Goal: Information Seeking & Learning: Learn about a topic

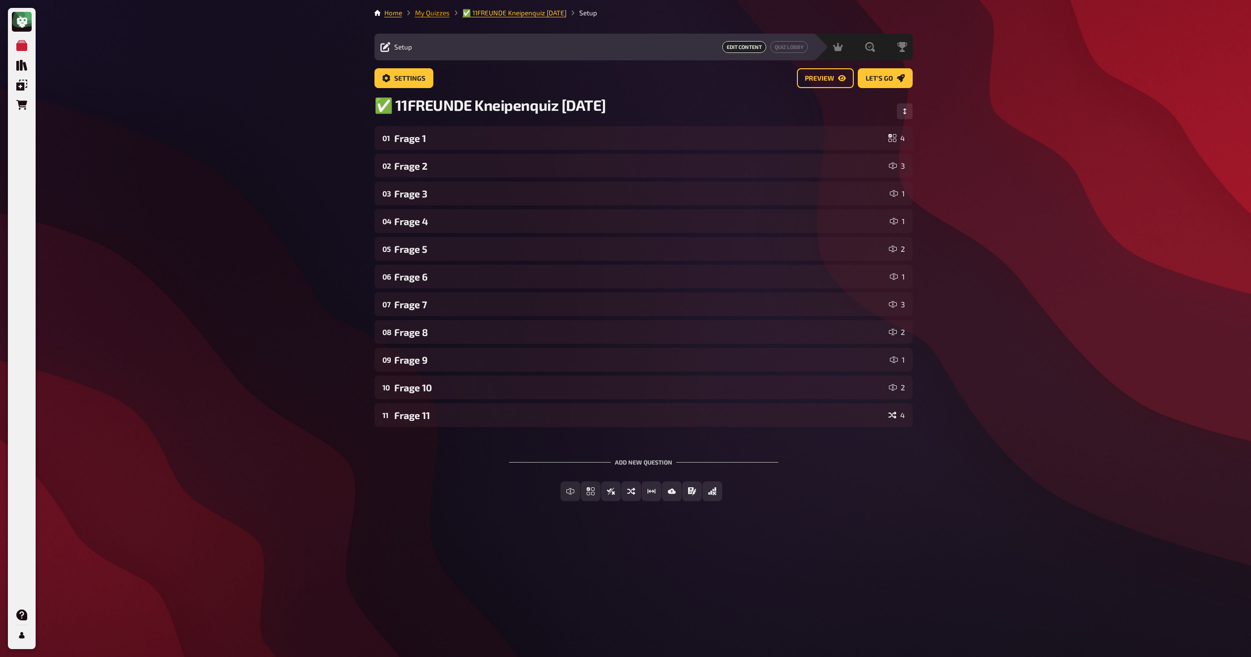
click at [432, 11] on link "My Quizzes" at bounding box center [432, 13] width 35 height 8
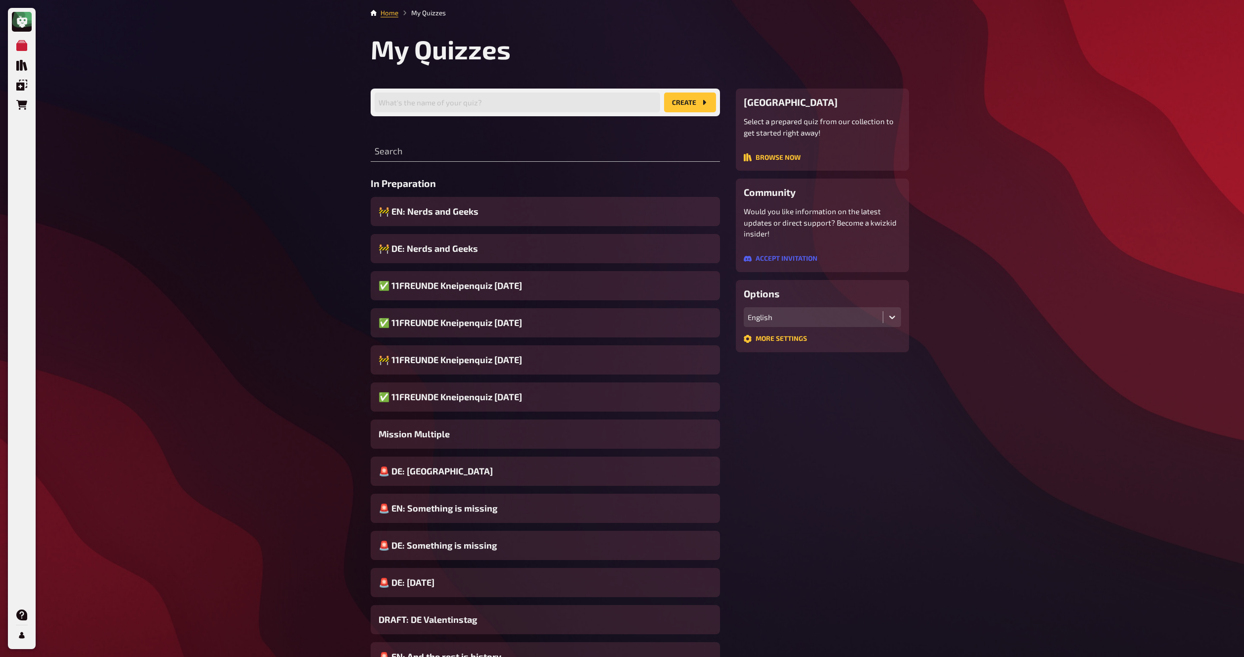
click at [447, 249] on span "🚧 DE: Nerds and Geeks" at bounding box center [427, 248] width 99 height 13
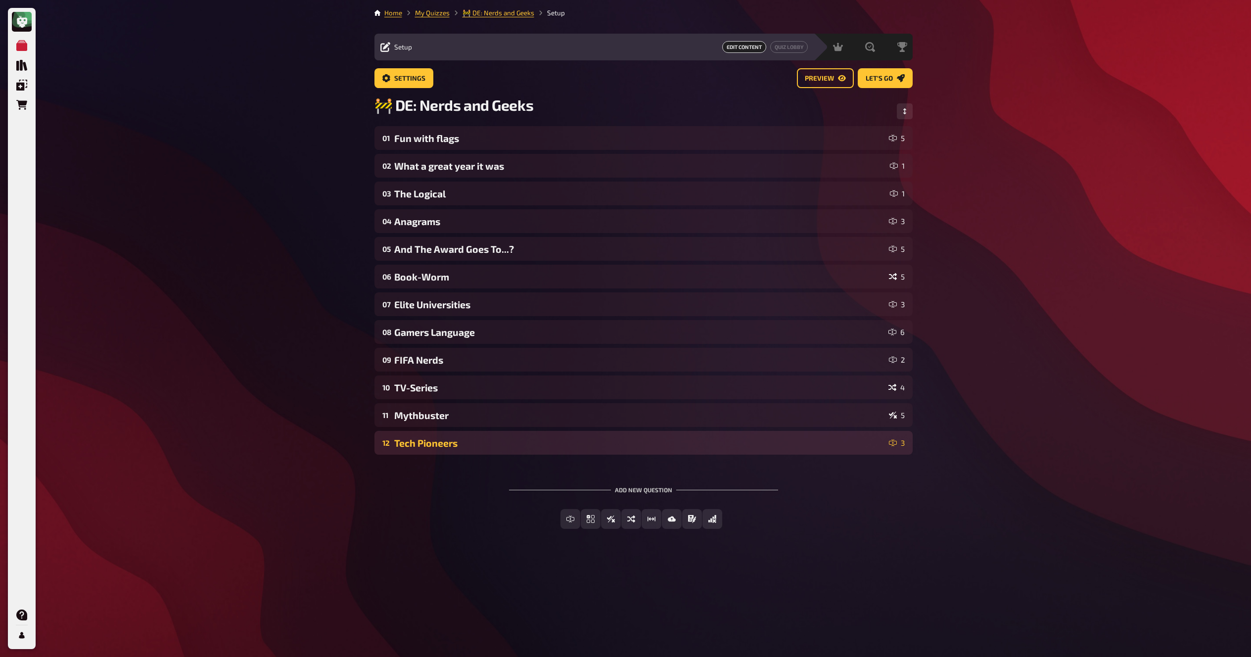
click at [442, 439] on div "Tech Pioneers" at bounding box center [639, 442] width 491 height 11
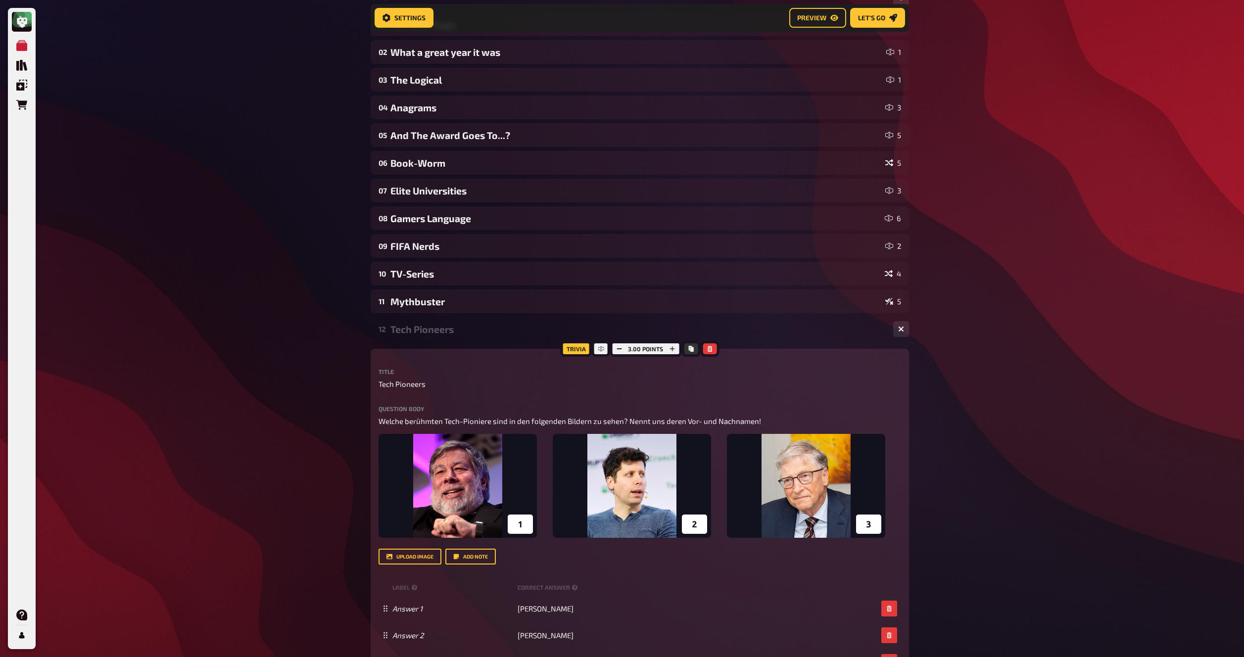
scroll to position [124, 0]
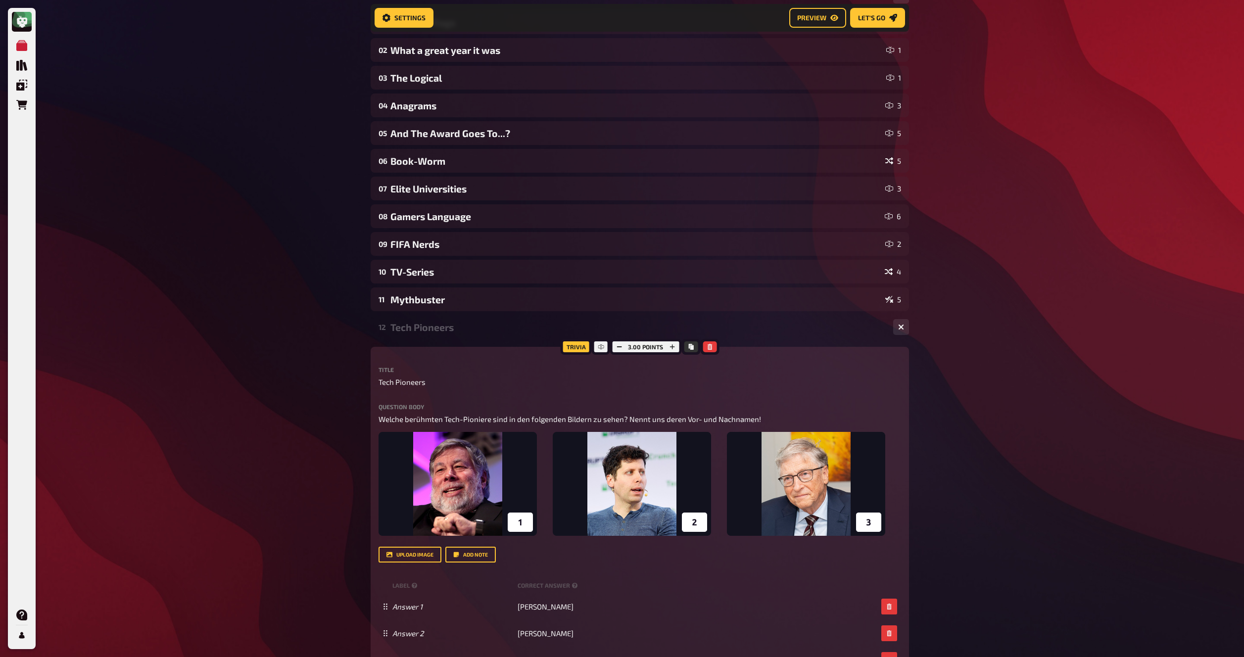
click at [310, 371] on div "My Quizzes Quiz Library Overlays Orders Help Profile Home My Quizzes 🚧 DE: Nerd…" at bounding box center [622, 373] width 1244 height 995
click at [310, 369] on div "My Quizzes Quiz Library Overlays Orders Help Profile Home My Quizzes 🚧 DE: Nerd…" at bounding box center [622, 373] width 1244 height 995
click at [311, 364] on div "My Quizzes Quiz Library Overlays Orders Help Profile Home My Quizzes 🚧 DE: Nerd…" at bounding box center [622, 373] width 1244 height 995
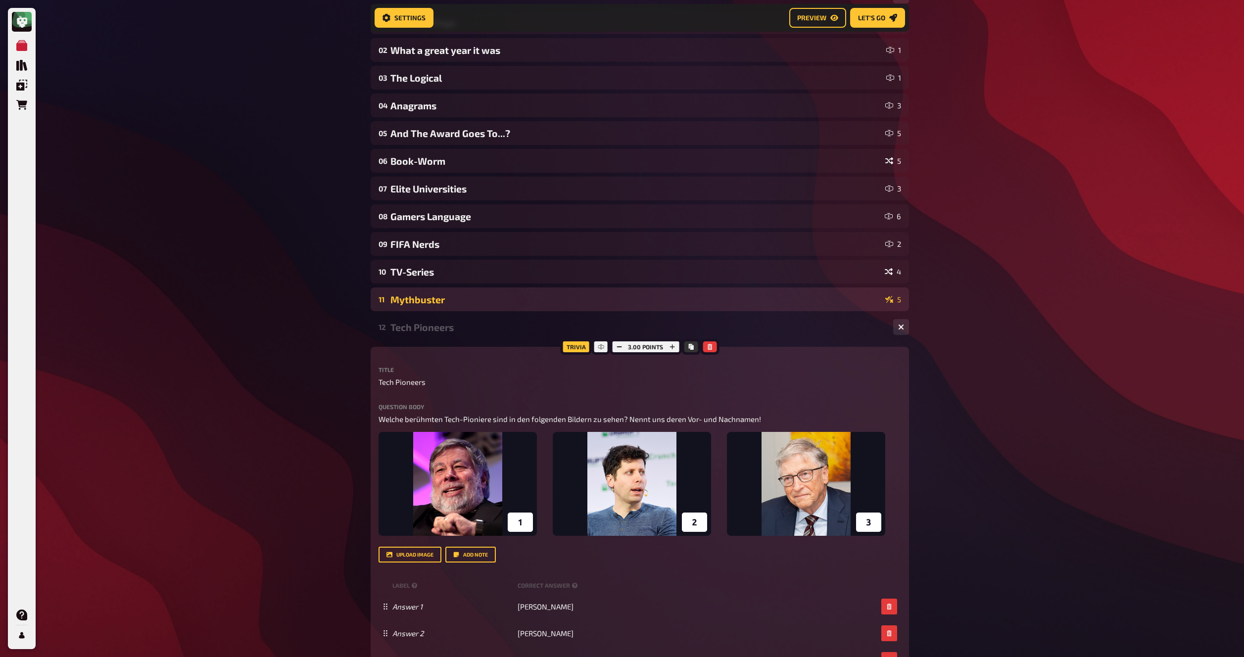
click at [405, 297] on div "Mythbuster" at bounding box center [635, 299] width 491 height 11
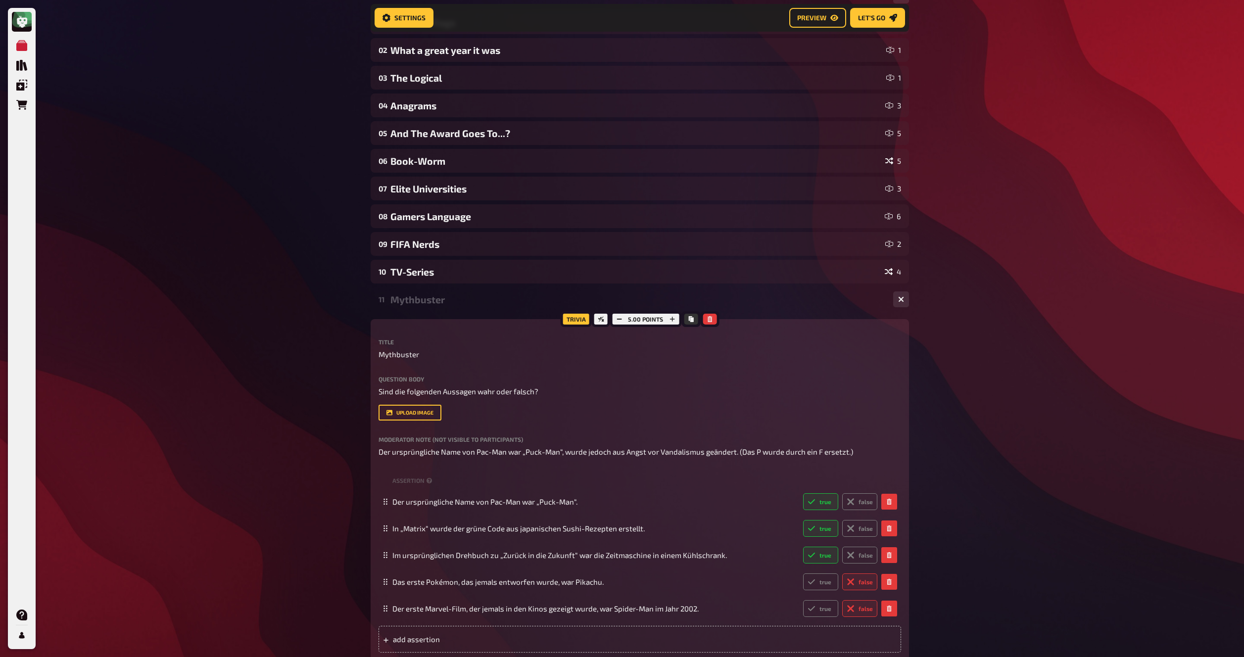
click at [405, 297] on div "Mythbuster" at bounding box center [637, 299] width 495 height 11
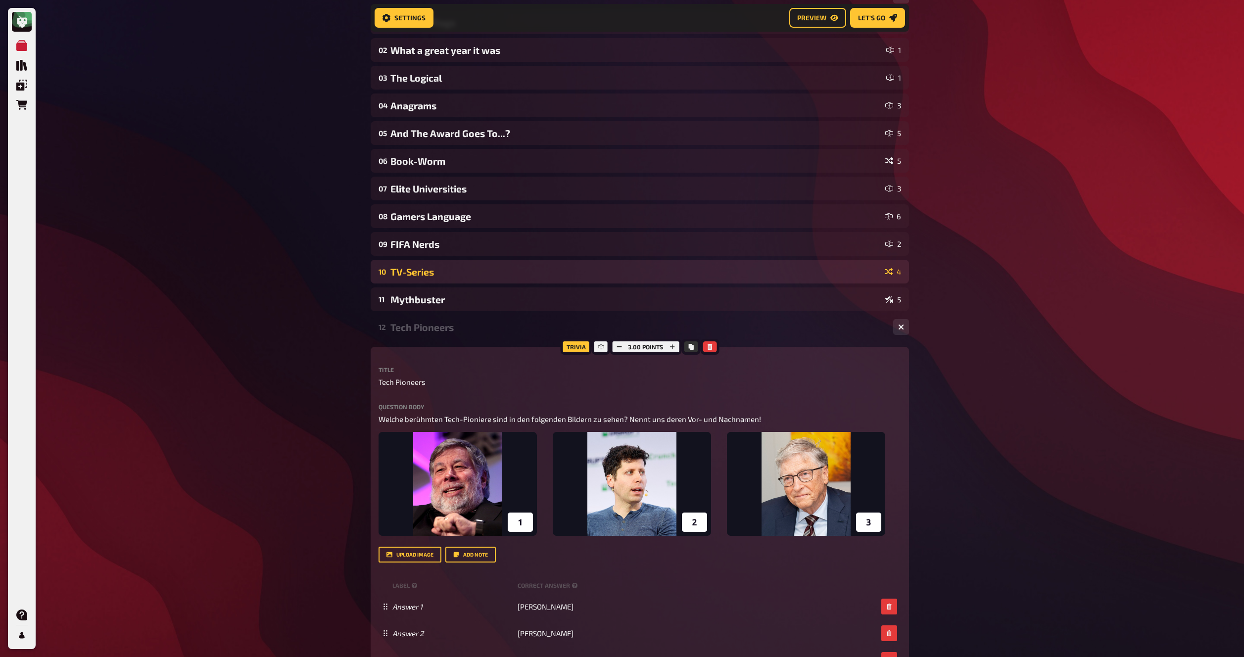
click at [423, 268] on div "TV-Series" at bounding box center [635, 271] width 490 height 11
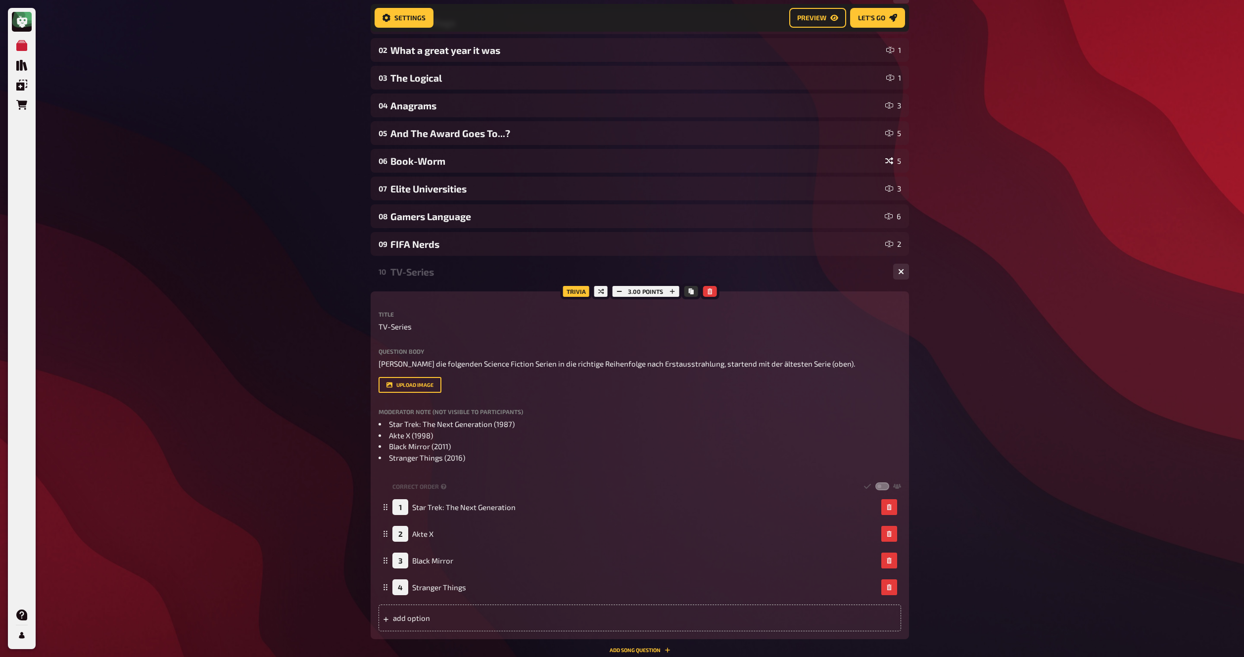
click at [427, 274] on div "TV-Series" at bounding box center [637, 271] width 495 height 11
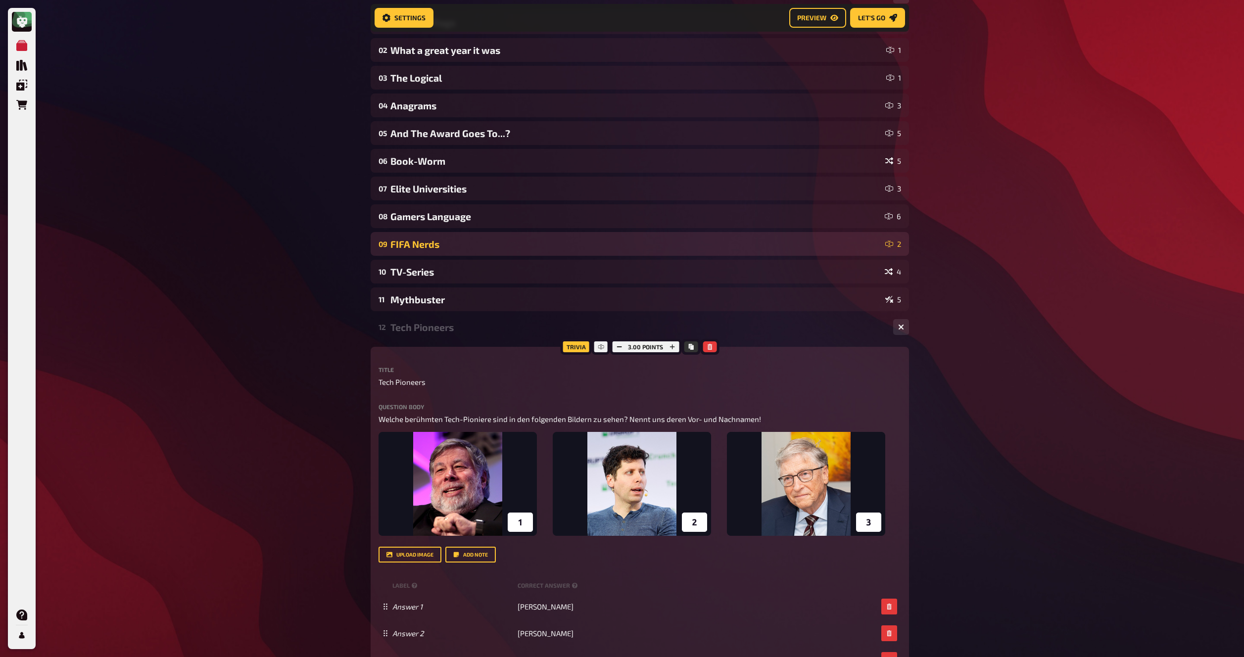
click at [436, 251] on div "09 FIFA Nerds 2" at bounding box center [640, 244] width 538 height 24
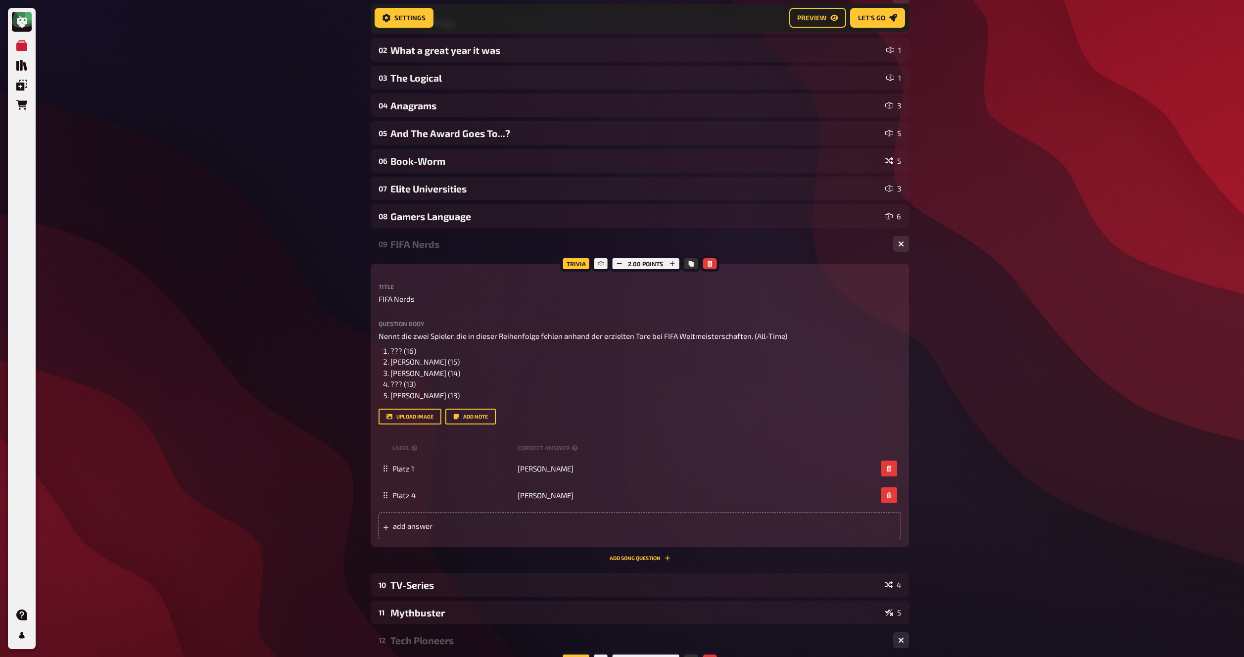
click at [436, 251] on div "09 FIFA Nerds 2" at bounding box center [640, 244] width 538 height 24
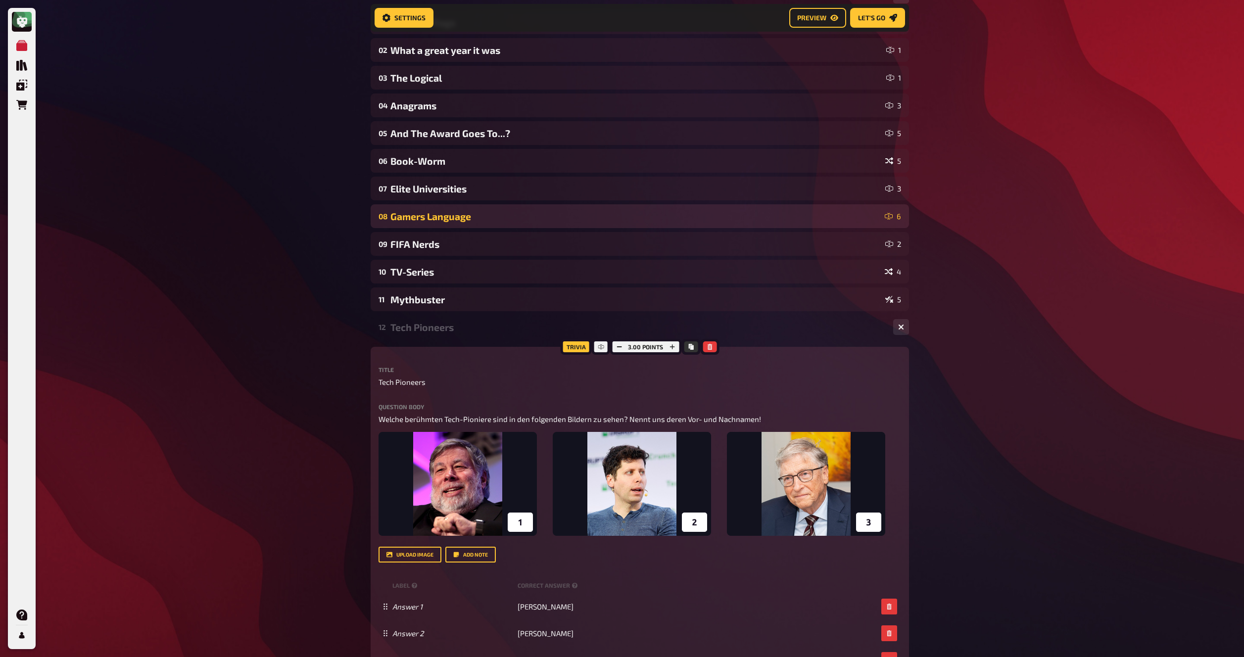
click at [441, 225] on div "08 Gamers Language 6" at bounding box center [640, 216] width 538 height 24
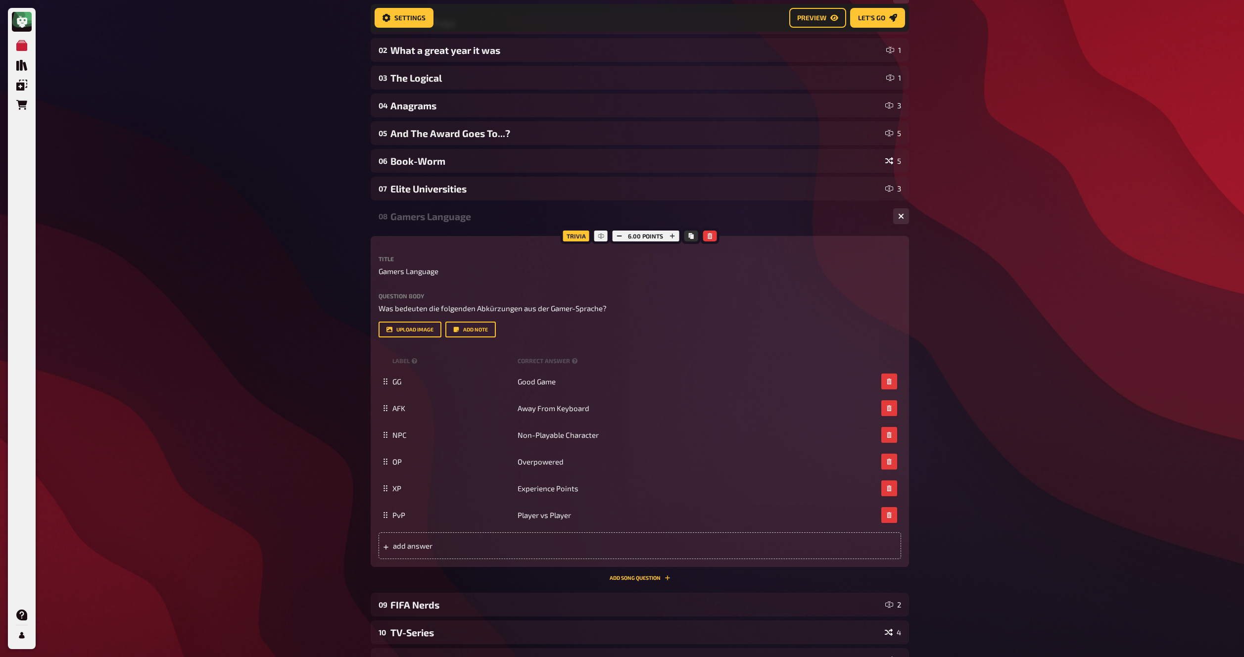
click at [441, 227] on div "08 Gamers Language 6" at bounding box center [640, 216] width 538 height 24
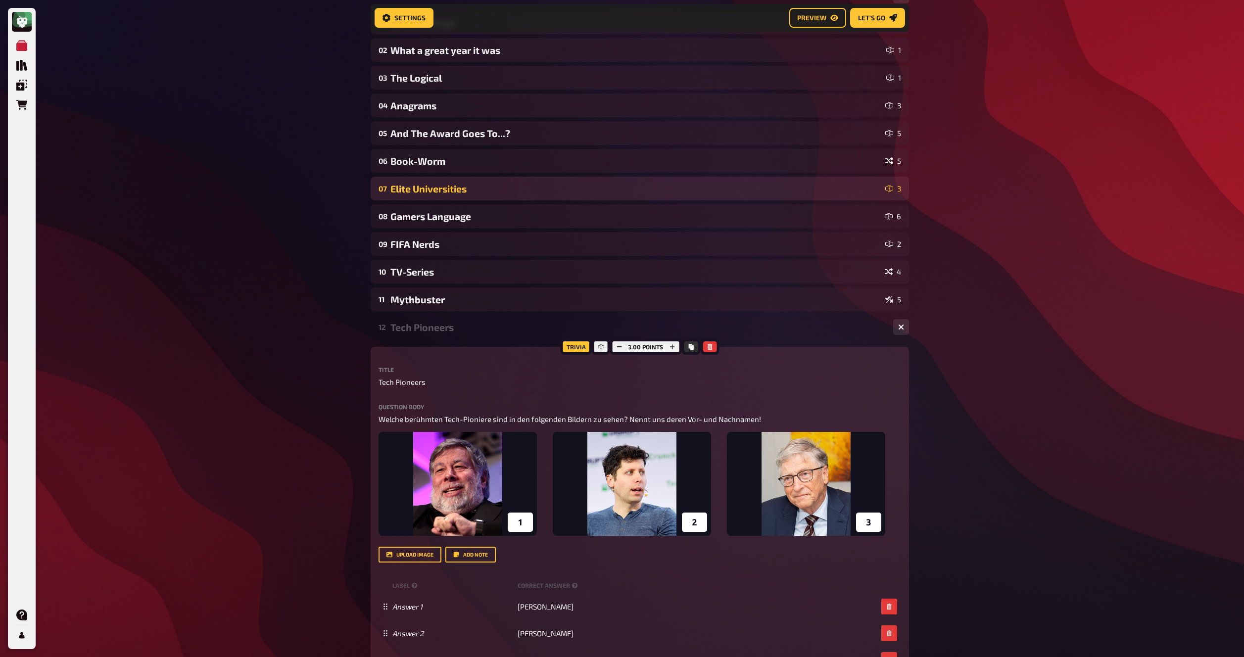
click at [441, 188] on div "Elite Universities" at bounding box center [635, 188] width 491 height 11
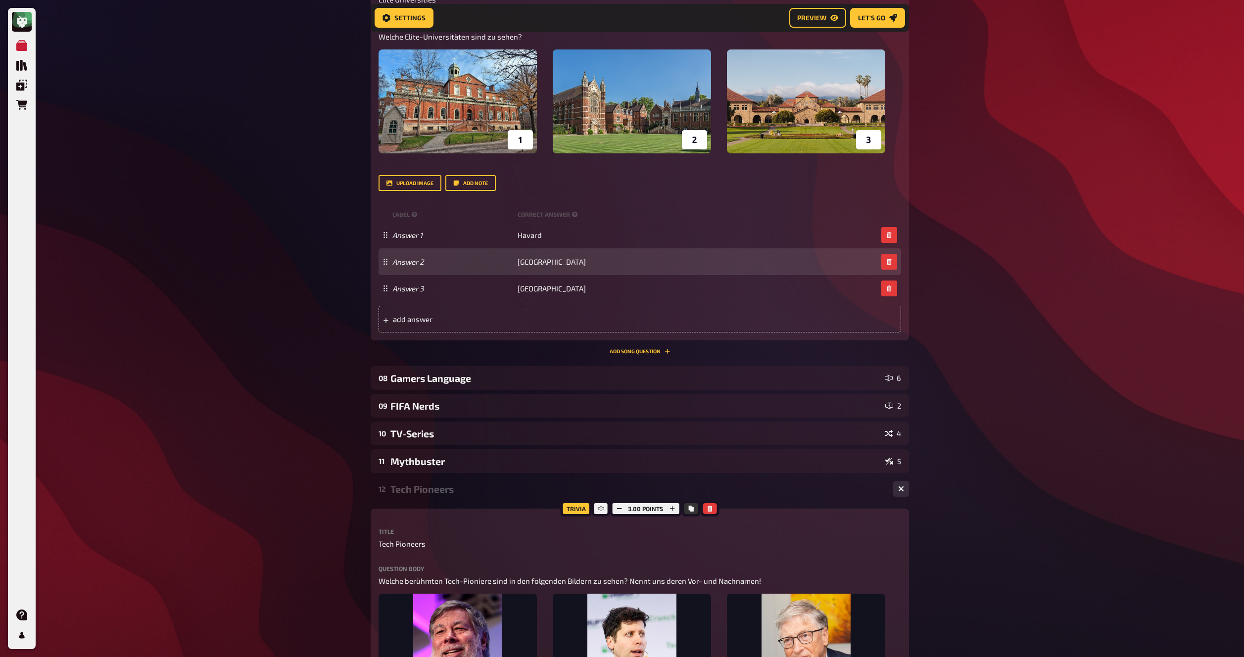
scroll to position [539, 0]
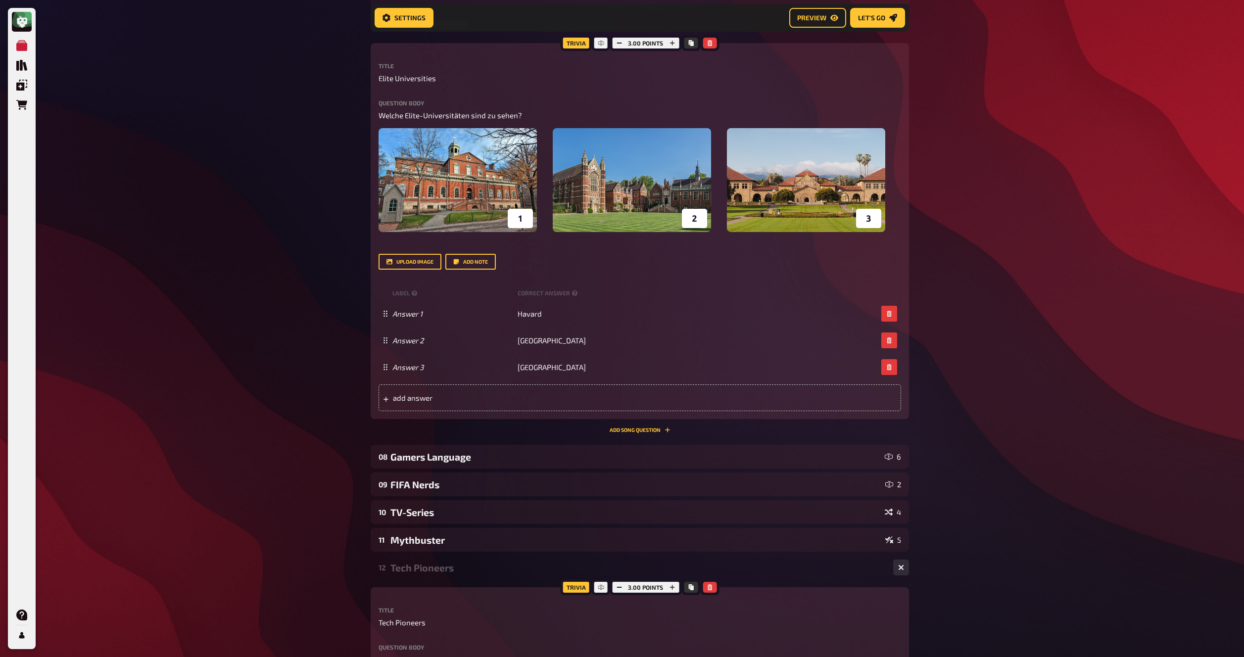
click at [266, 170] on div "My Quizzes Quiz Library Overlays Orders Help Profile Home My Quizzes 🚧 DE: Nerd…" at bounding box center [622, 411] width 1244 height 1401
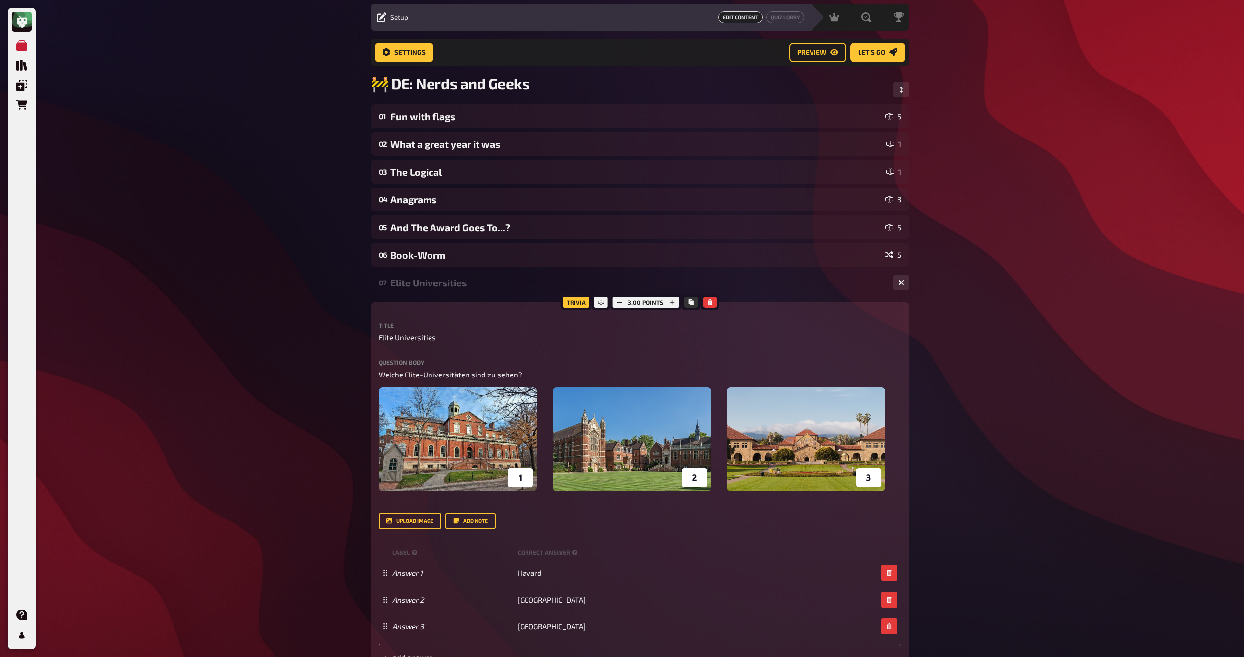
scroll to position [0, 0]
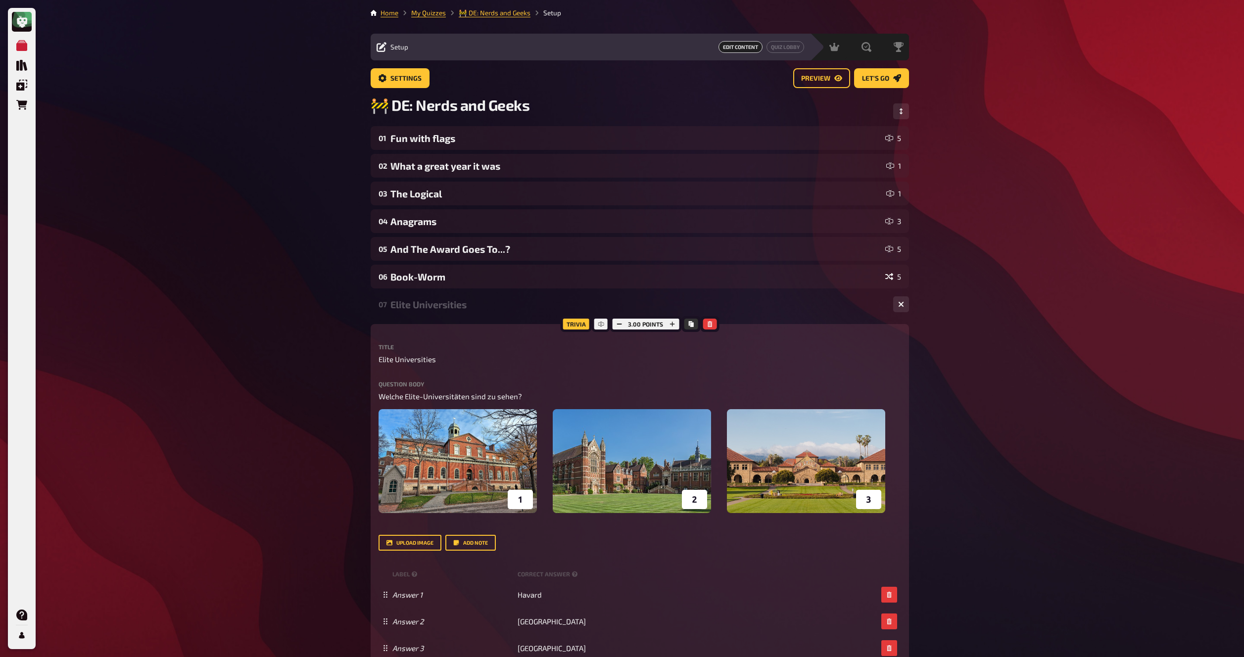
click at [493, 271] on div "06 Book-Worm 5" at bounding box center [640, 277] width 538 height 24
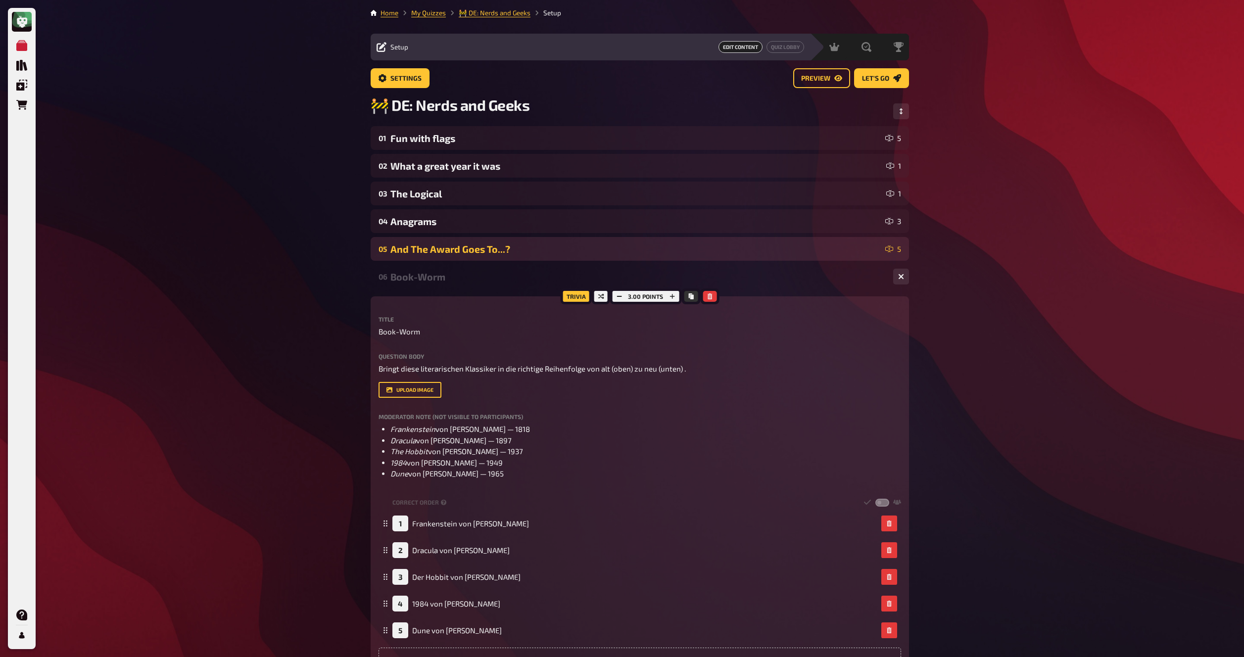
click at [500, 252] on div "And The Award Goes To...?" at bounding box center [635, 248] width 491 height 11
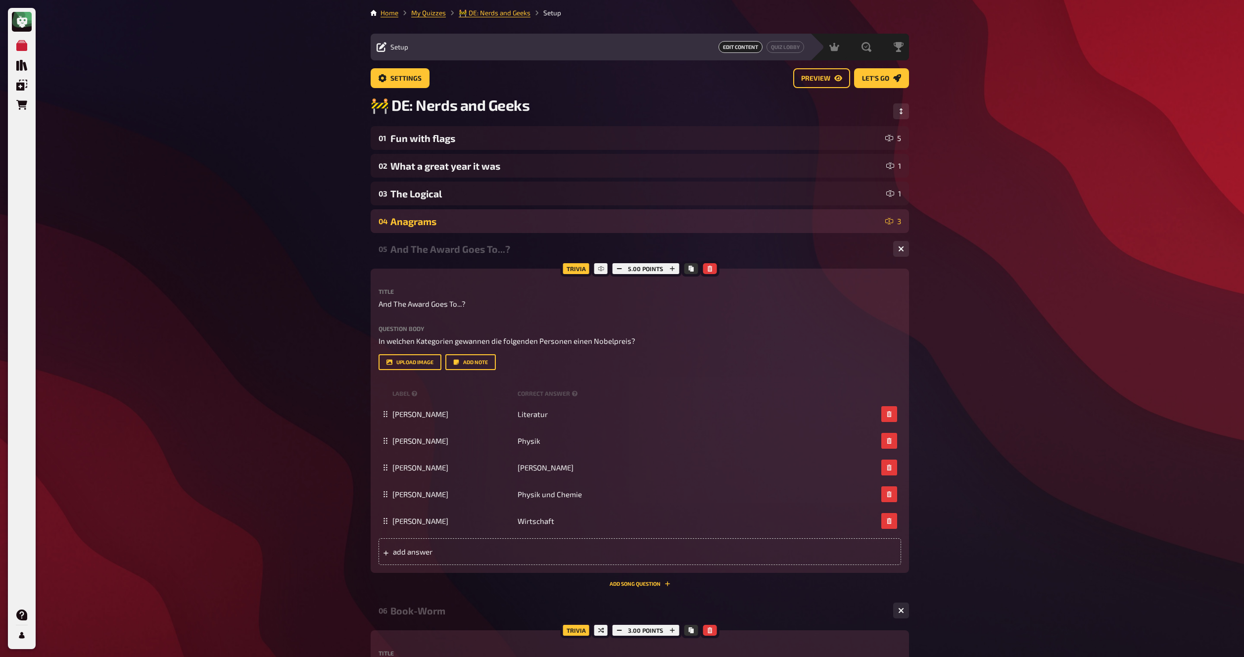
click at [501, 223] on div "Anagrams" at bounding box center [635, 221] width 491 height 11
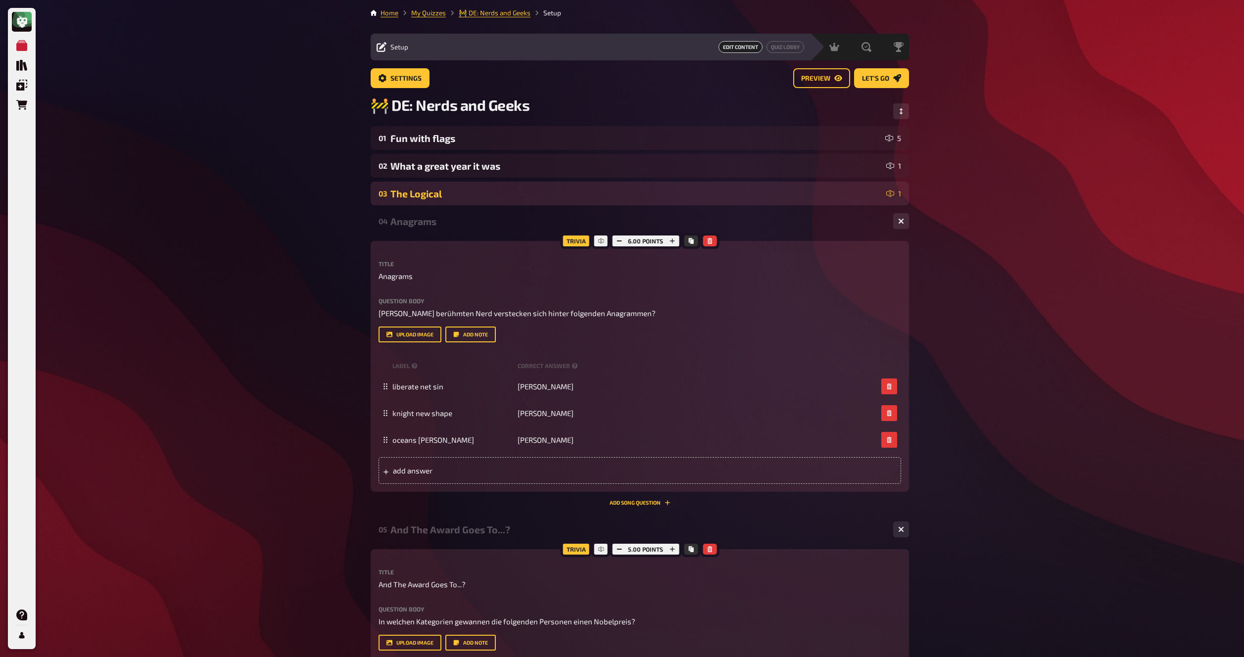
click at [503, 198] on div "The Logical" at bounding box center [636, 193] width 492 height 11
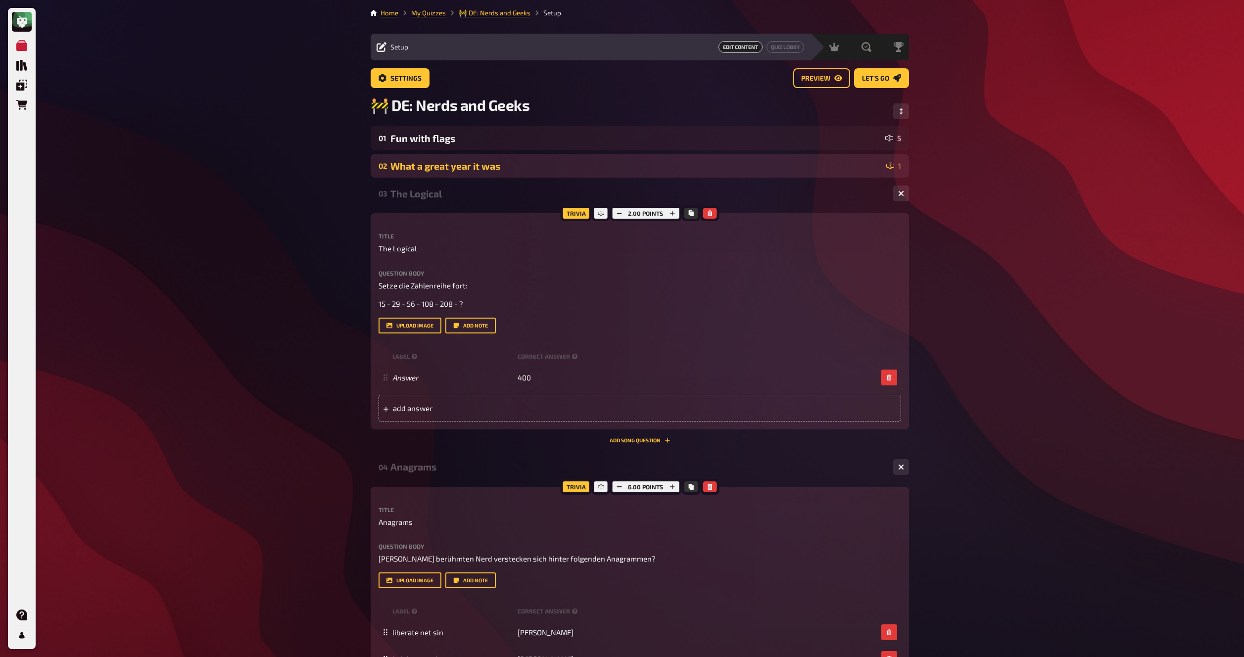
click at [506, 171] on div "What a great year it was" at bounding box center [636, 165] width 492 height 11
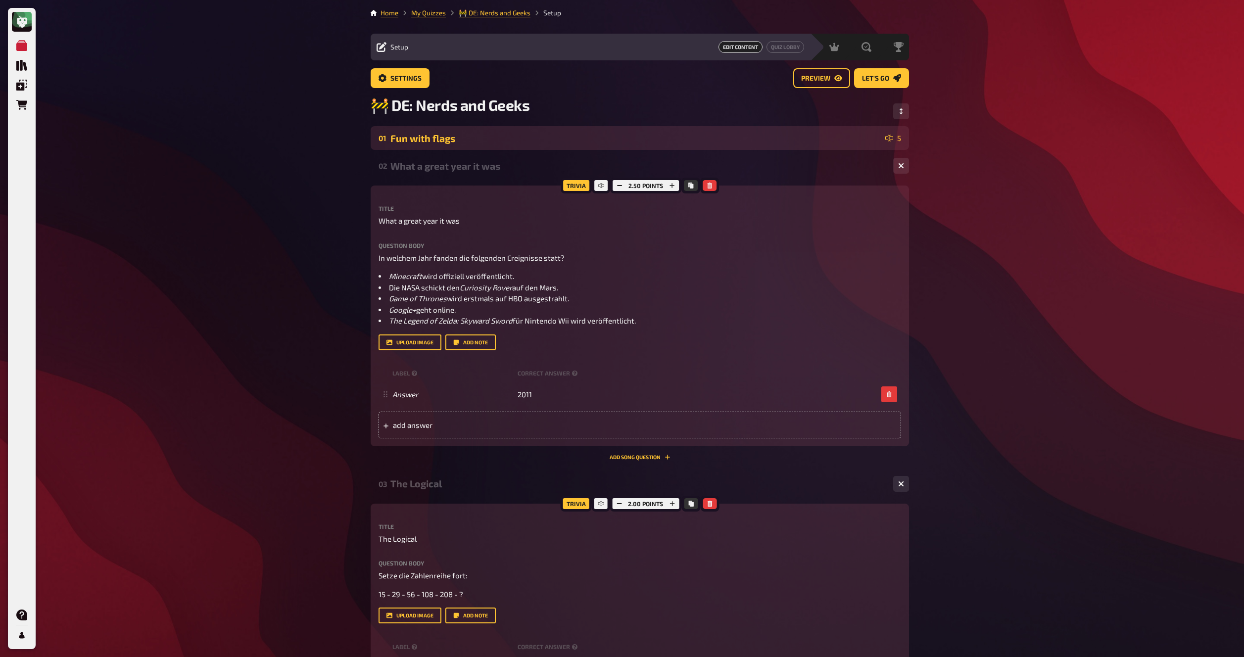
click at [509, 143] on div "Fun with flags" at bounding box center [635, 138] width 491 height 11
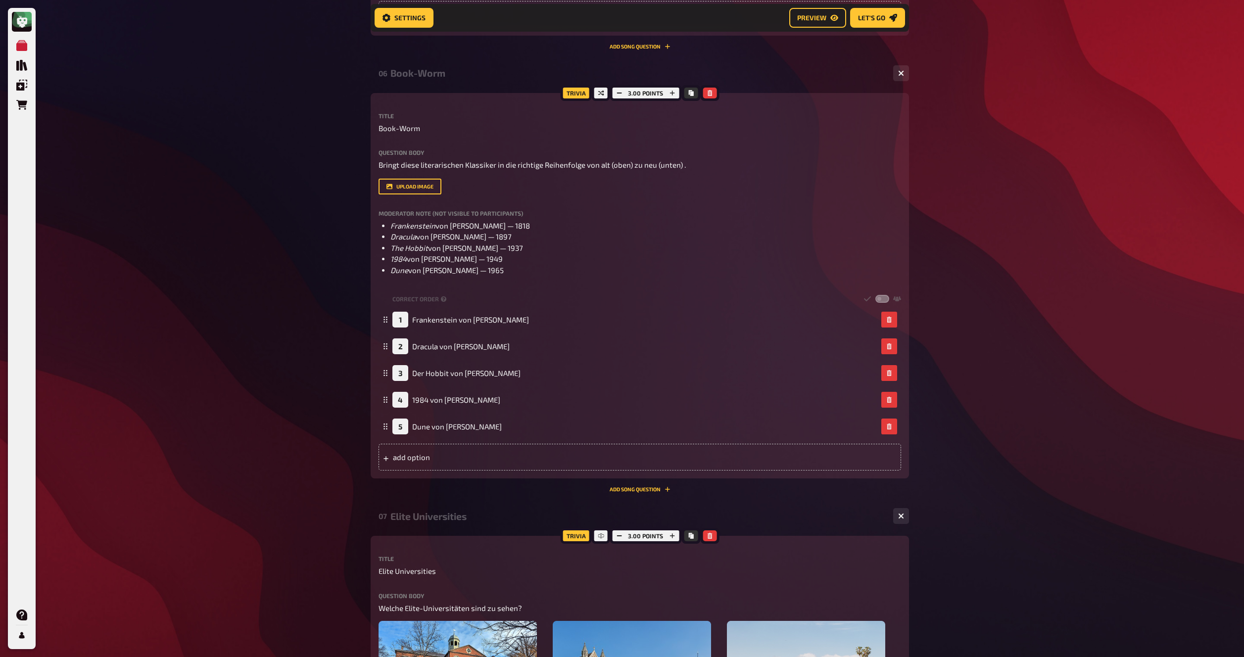
scroll to position [2304, 0]
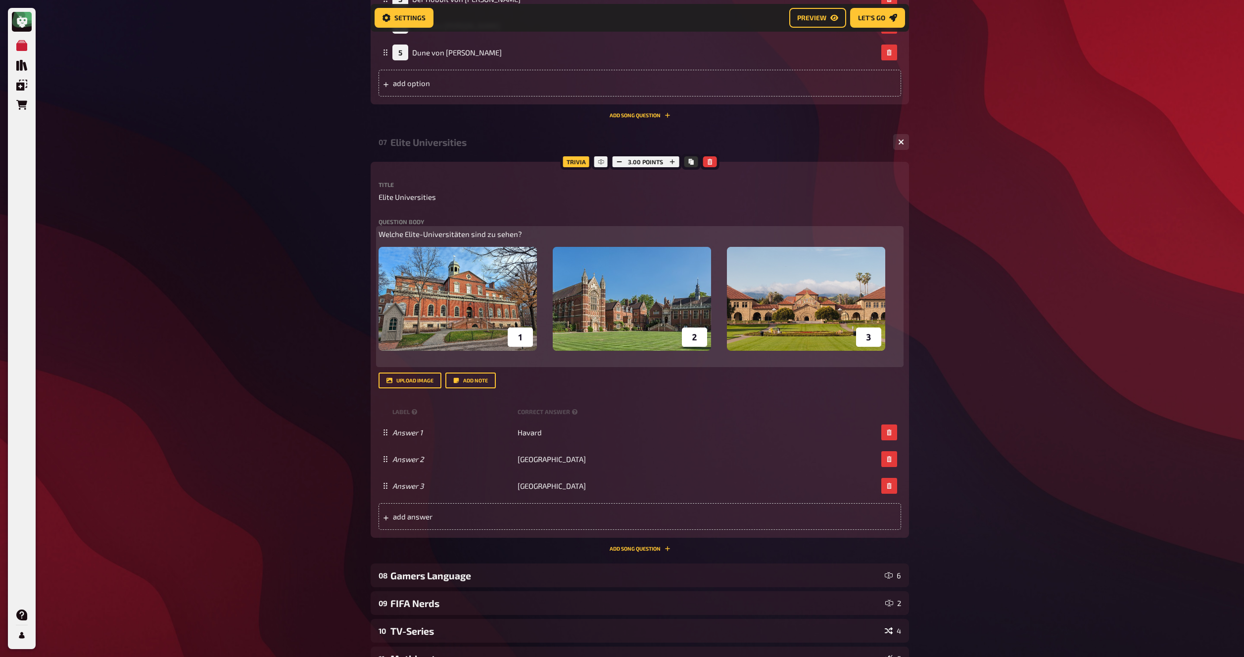
click at [453, 312] on img at bounding box center [631, 299] width 507 height 104
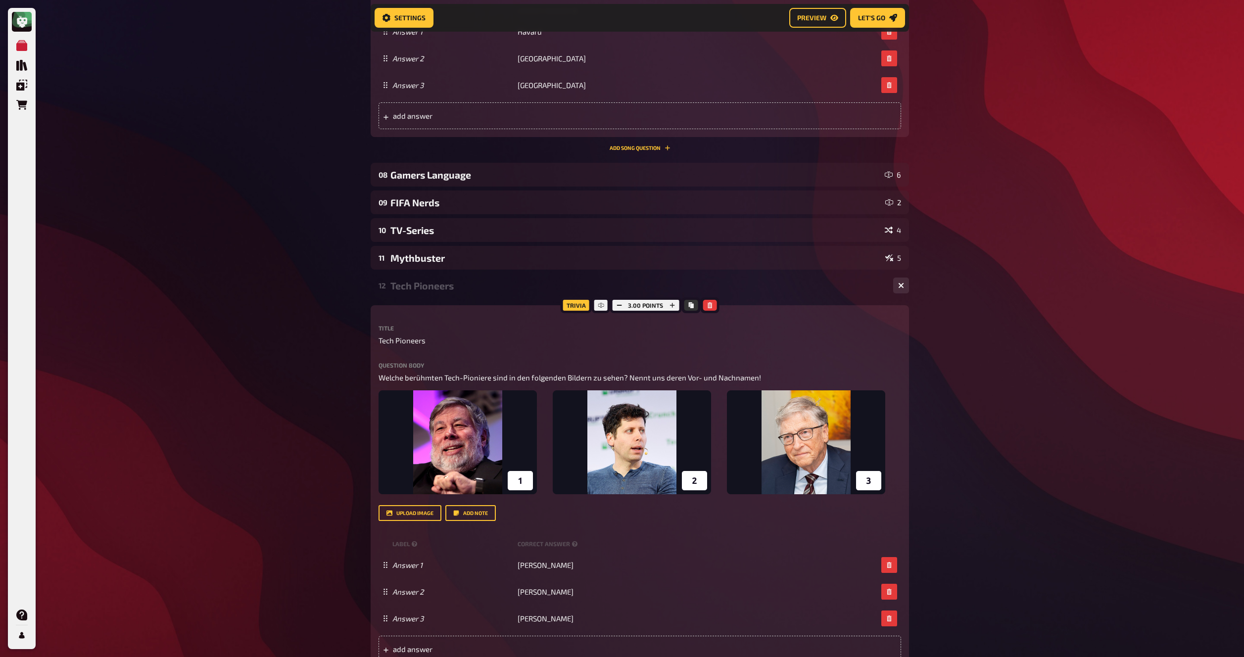
scroll to position [2692, 0]
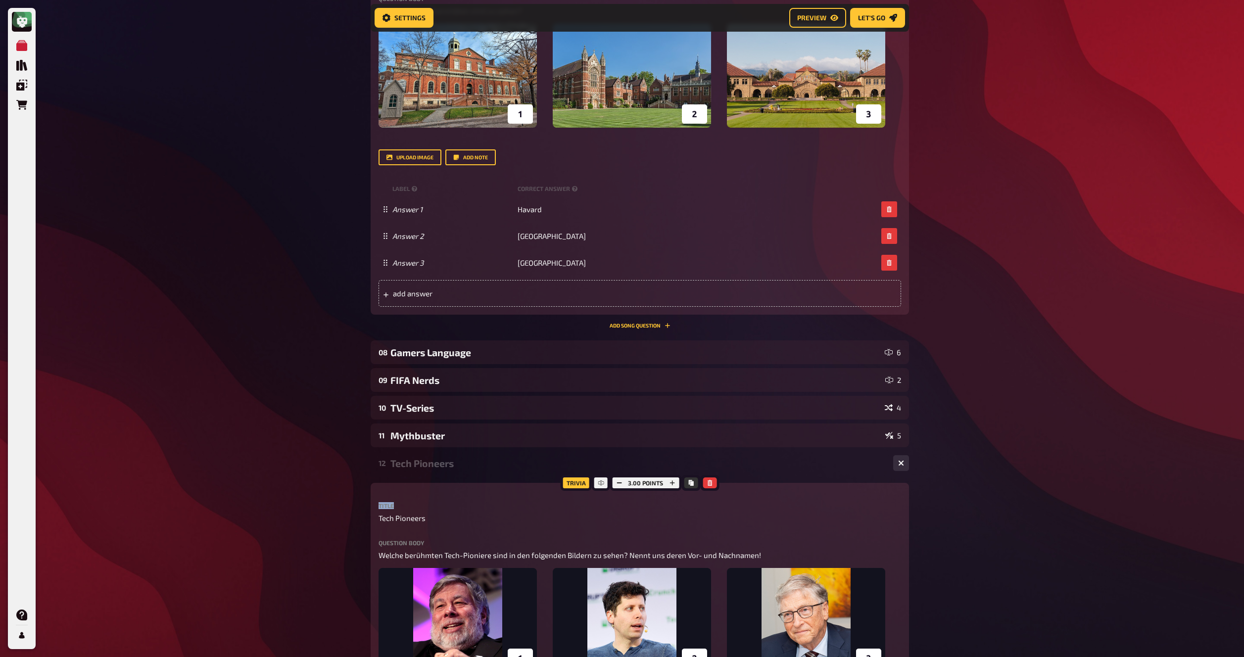
scroll to position [2679, 0]
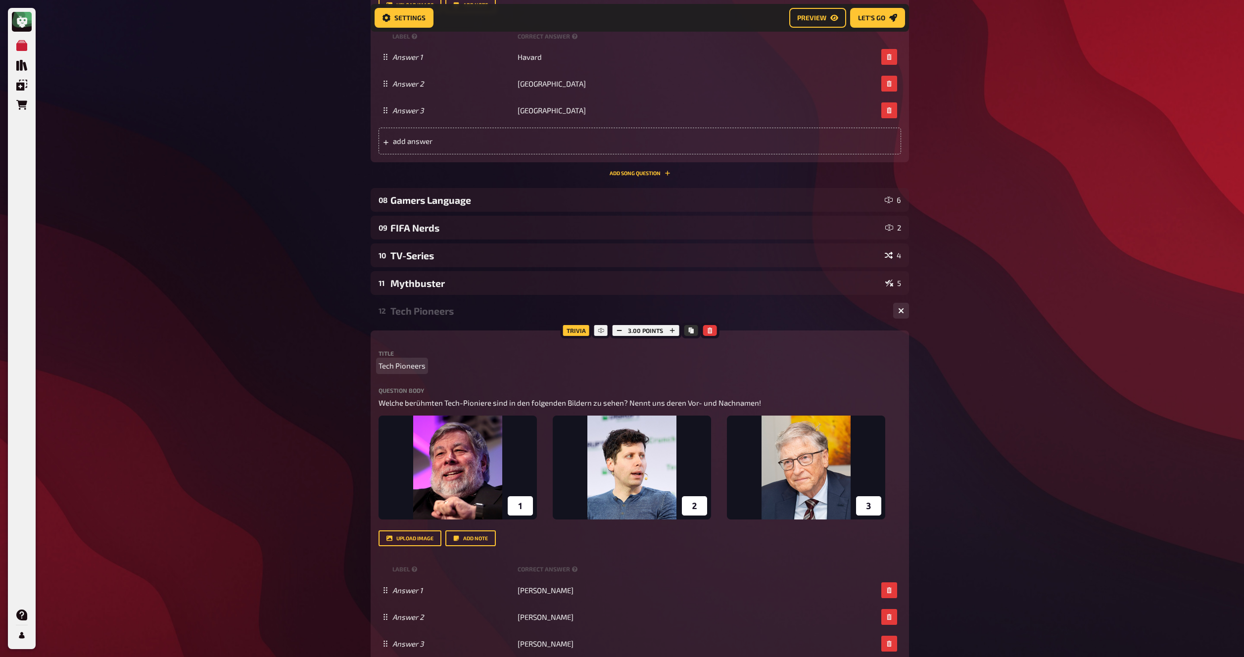
click at [403, 369] on span "Tech Pioneers" at bounding box center [401, 365] width 47 height 11
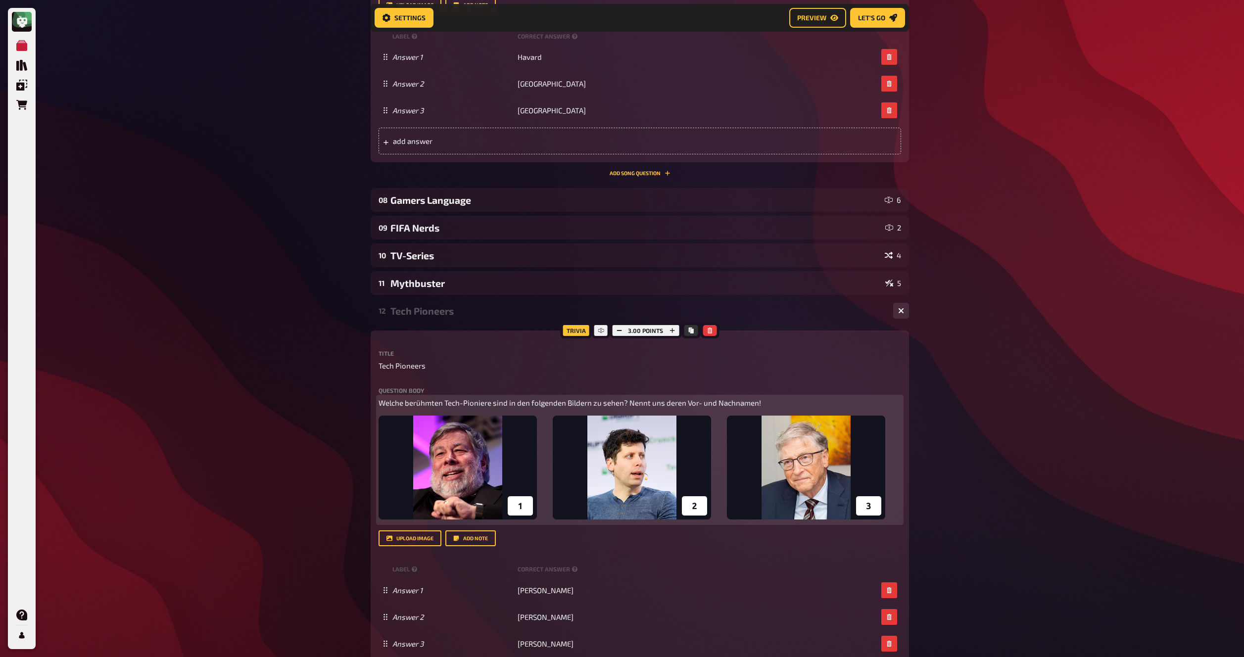
click at [831, 479] on img at bounding box center [631, 468] width 507 height 104
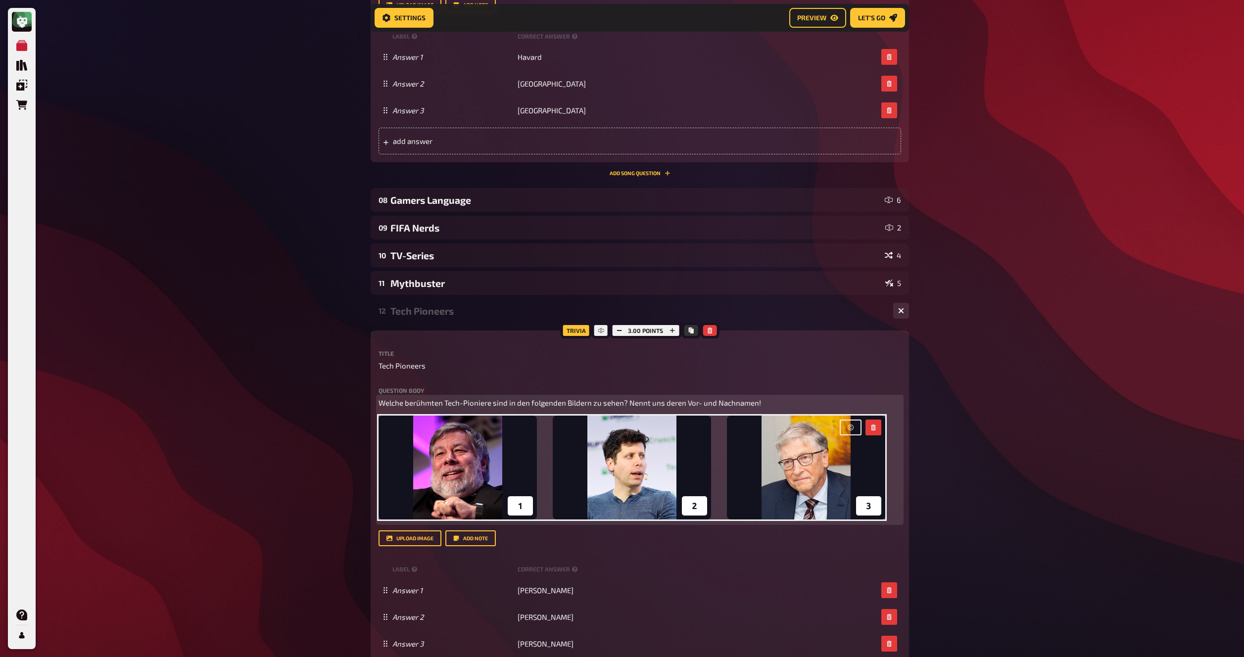
click at [849, 432] on button "button" at bounding box center [851, 428] width 22 height 16
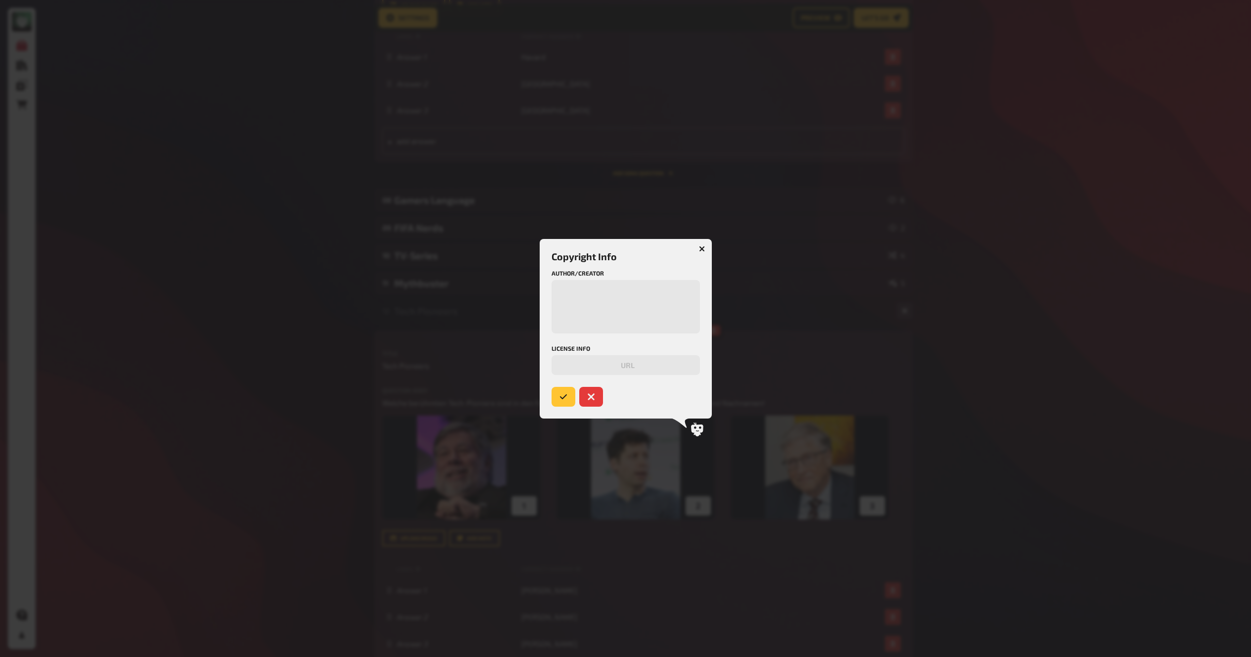
click at [812, 465] on div at bounding box center [625, 328] width 1251 height 657
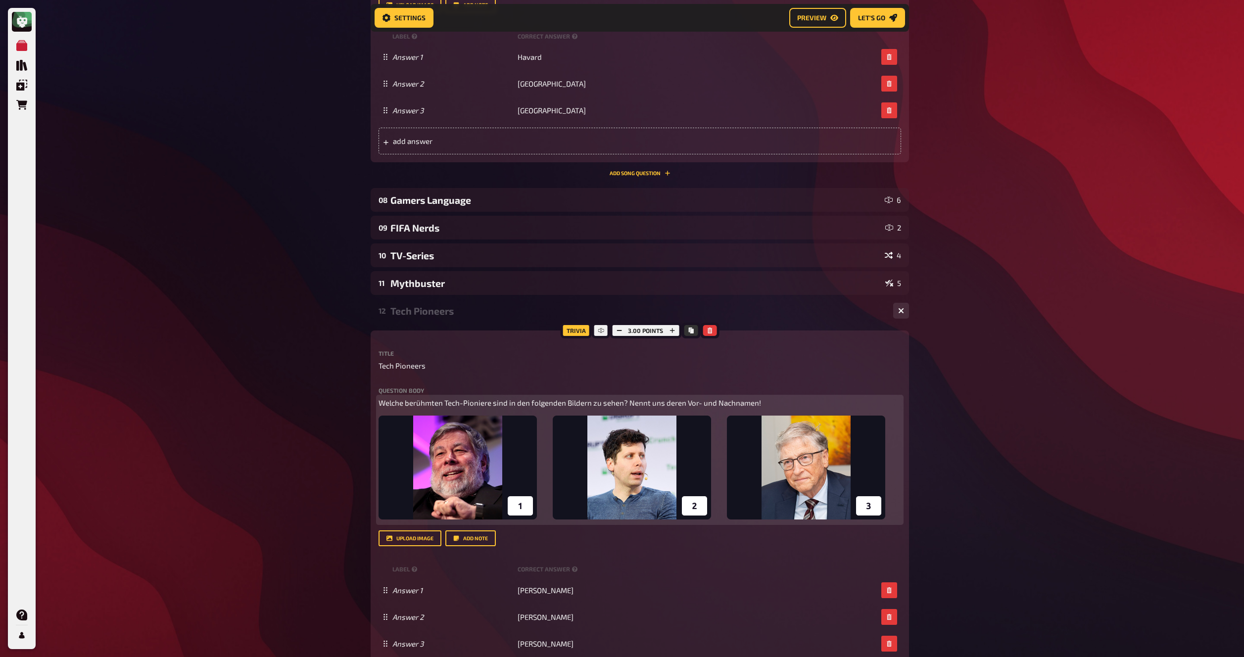
click at [865, 442] on img at bounding box center [631, 468] width 507 height 104
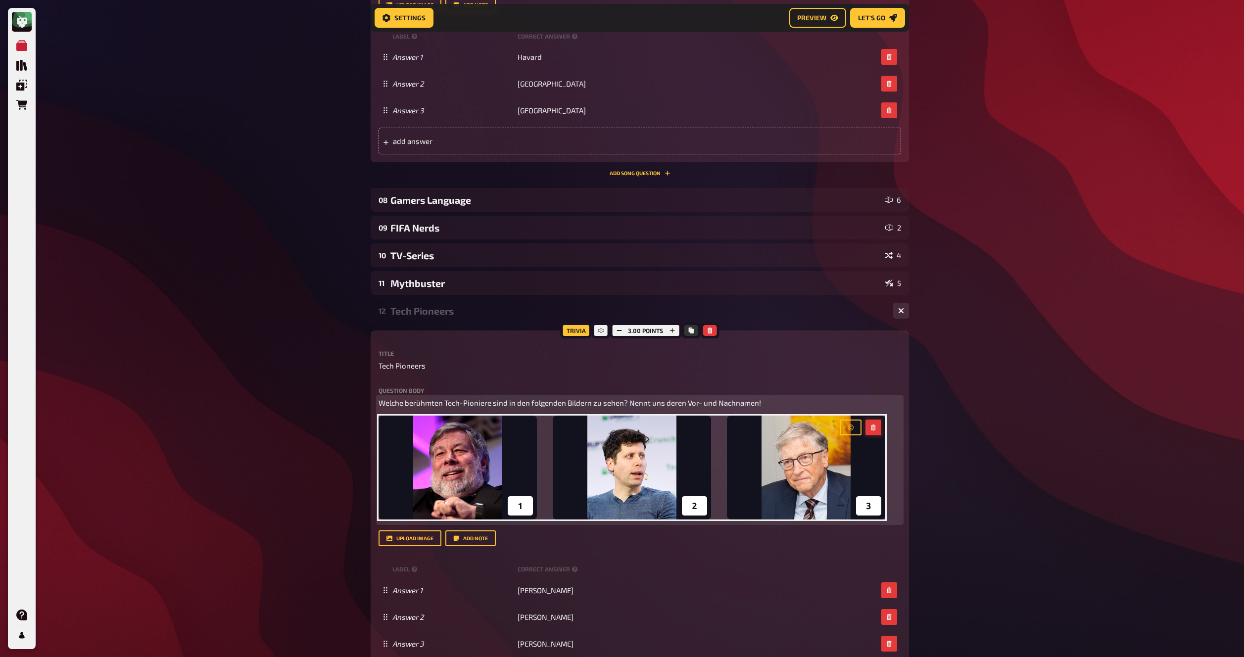
click at [877, 428] on button "button" at bounding box center [873, 428] width 16 height 16
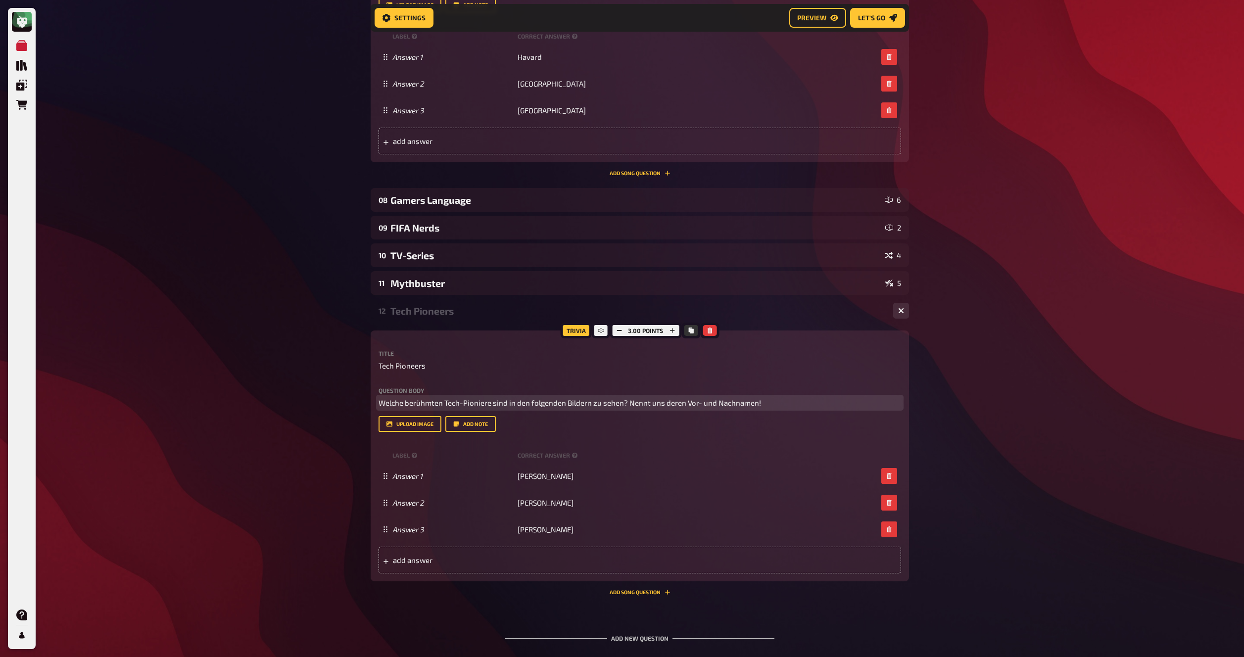
click at [777, 403] on p "Welche berühmten Tech-Pioniere sind in den folgenden Bildern zu sehen? Nennt un…" at bounding box center [639, 402] width 522 height 11
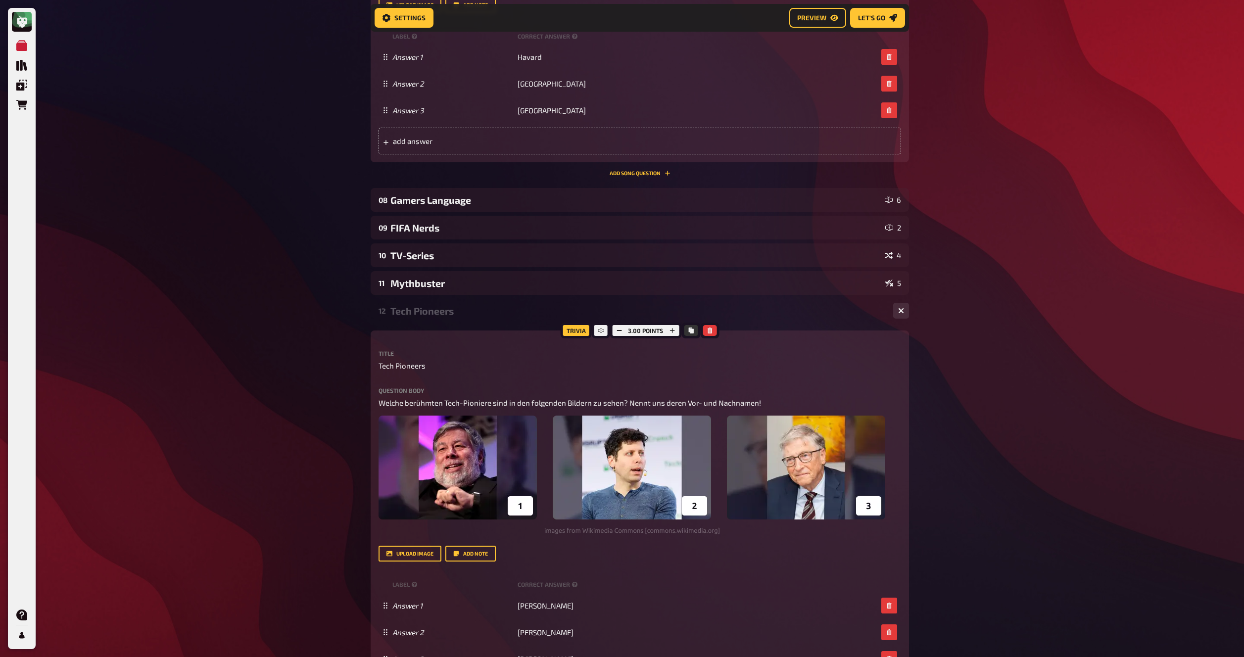
drag, startPoint x: 970, startPoint y: 398, endPoint x: 925, endPoint y: 401, distance: 45.1
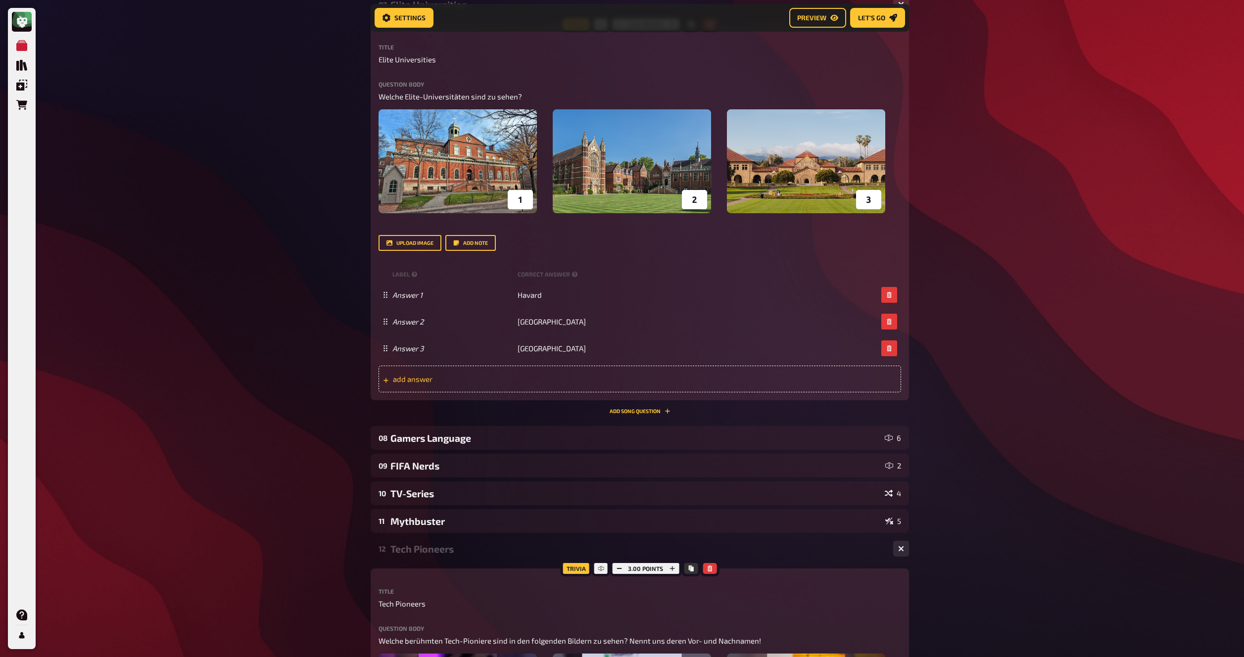
scroll to position [2402, 0]
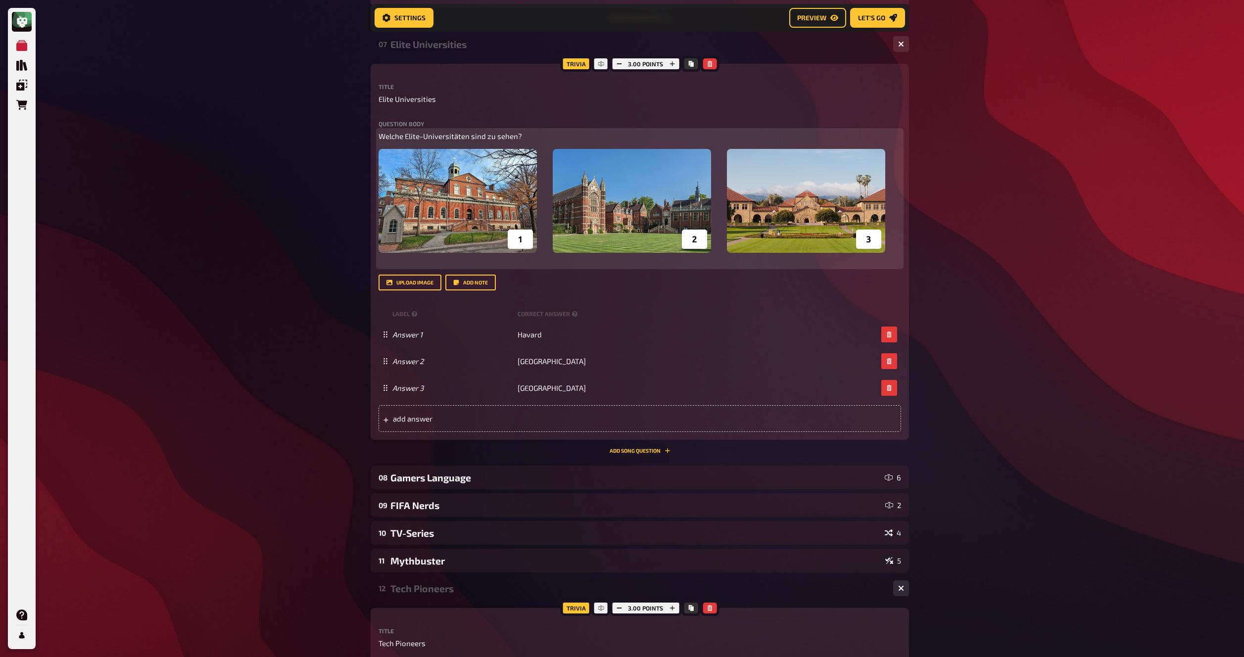
click at [696, 212] on img at bounding box center [631, 201] width 507 height 104
click at [851, 163] on icon "button" at bounding box center [851, 161] width 6 height 6
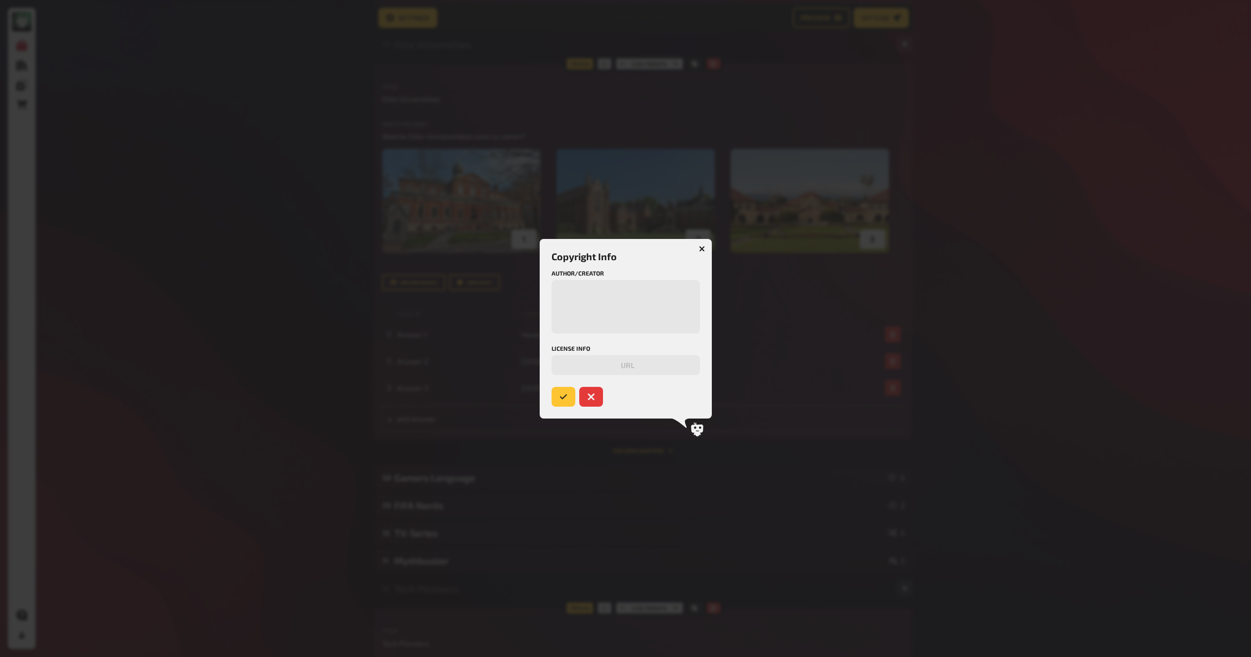
click at [890, 225] on div at bounding box center [625, 328] width 1251 height 657
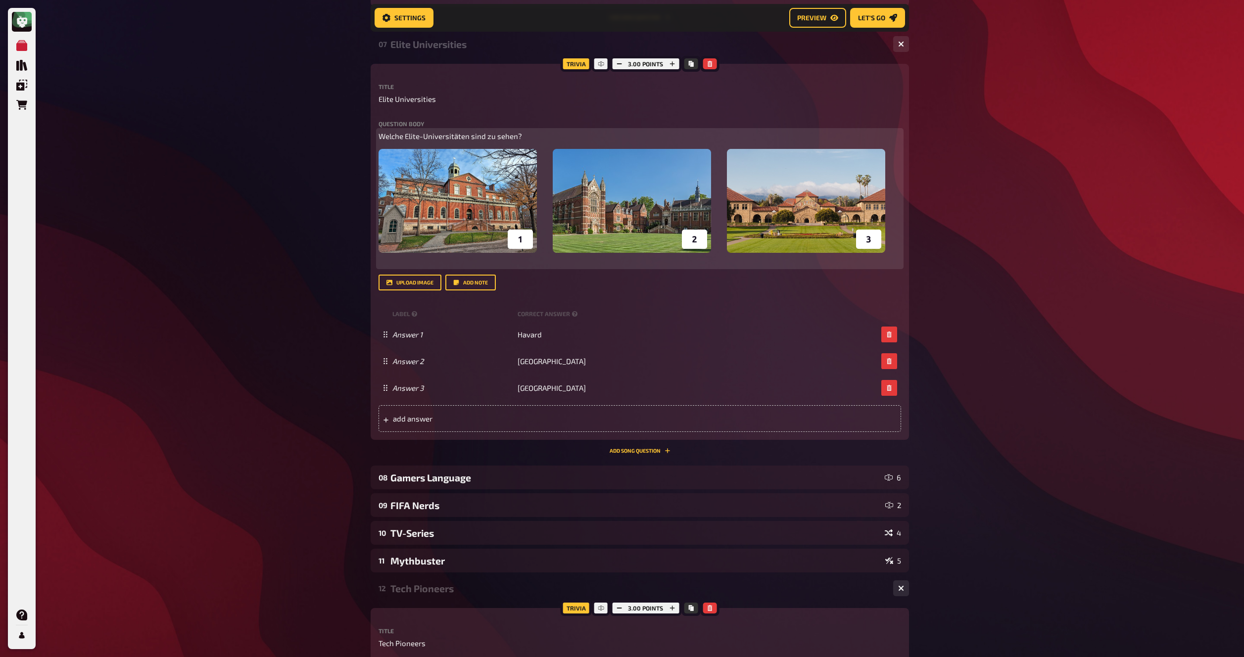
click at [871, 164] on img at bounding box center [631, 201] width 507 height 104
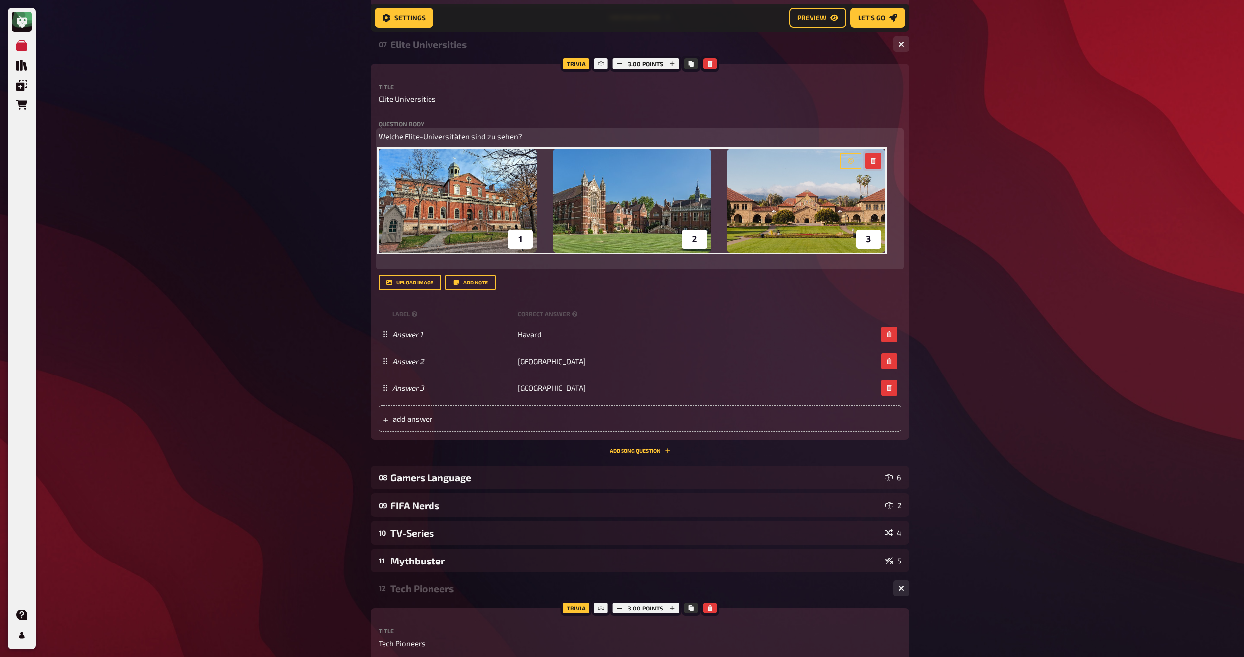
click at [873, 161] on icon "button" at bounding box center [873, 161] width 6 height 6
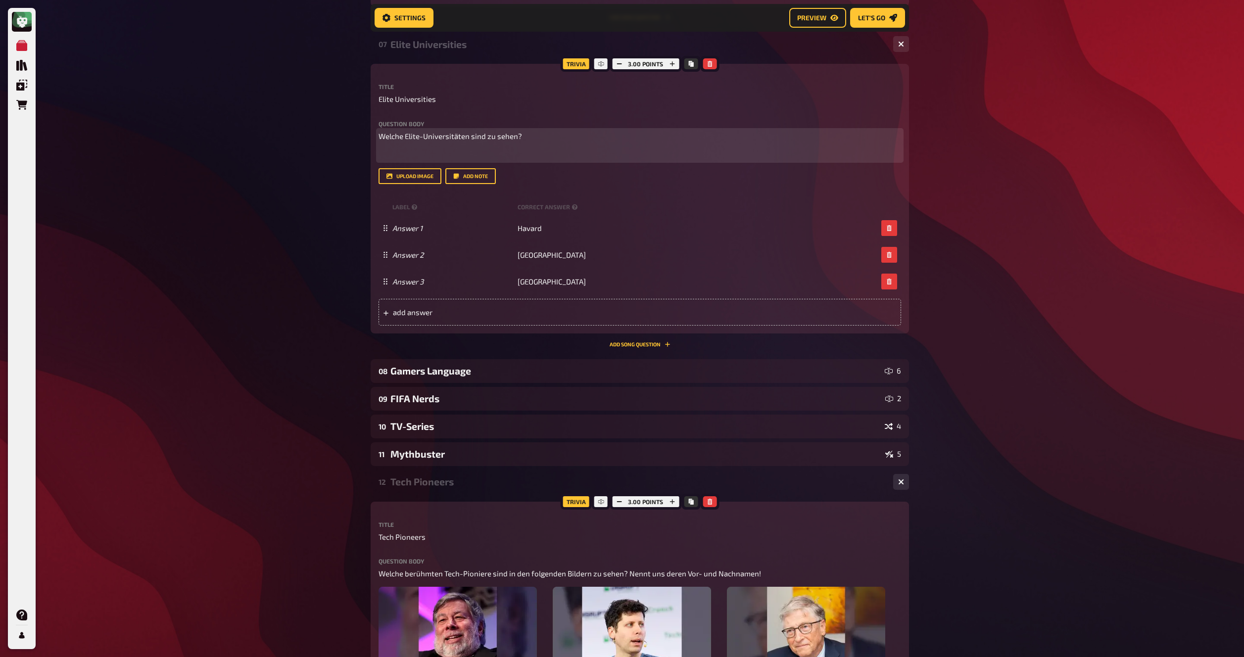
click at [637, 138] on p "Welche Elite-Universitäten sind zu sehen?" at bounding box center [639, 136] width 522 height 11
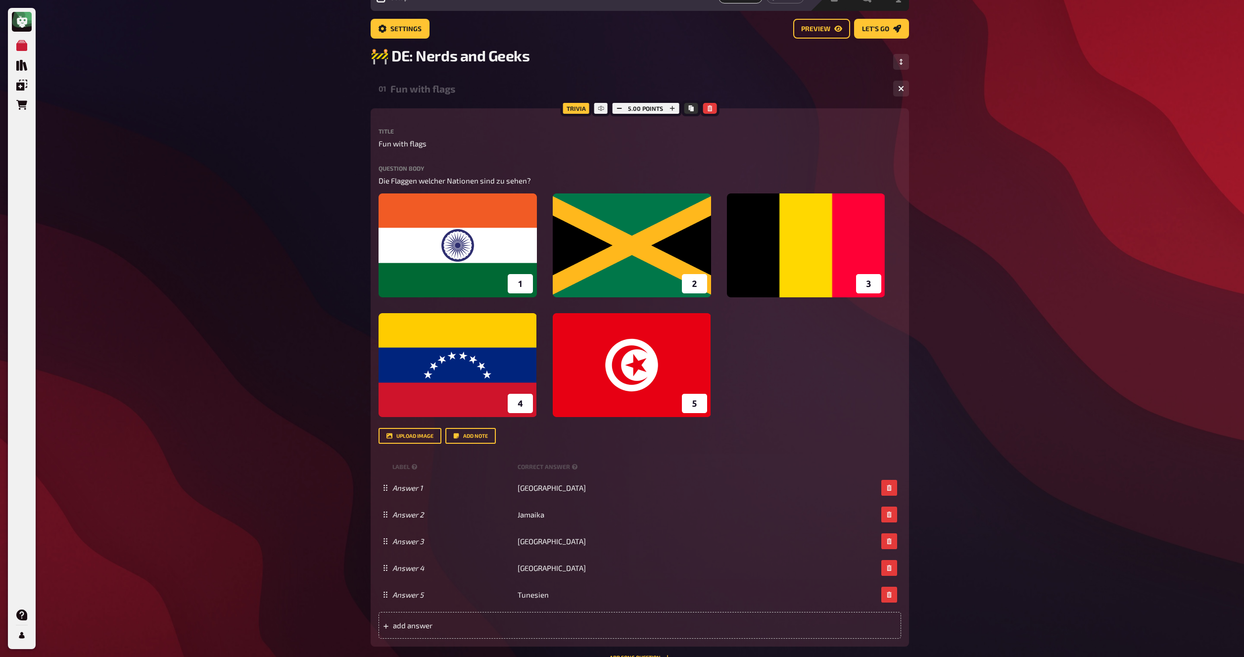
scroll to position [46, 0]
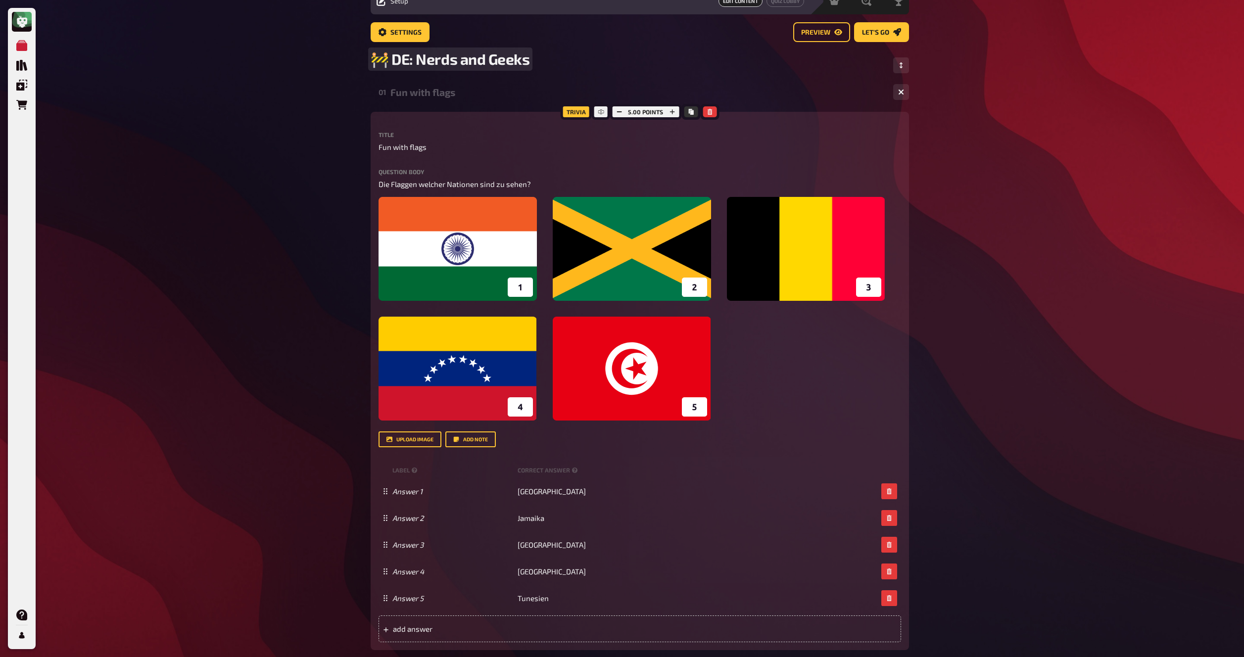
click at [391, 60] on span "🚧 DE: Nerds and Geeks" at bounding box center [450, 59] width 159 height 18
drag, startPoint x: 284, startPoint y: 100, endPoint x: 297, endPoint y: 80, distance: 23.3
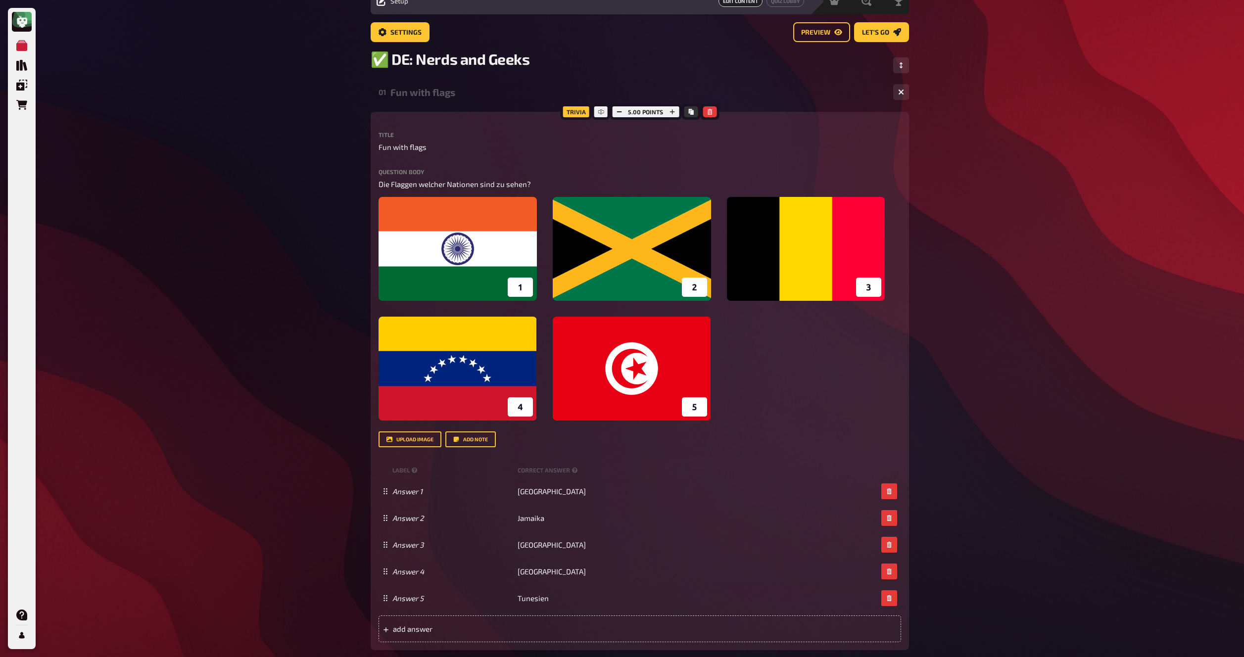
scroll to position [0, 0]
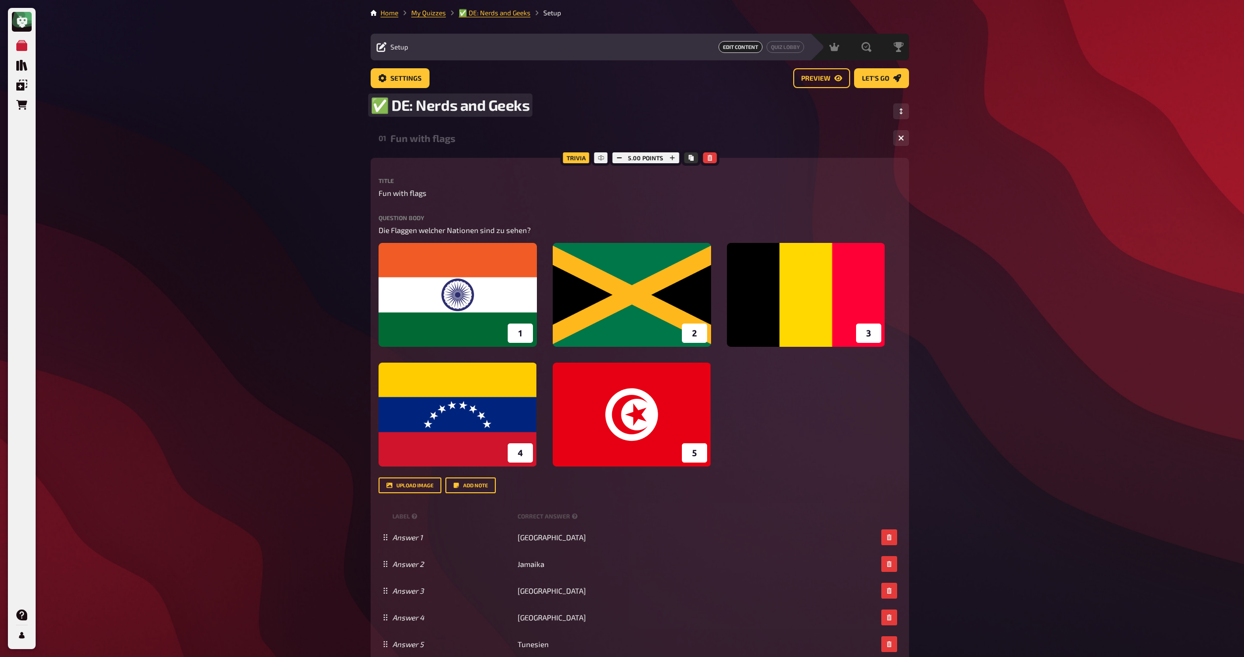
click at [420, 12] on link "My Quizzes" at bounding box center [428, 13] width 35 height 8
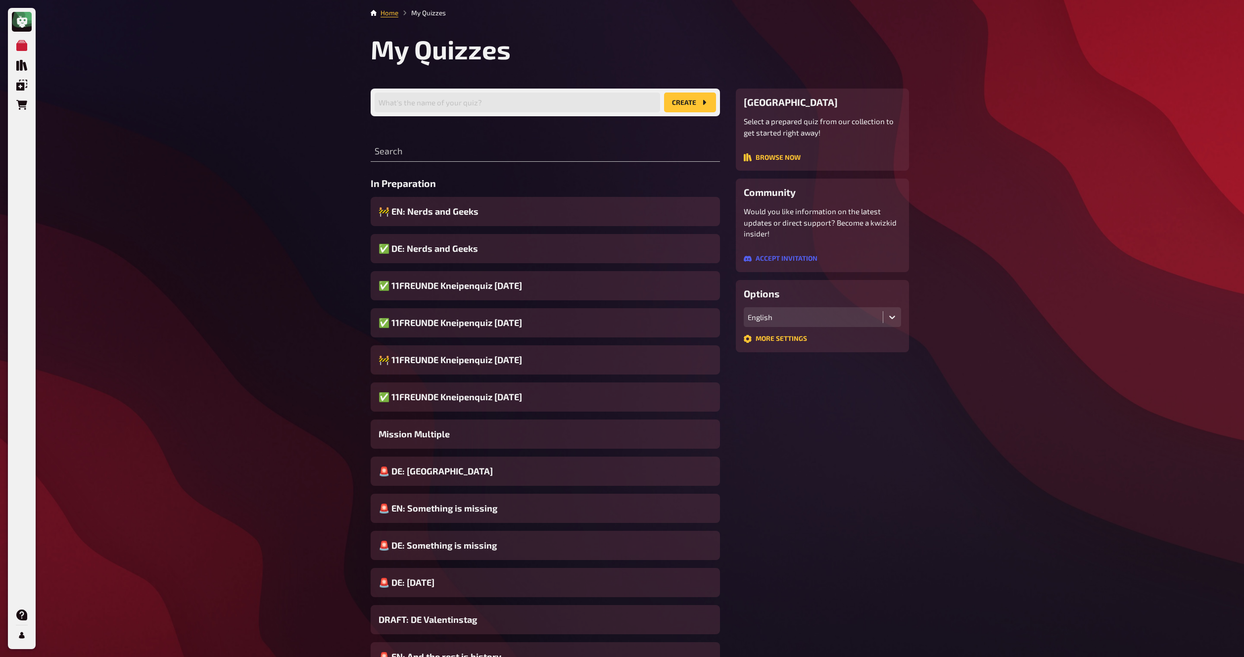
click at [571, 206] on div "🚧 EN: Nerds and Geeks" at bounding box center [545, 211] width 349 height 29
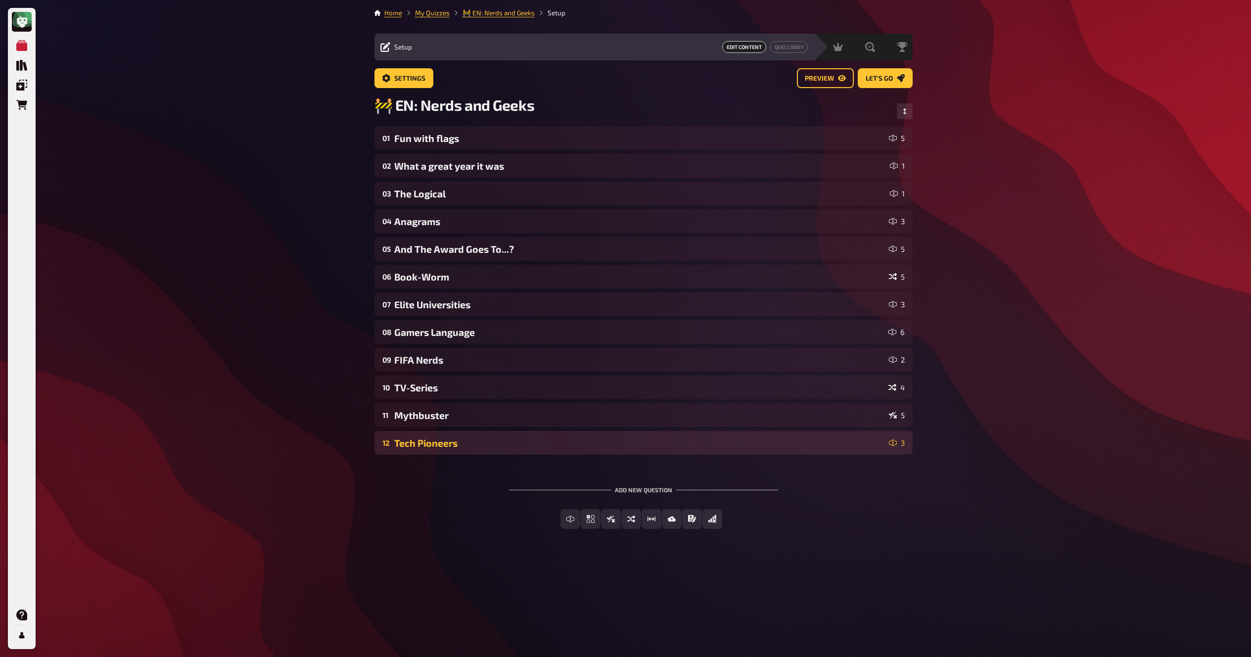
click at [471, 442] on div "Tech Pioneers" at bounding box center [639, 442] width 491 height 11
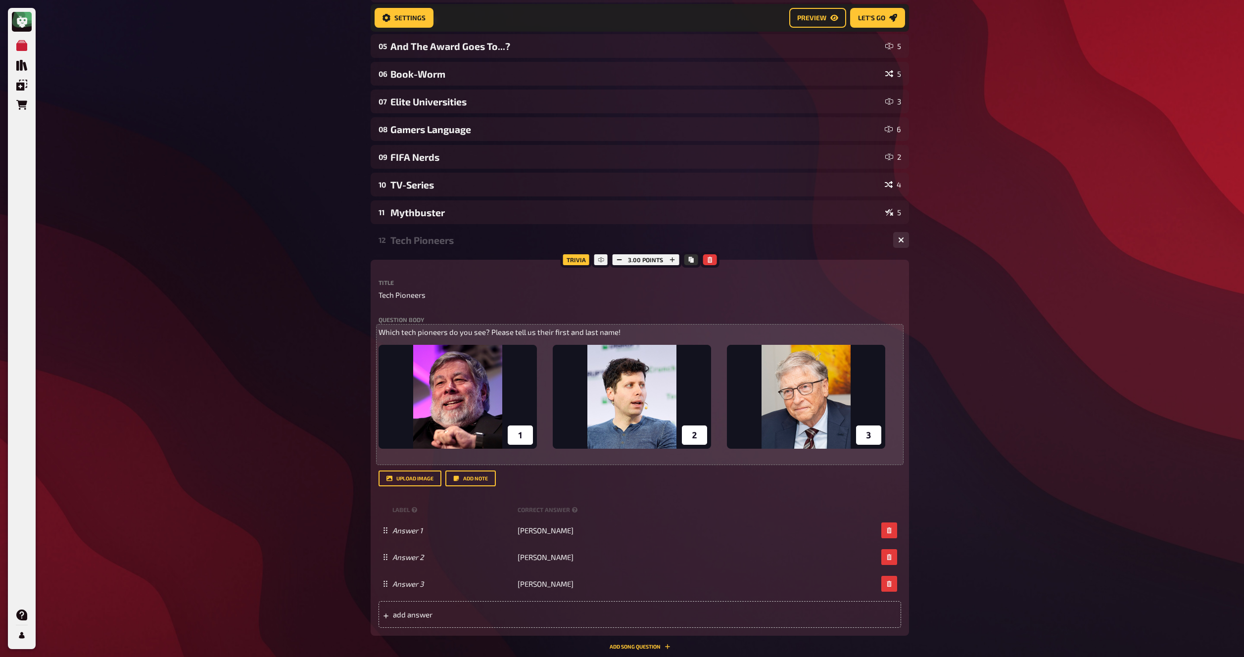
scroll to position [216, 0]
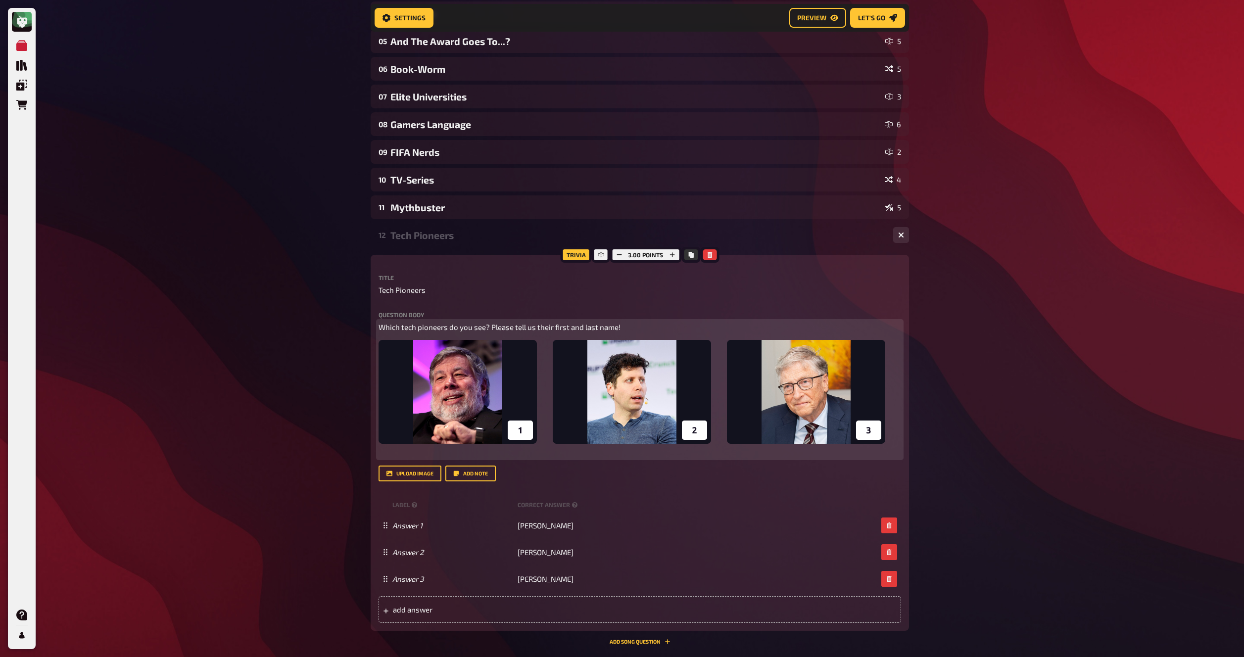
click at [654, 400] on img at bounding box center [631, 392] width 507 height 104
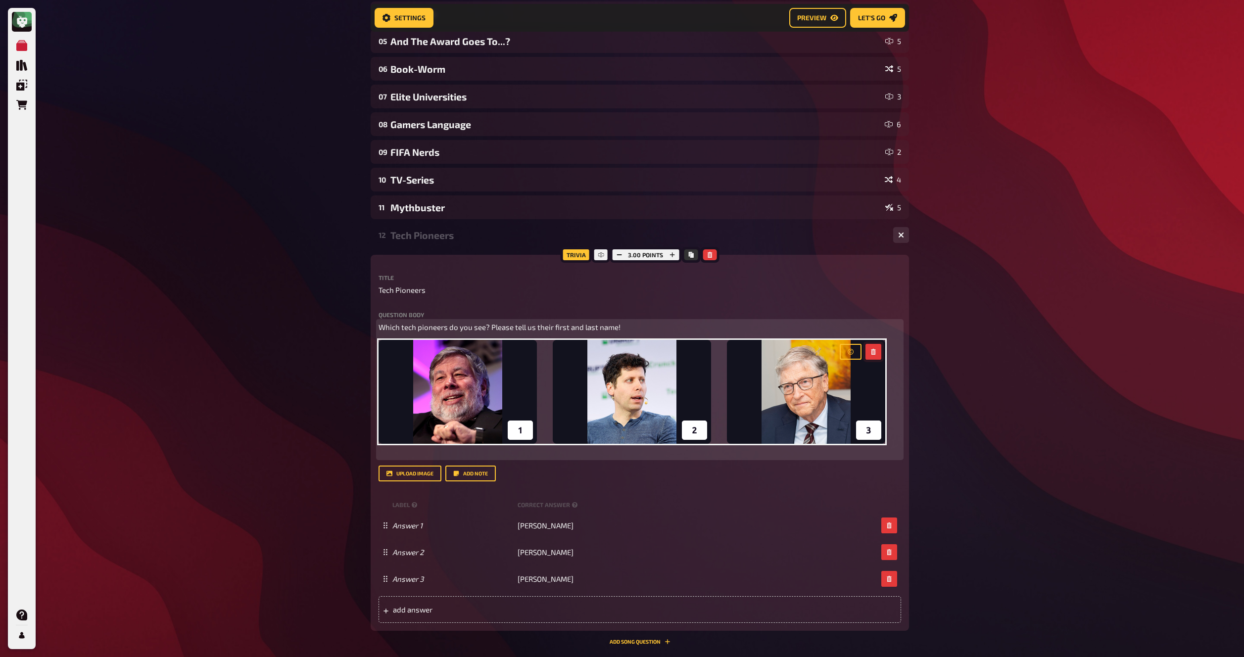
click at [871, 352] on icon "button" at bounding box center [873, 352] width 6 height 6
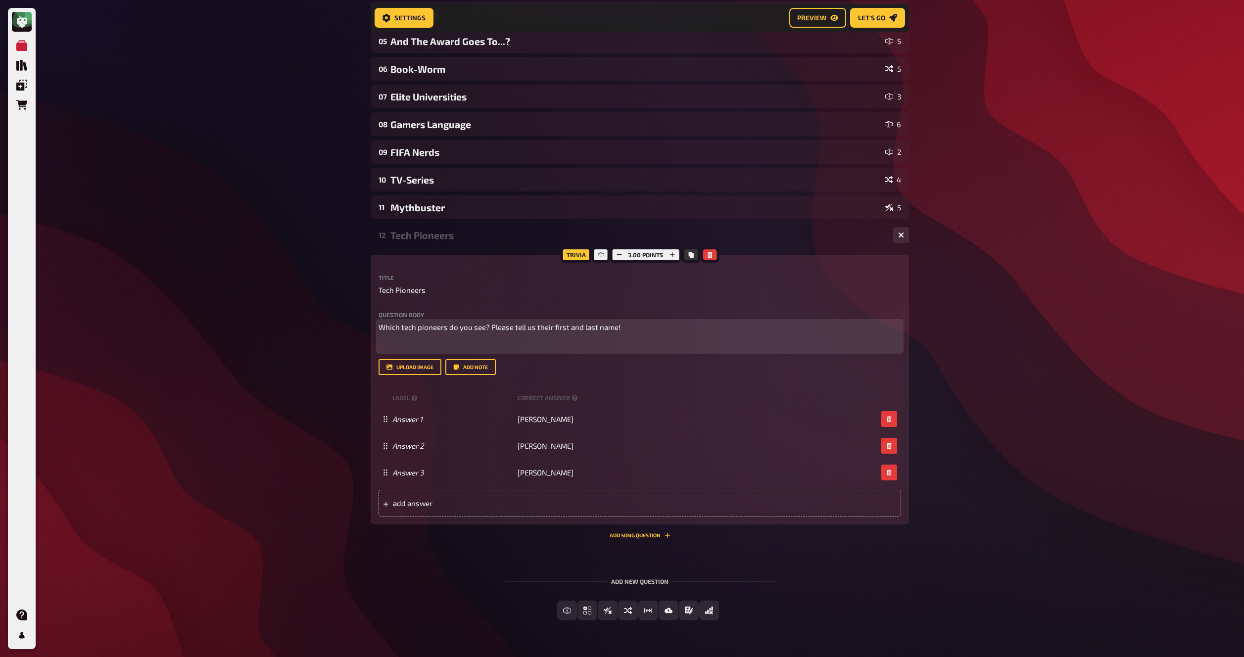
click at [678, 327] on p "Which tech pioneers do you see? Please tell us their first and last name!" at bounding box center [639, 327] width 522 height 11
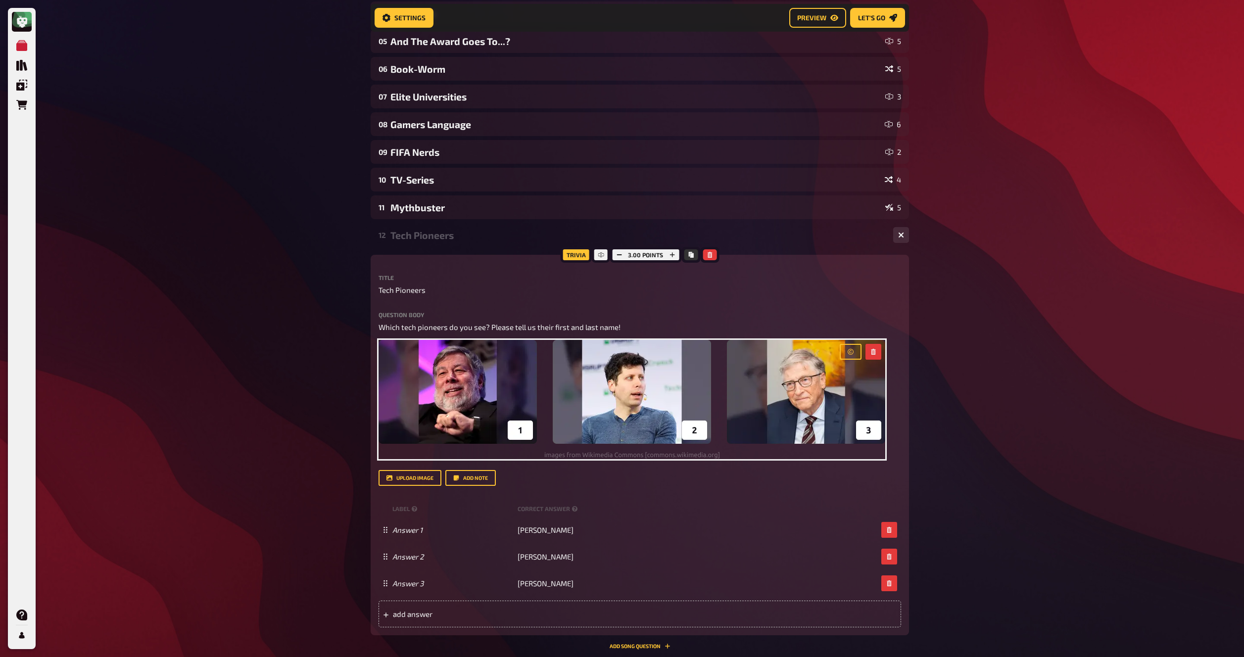
click at [315, 324] on div "My Quizzes Quiz Library Overlays Orders Help Profile Home My Quizzes 🚧 EN: Nerd…" at bounding box center [622, 289] width 1244 height 1010
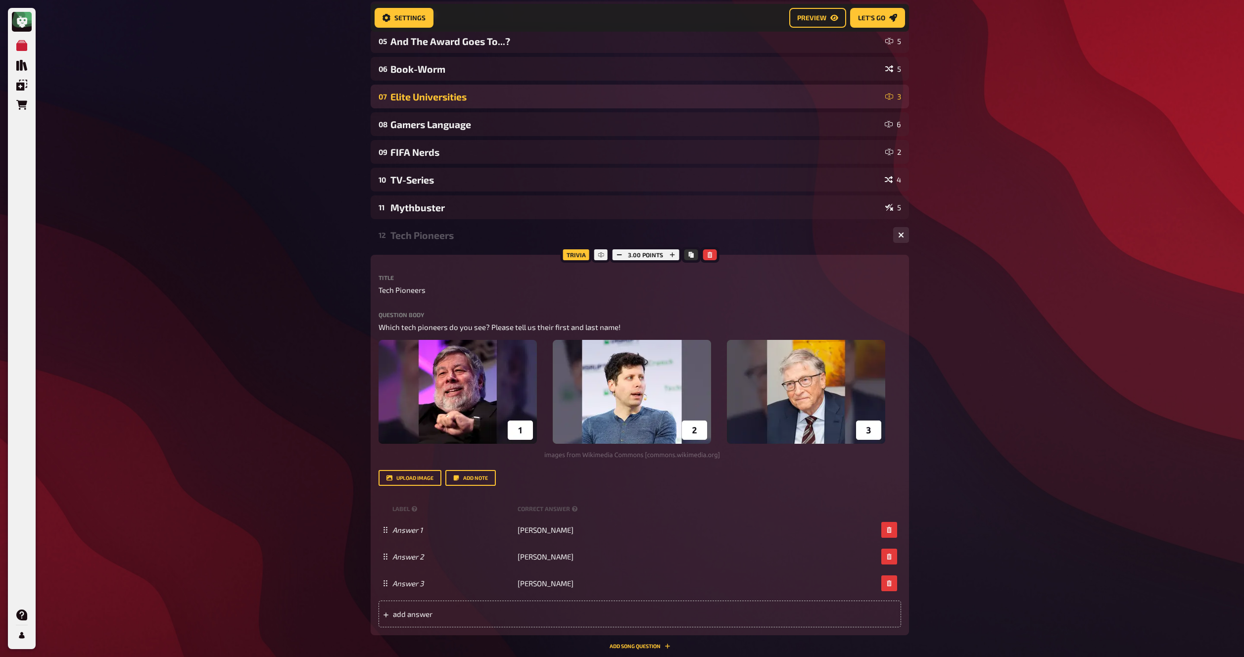
click at [417, 105] on div "07 Elite Universities 3" at bounding box center [640, 97] width 538 height 24
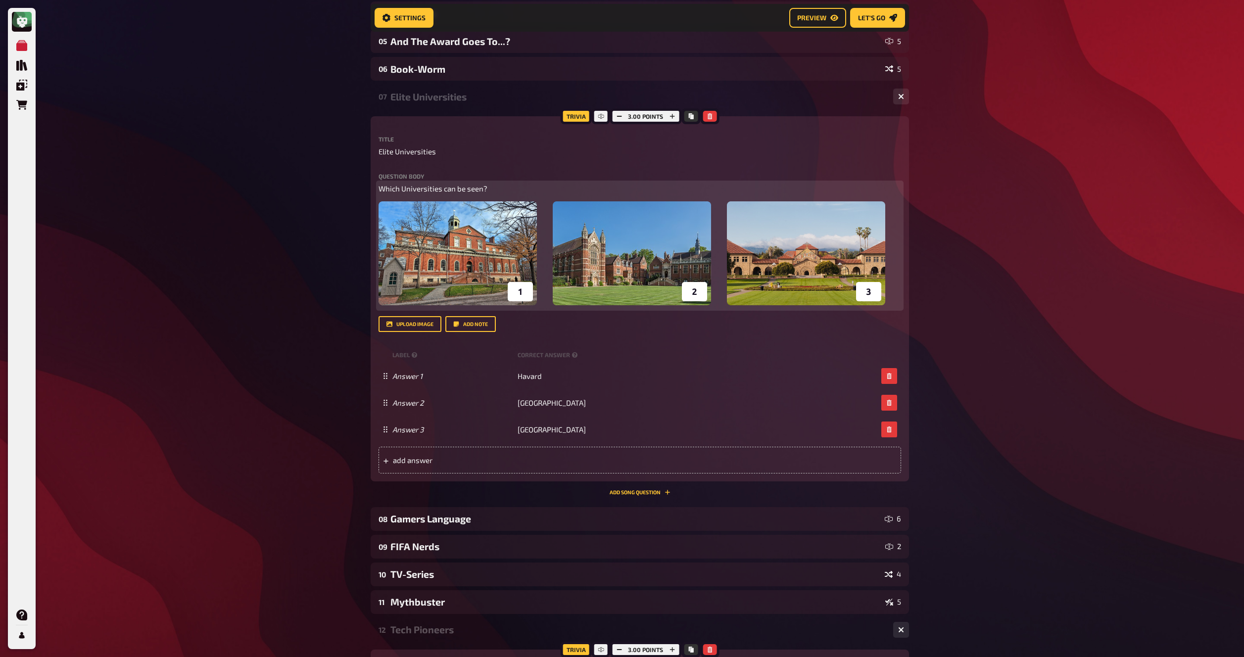
click at [621, 214] on img at bounding box center [631, 253] width 507 height 104
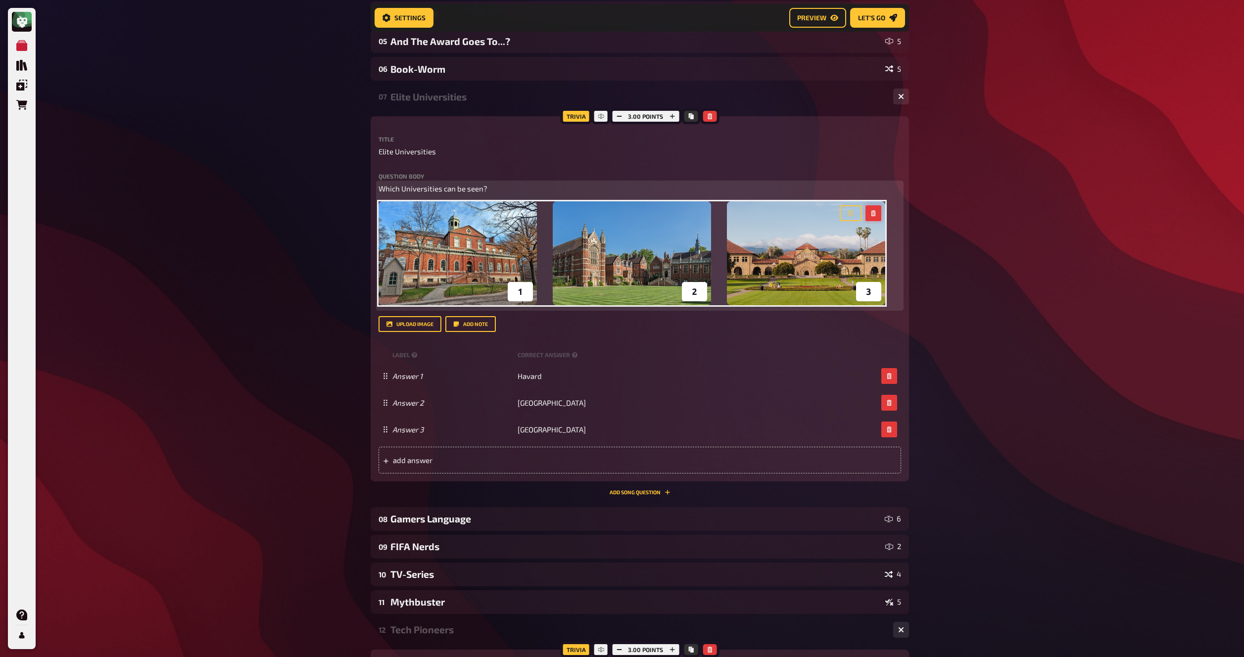
click at [877, 214] on button "button" at bounding box center [873, 213] width 16 height 16
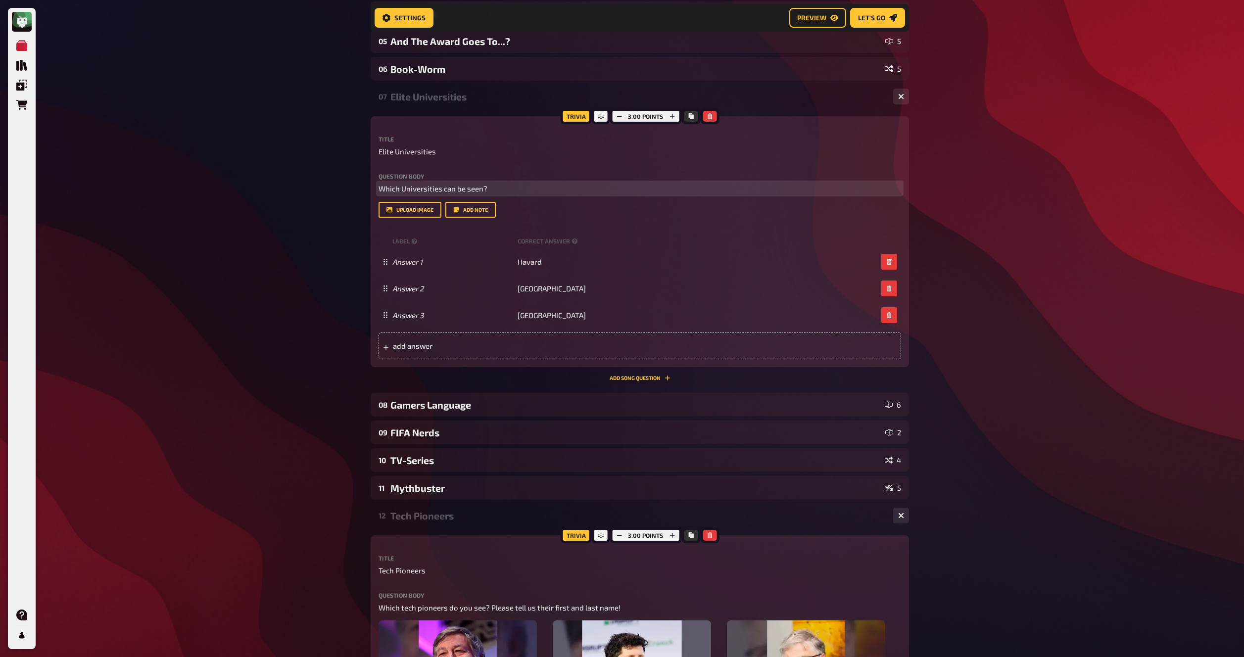
click at [732, 194] on p "Which Universities can be seen?" at bounding box center [639, 188] width 522 height 11
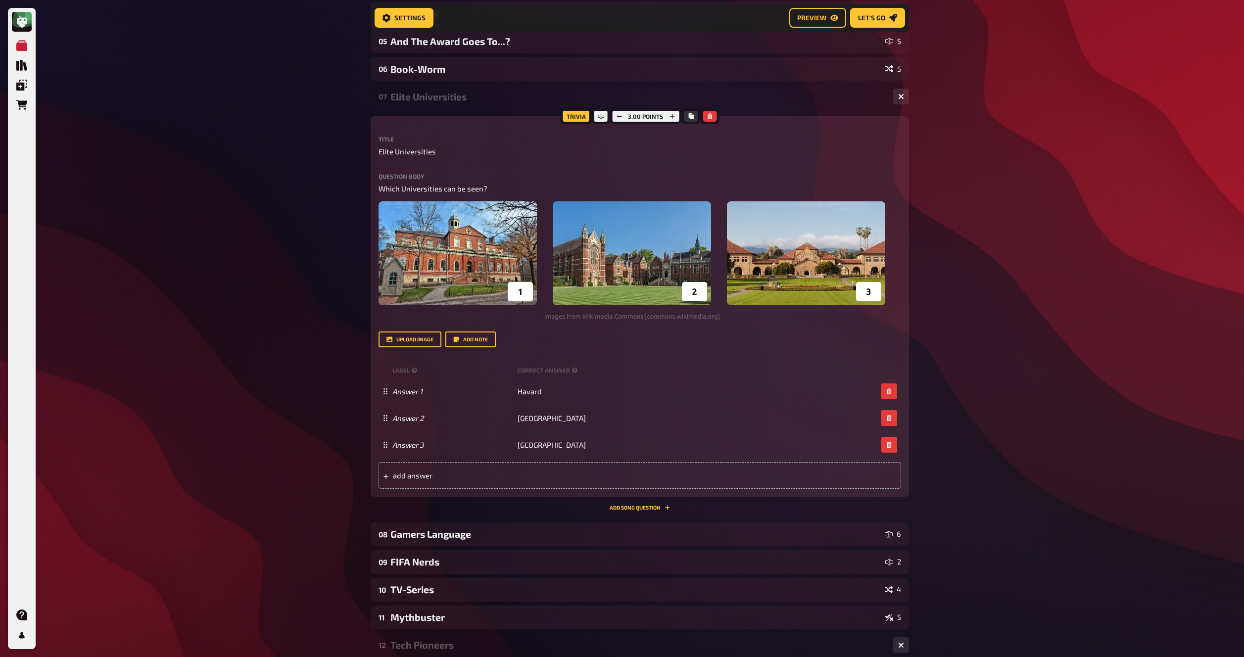
click at [329, 236] on div "My Quizzes Quiz Library Overlays Orders Help Profile Home My Quizzes 🚧 EN: Nerd…" at bounding box center [622, 494] width 1244 height 1420
click at [334, 238] on div "My Quizzes Quiz Library Overlays Orders Help Profile Home My Quizzes 🚧 EN: Nerd…" at bounding box center [622, 494] width 1244 height 1420
click at [315, 244] on div "My Quizzes Quiz Library Overlays Orders Help Profile Home My Quizzes 🚧 EN: Nerd…" at bounding box center [622, 494] width 1244 height 1420
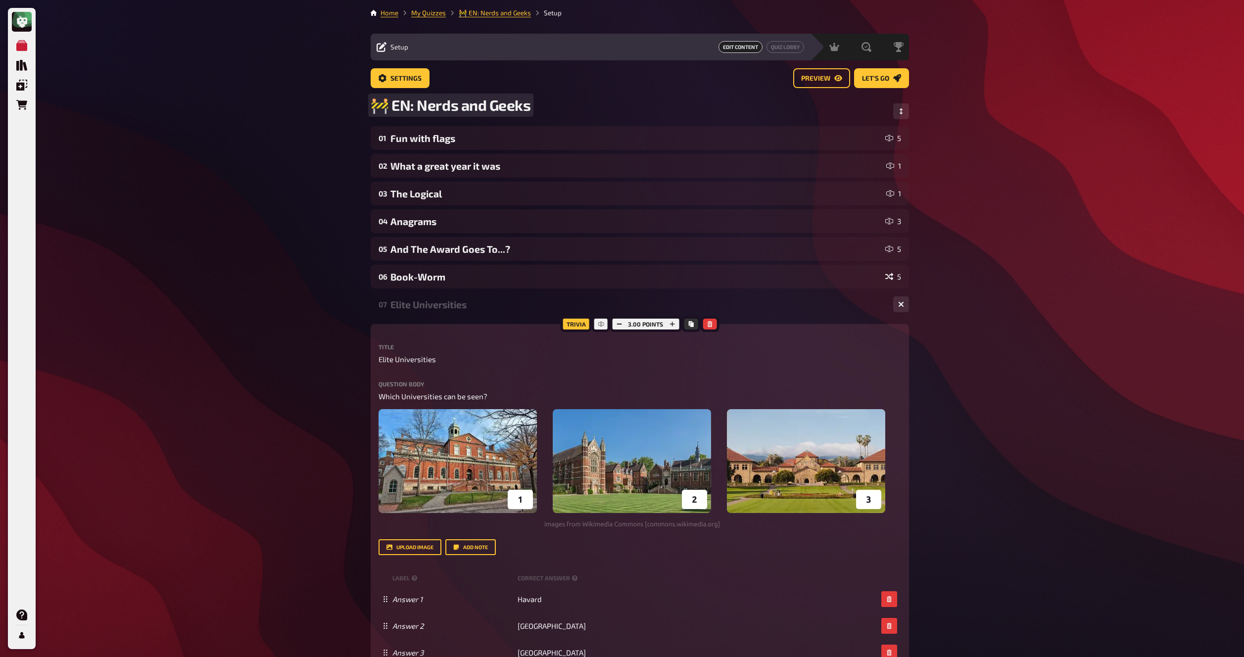
click at [378, 107] on span "🚧 EN: Nerds and Geeks" at bounding box center [451, 105] width 160 height 18
drag, startPoint x: 285, startPoint y: 167, endPoint x: 297, endPoint y: 139, distance: 30.6
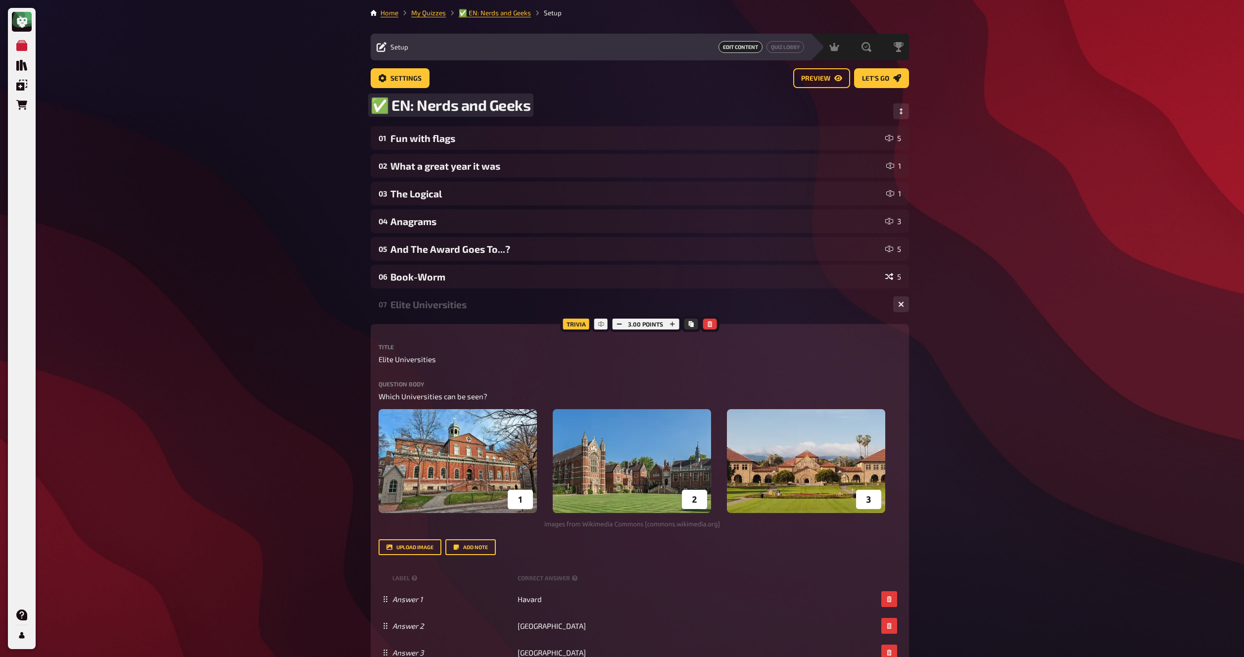
drag, startPoint x: 301, startPoint y: 129, endPoint x: 303, endPoint y: 124, distance: 5.8
click at [426, 16] on link "My Quizzes" at bounding box center [428, 13] width 35 height 8
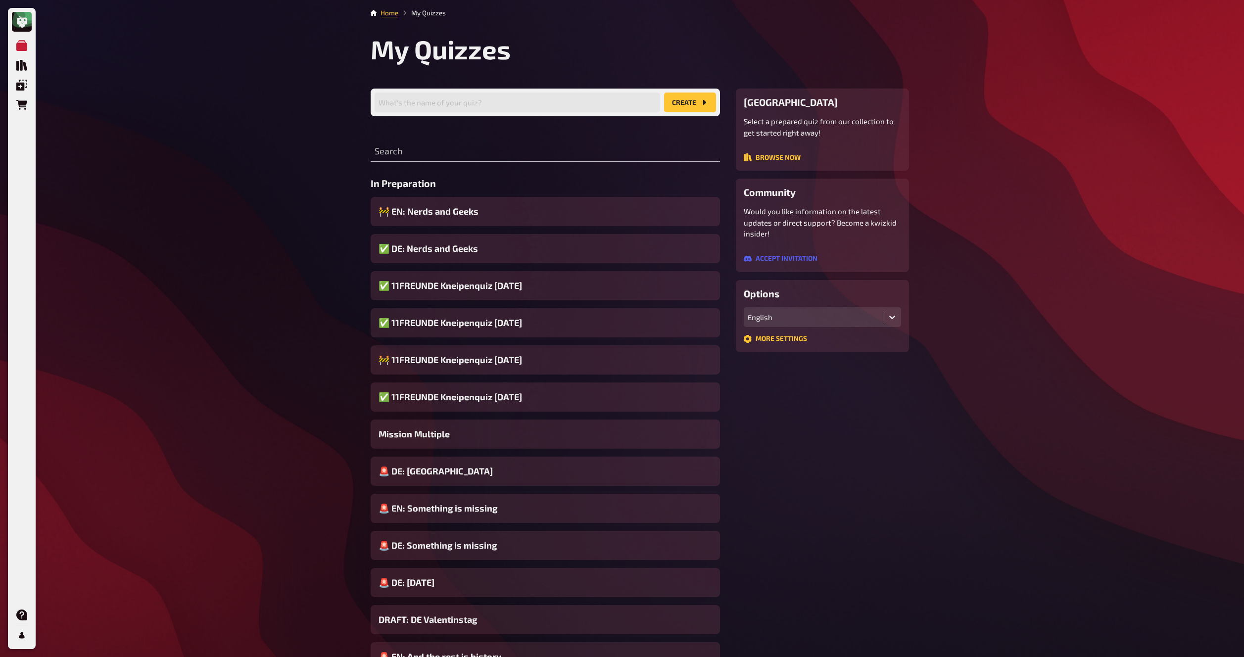
click at [448, 211] on span "🚧 EN: Nerds and Geeks" at bounding box center [428, 211] width 100 height 13
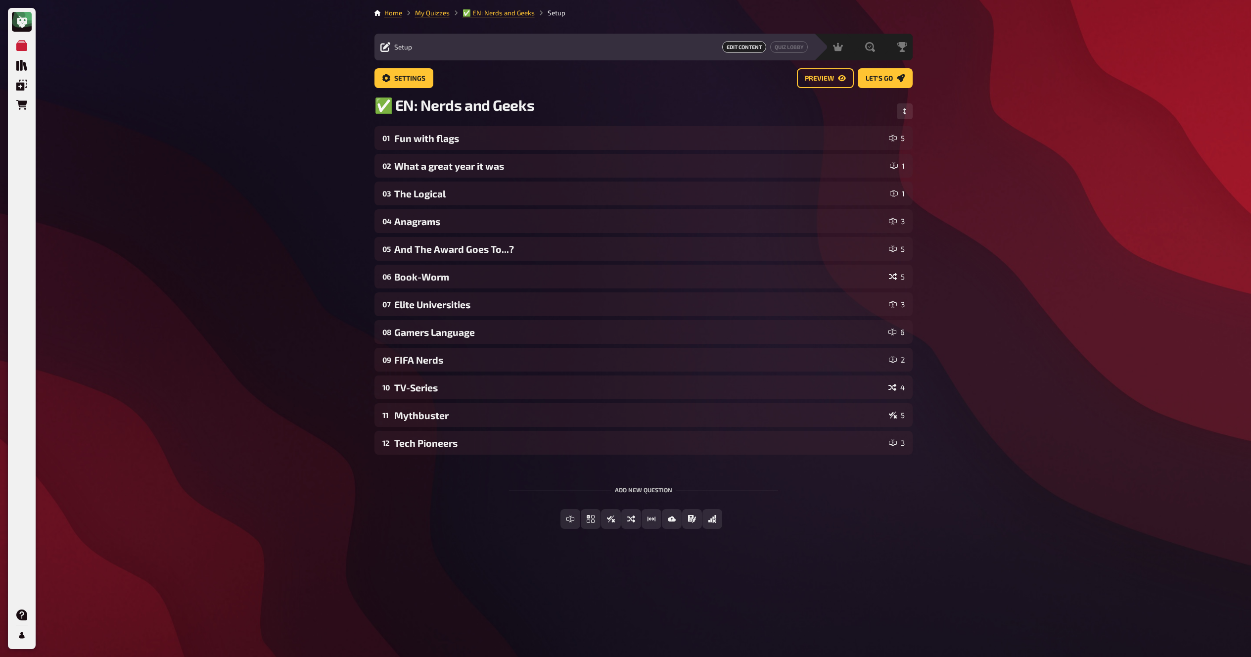
click at [275, 135] on div "My Quizzes Quiz Library Overlays Orders Help Profile Home My Quizzes ✅ EN: Nerd…" at bounding box center [625, 328] width 1251 height 657
click at [429, 8] on li "My Quizzes" at bounding box center [425, 13] width 47 height 10
click at [428, 11] on link "My Quizzes" at bounding box center [432, 13] width 35 height 8
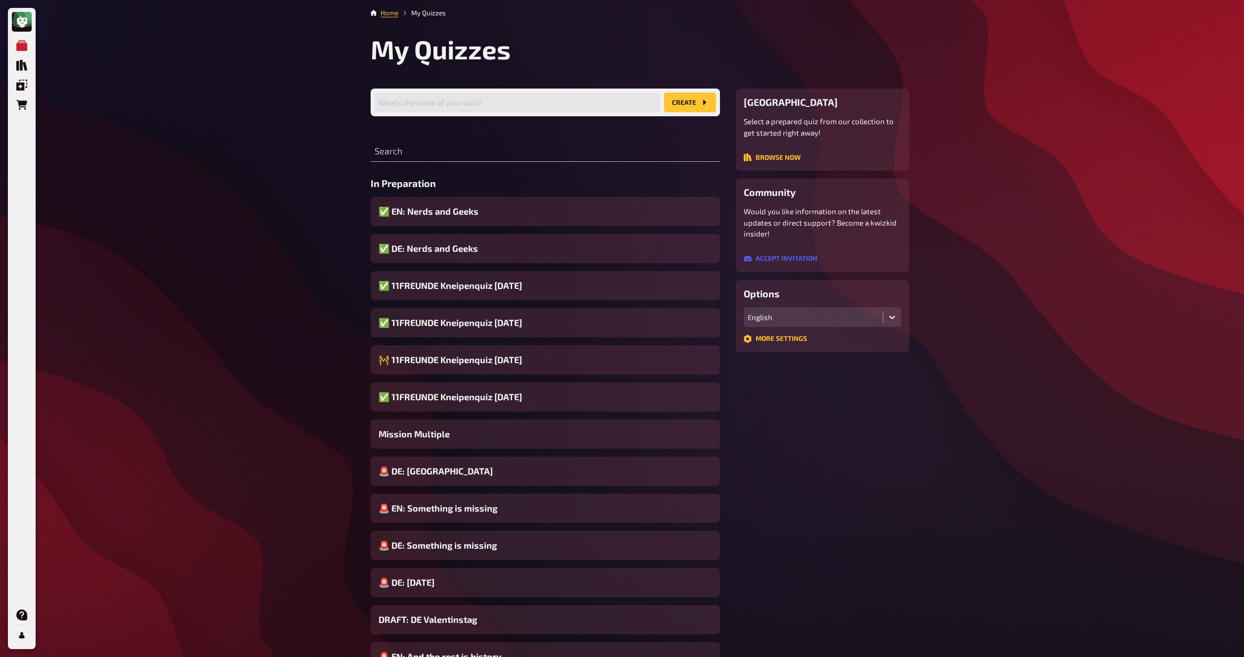
click at [474, 433] on div "Mission Multiple" at bounding box center [545, 434] width 349 height 29
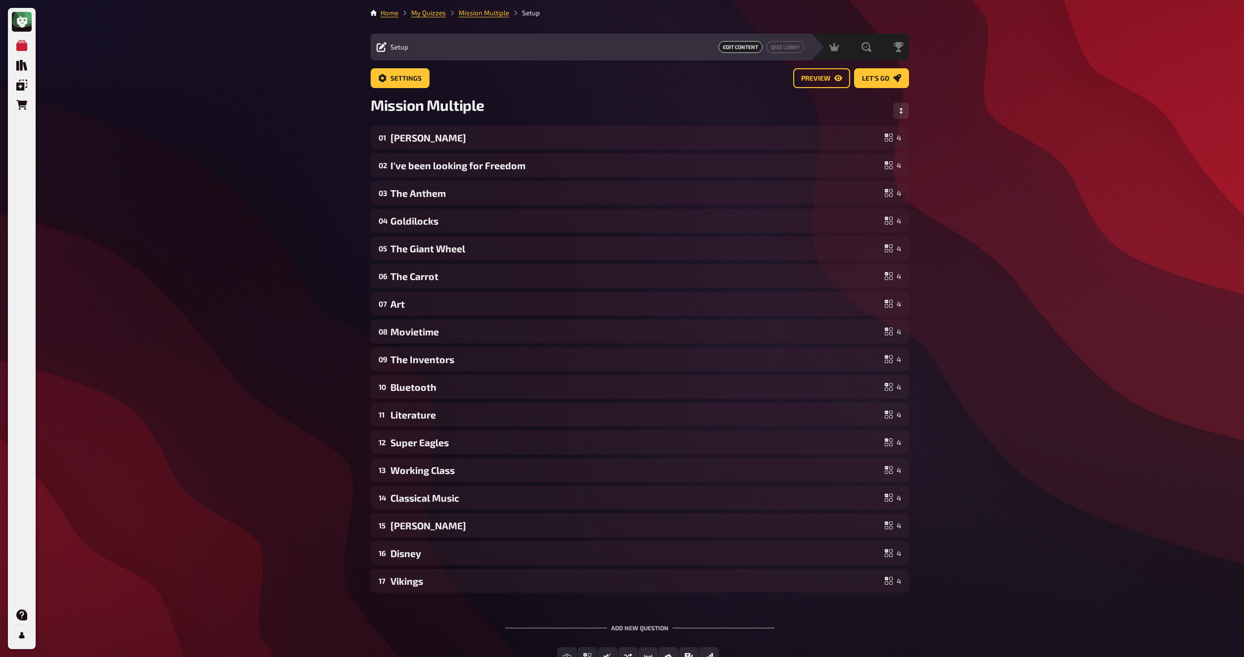
click at [318, 482] on div "My Quizzes Quiz Library Overlays Orders Help Profile Home My Quizzes Mission Mu…" at bounding box center [622, 365] width 1244 height 730
click at [316, 471] on div "My Quizzes Quiz Library Overlays Orders Help Profile Home My Quizzes Mission Mu…" at bounding box center [622, 365] width 1244 height 730
click at [347, 519] on div "My Quizzes Quiz Library Overlays Orders Help Profile Home My Quizzes Mission Mu…" at bounding box center [622, 365] width 1244 height 730
click at [344, 507] on div "My Quizzes Quiz Library Overlays Orders Help Profile Home My Quizzes Mission Mu…" at bounding box center [622, 365] width 1244 height 730
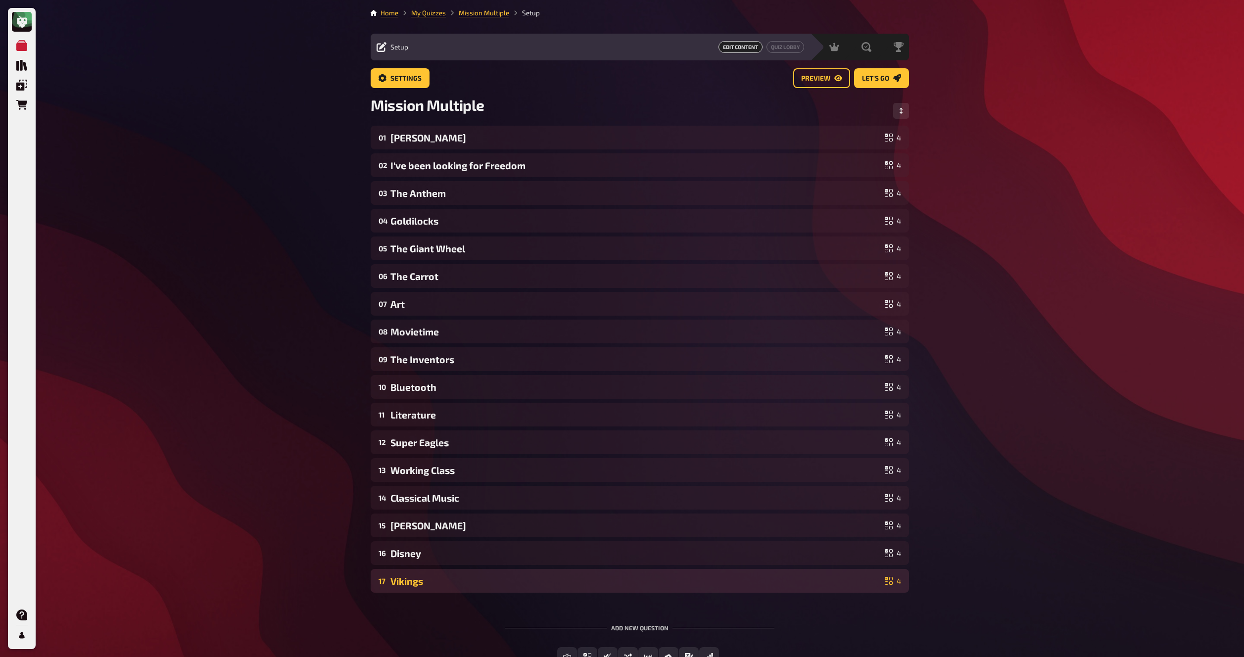
click at [471, 587] on div "17 Vikings 4" at bounding box center [640, 581] width 538 height 24
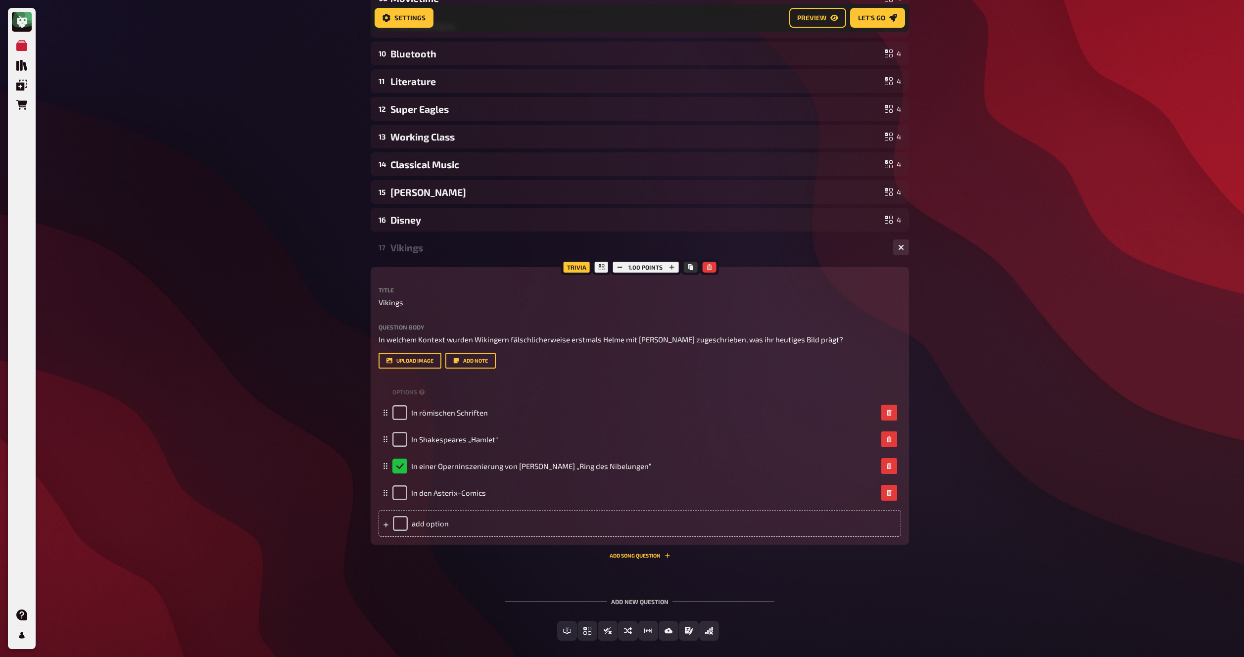
scroll to position [306, 0]
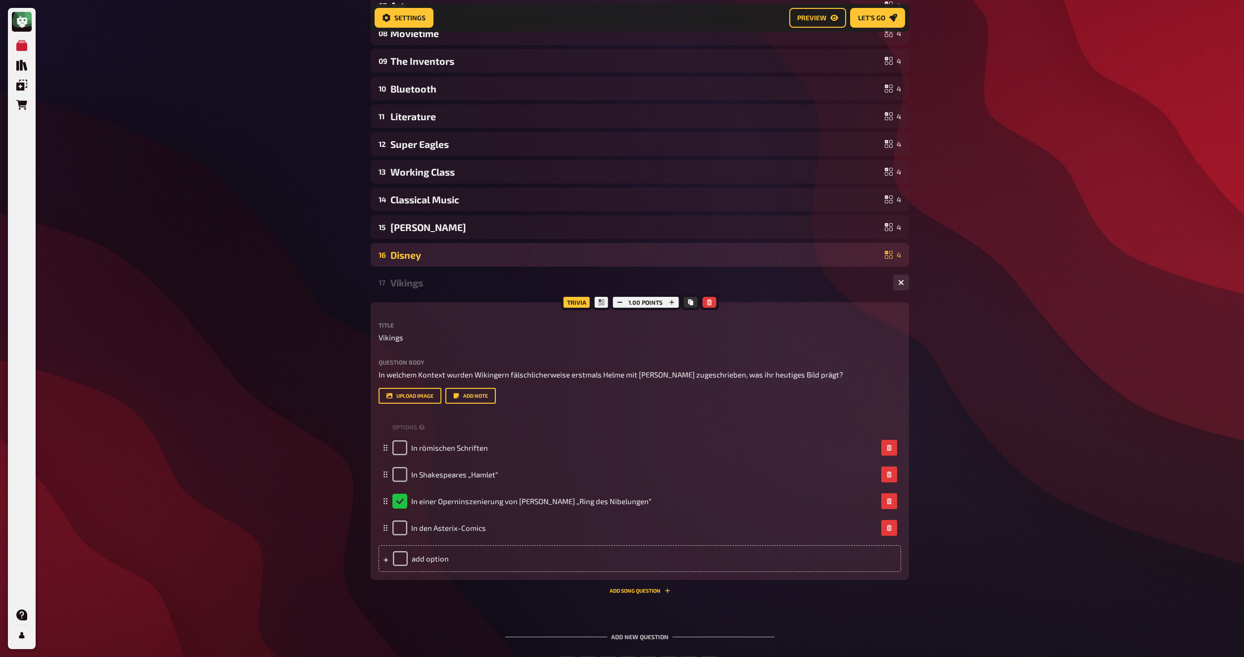
click at [436, 247] on div "16 Disney 4" at bounding box center [640, 255] width 538 height 24
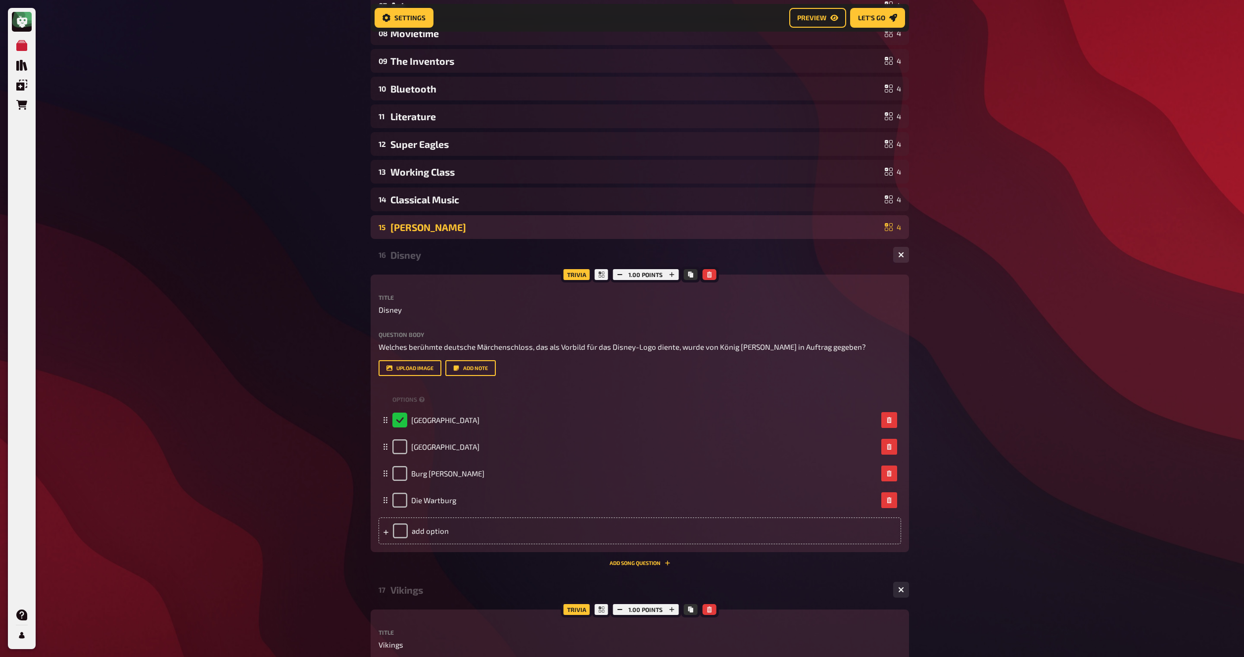
click at [446, 229] on div "Enzo Ferrari" at bounding box center [635, 227] width 490 height 11
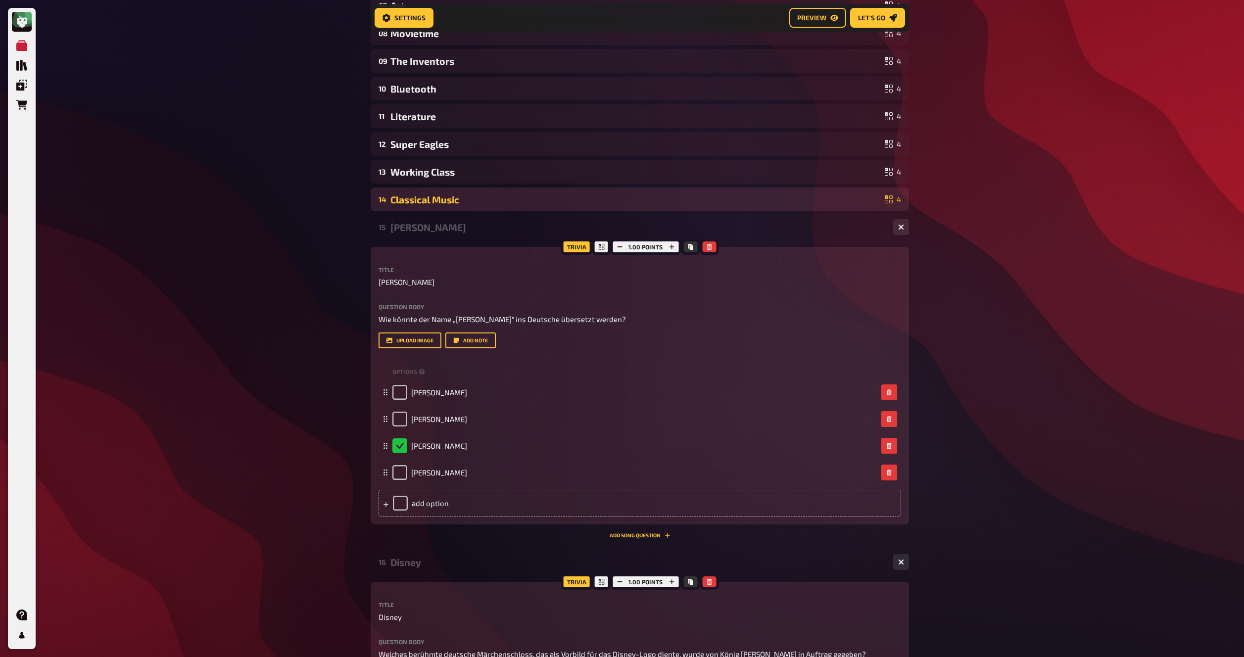
click at [463, 195] on div "Classical Music" at bounding box center [635, 199] width 490 height 11
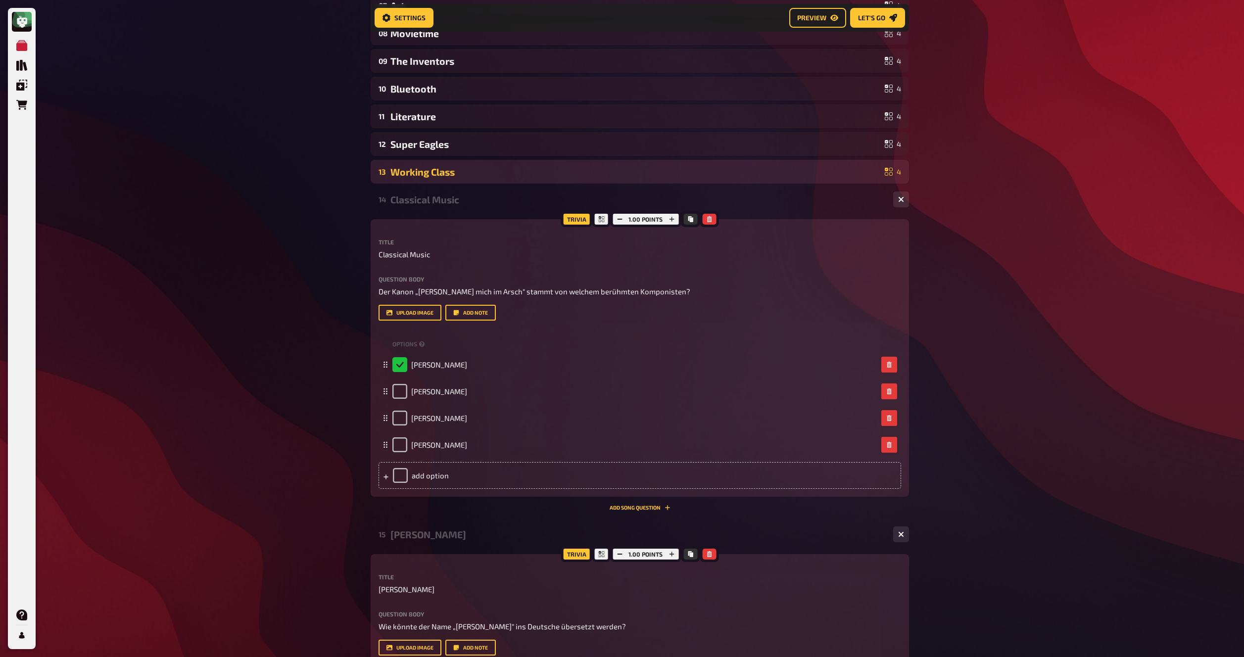
click at [471, 171] on div "Working Class" at bounding box center [635, 171] width 490 height 11
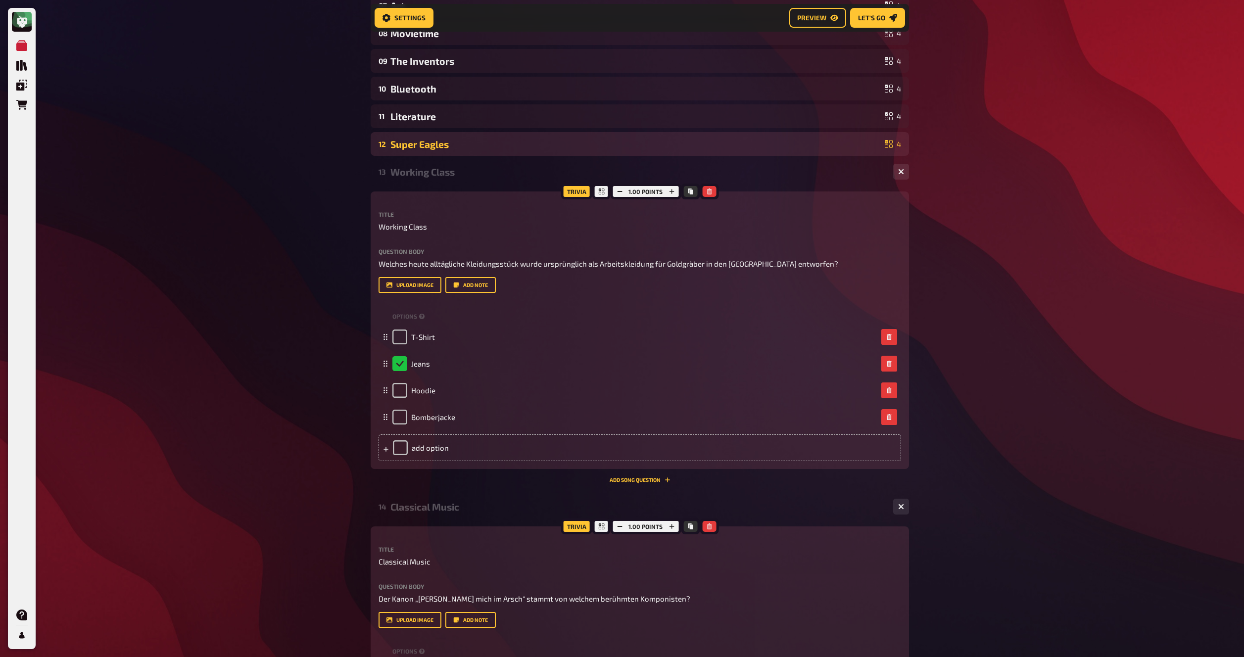
click at [477, 144] on div "Super Eagles" at bounding box center [635, 144] width 490 height 11
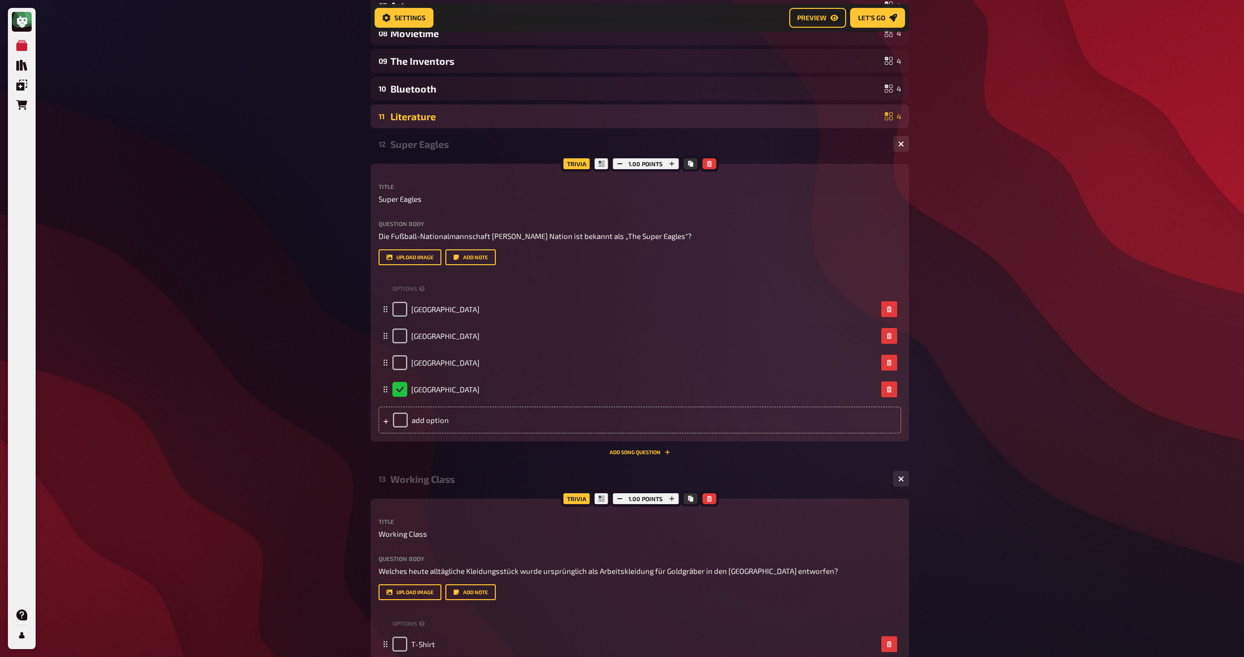
click at [485, 115] on div "Literature" at bounding box center [635, 116] width 490 height 11
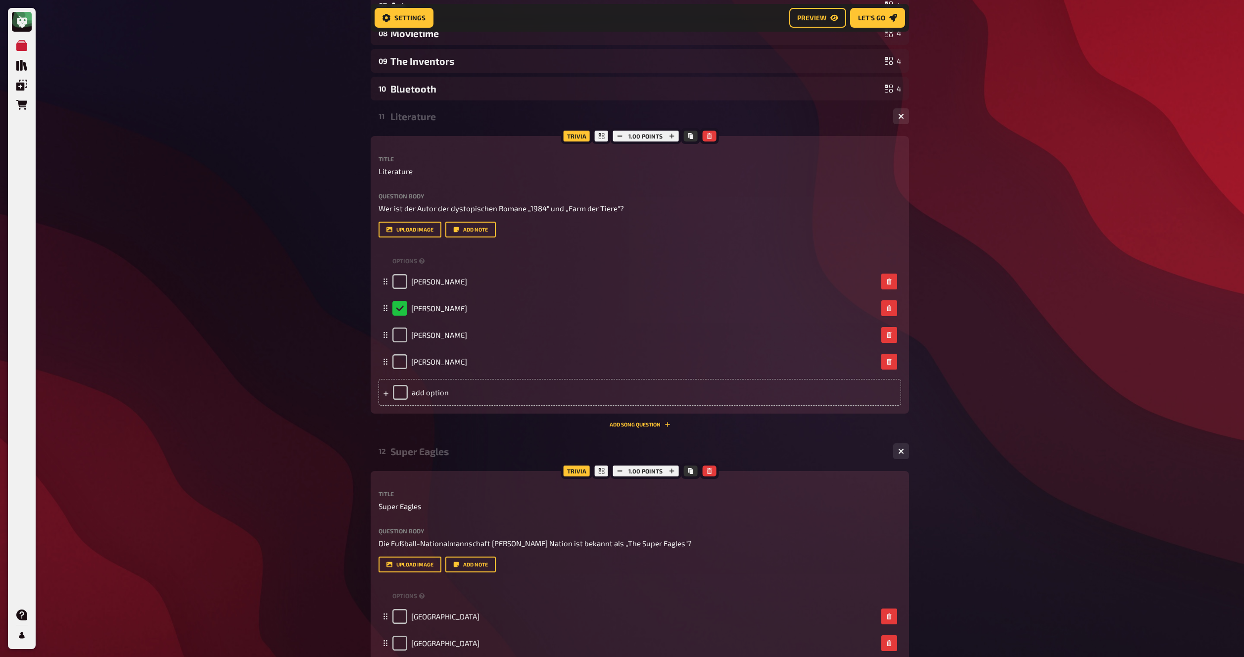
scroll to position [10, 0]
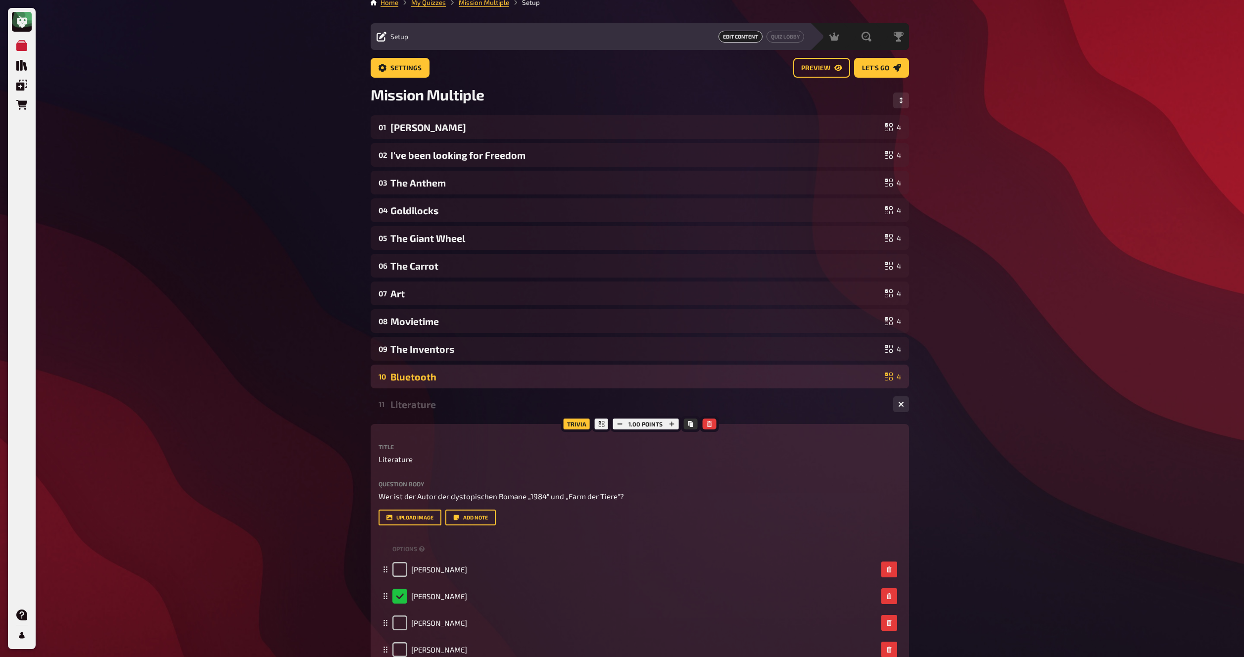
click at [467, 376] on div "Bluetooth" at bounding box center [635, 376] width 490 height 11
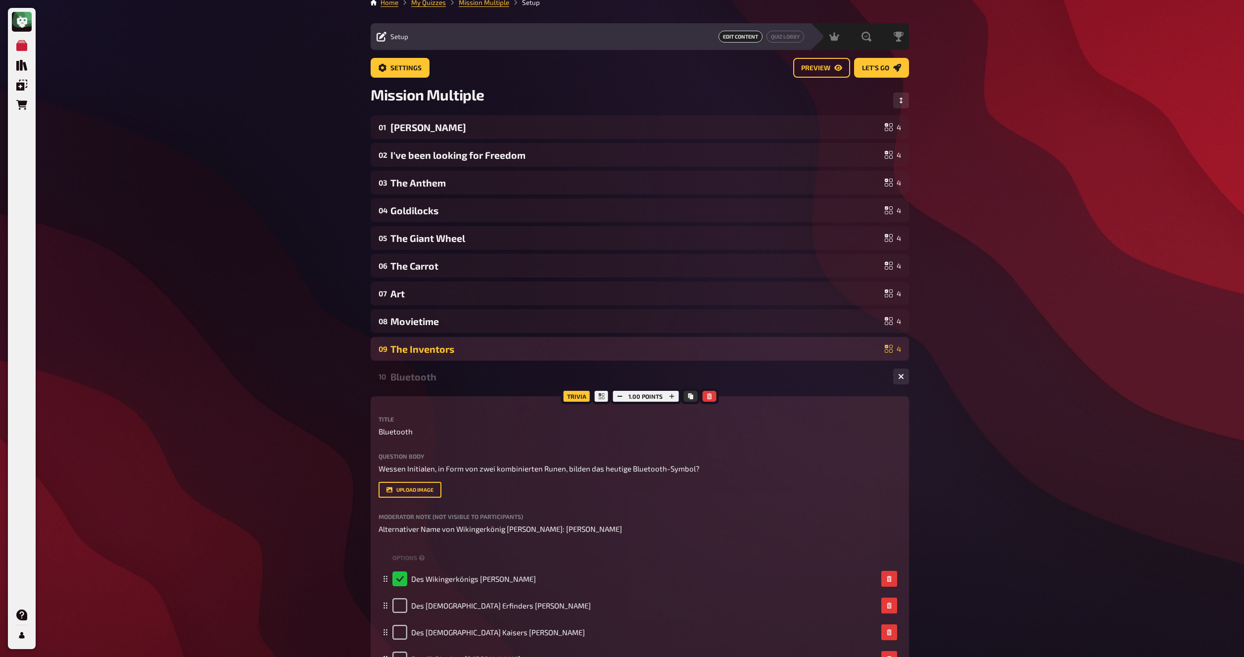
click at [466, 349] on div "The Inventors" at bounding box center [635, 348] width 490 height 11
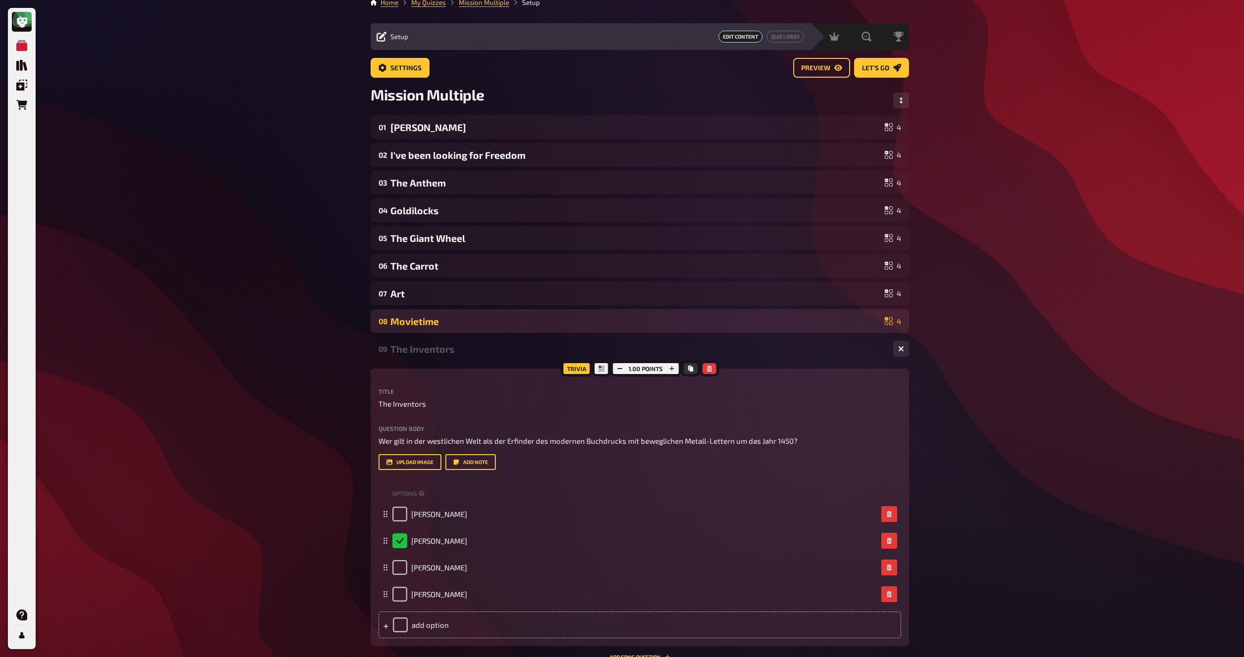
click at [467, 321] on div "Movietime" at bounding box center [635, 321] width 490 height 11
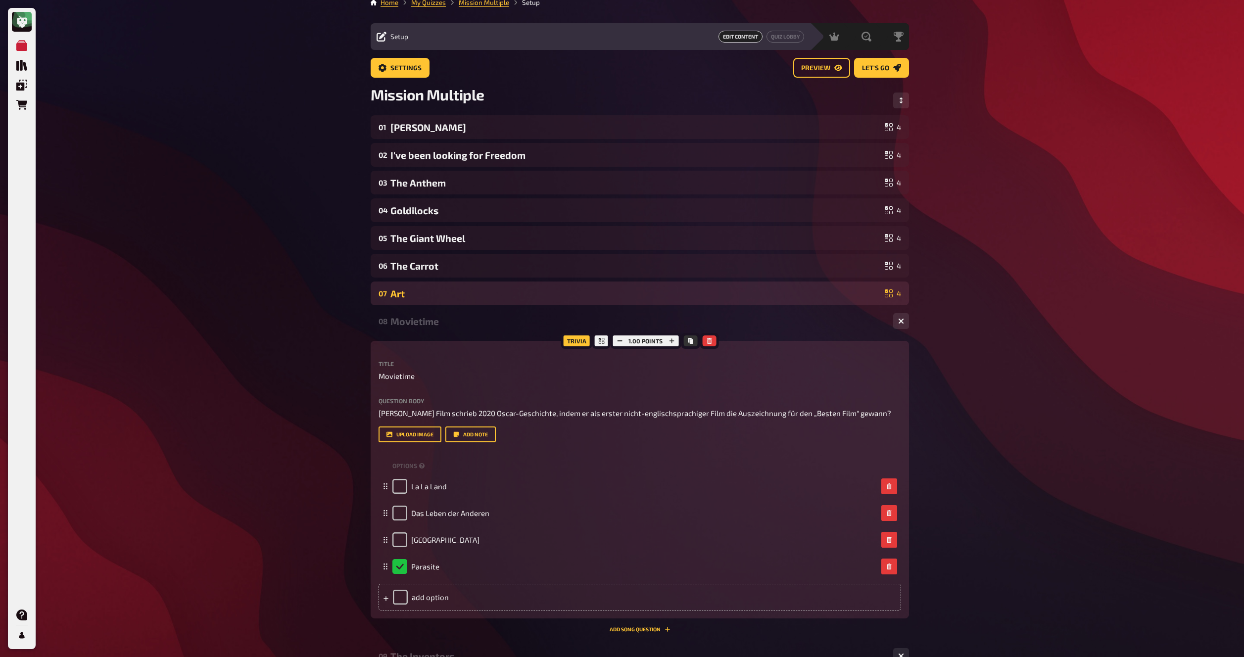
click at [475, 288] on div "Art" at bounding box center [635, 293] width 490 height 11
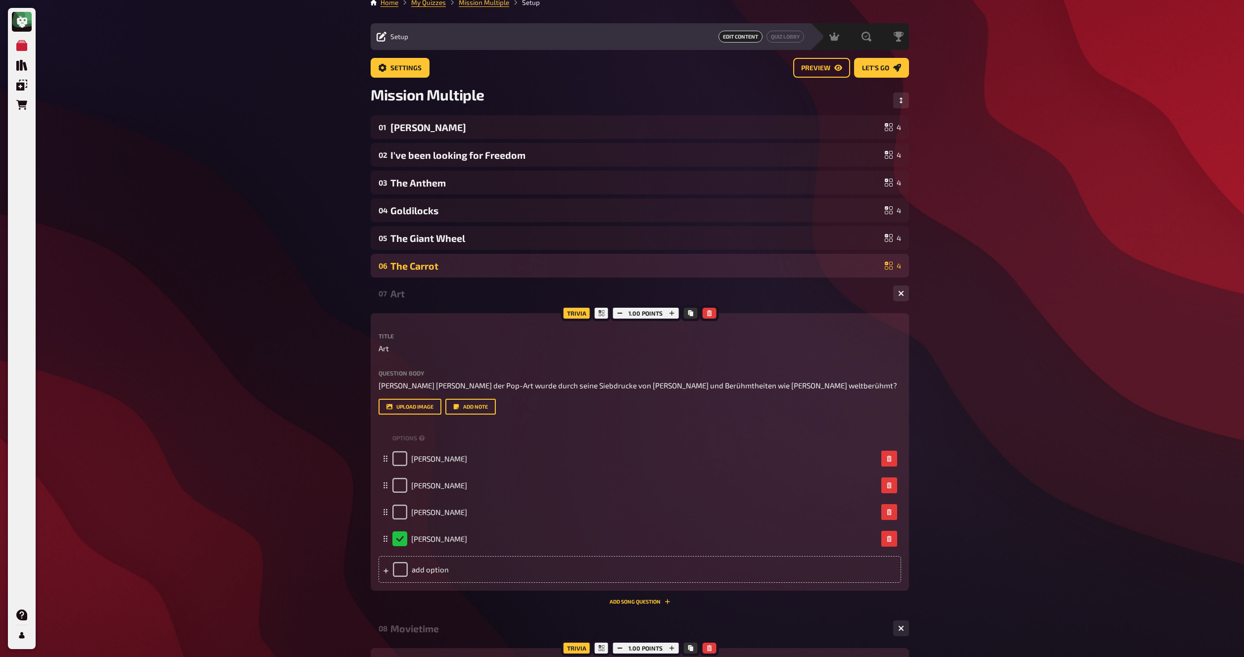
click at [480, 269] on div "The Carrot" at bounding box center [635, 265] width 490 height 11
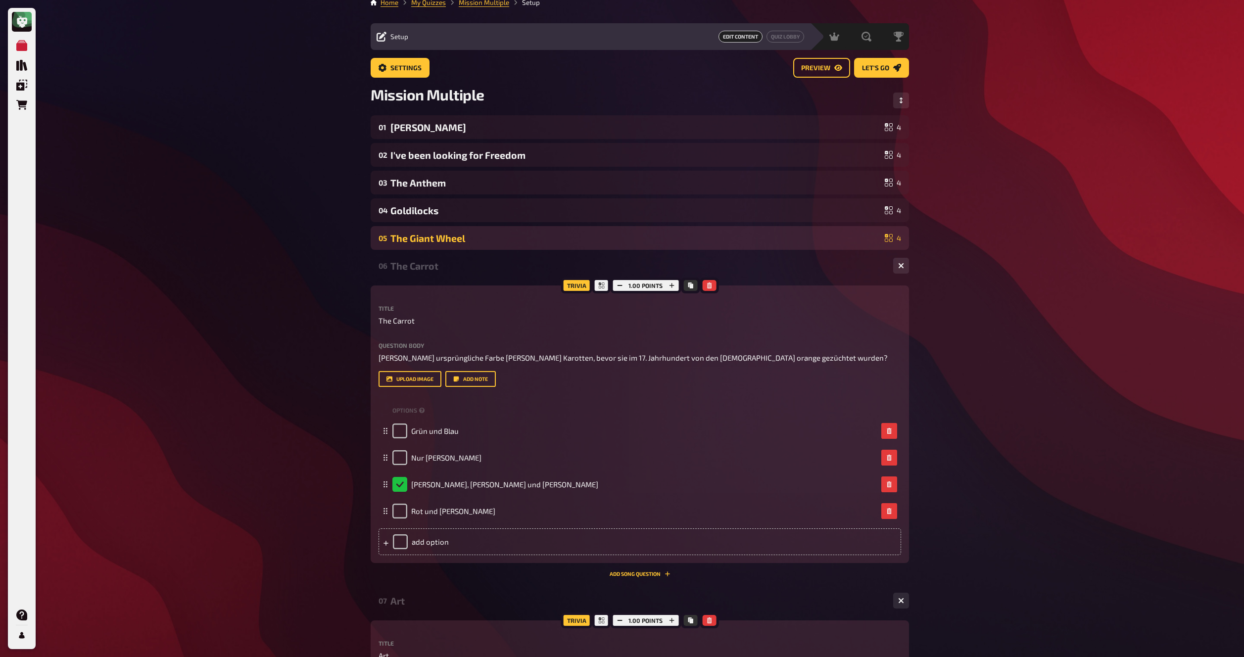
click at [488, 230] on div "05 The Giant Wheel 4" at bounding box center [640, 238] width 538 height 24
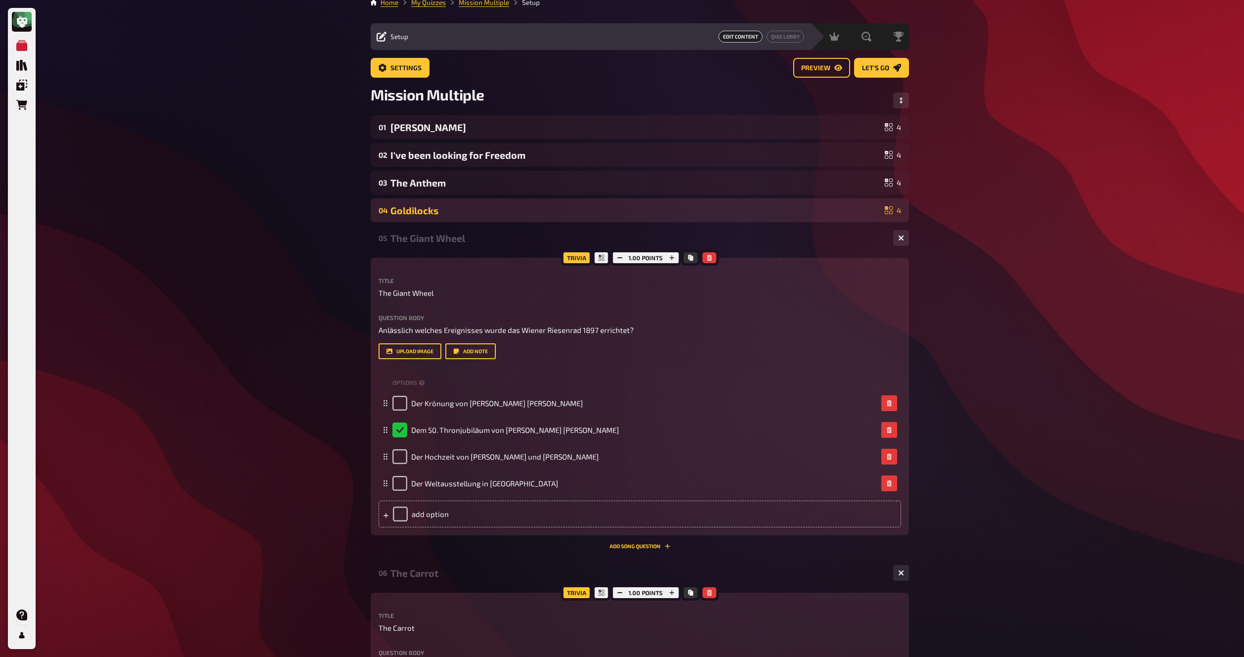
click at [491, 212] on div "Goldilocks" at bounding box center [635, 210] width 490 height 11
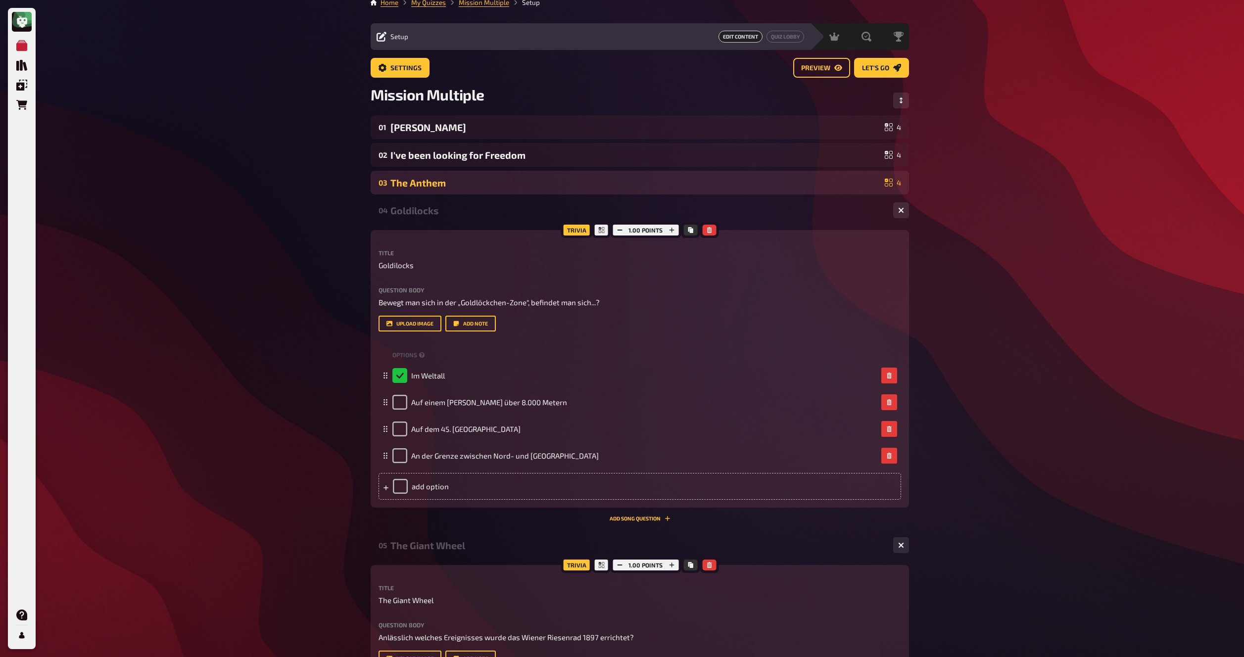
click at [495, 185] on div "The Anthem" at bounding box center [635, 182] width 490 height 11
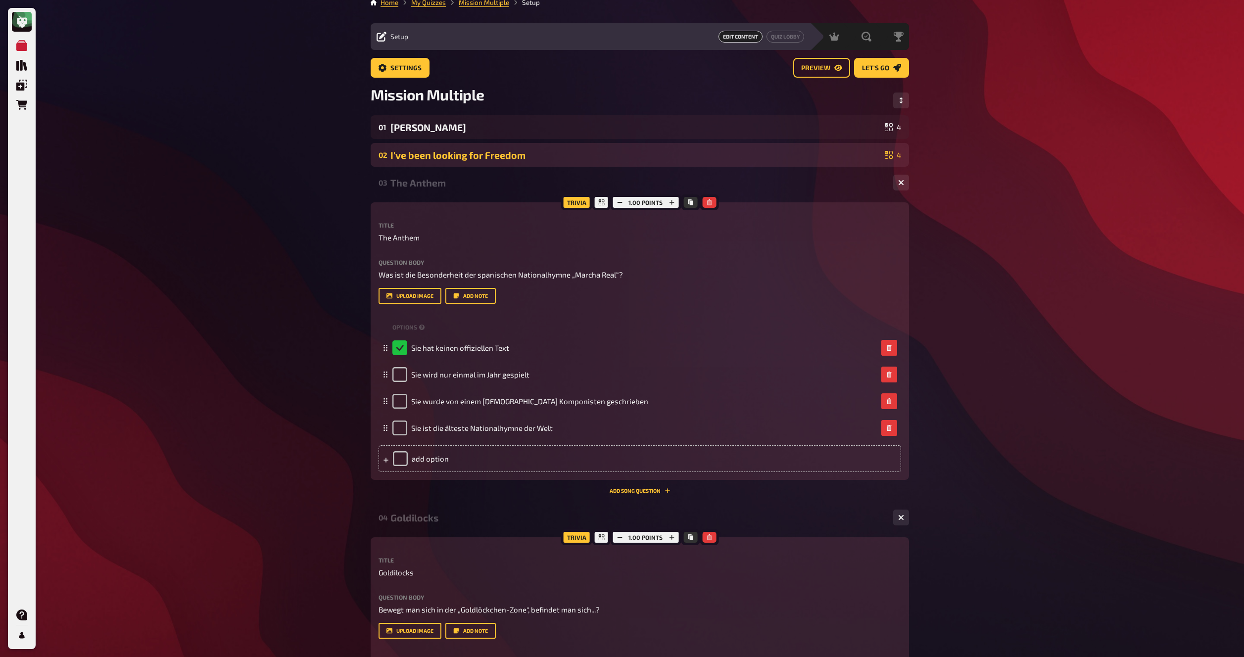
click at [496, 159] on div "I've been looking for Freedom" at bounding box center [635, 154] width 490 height 11
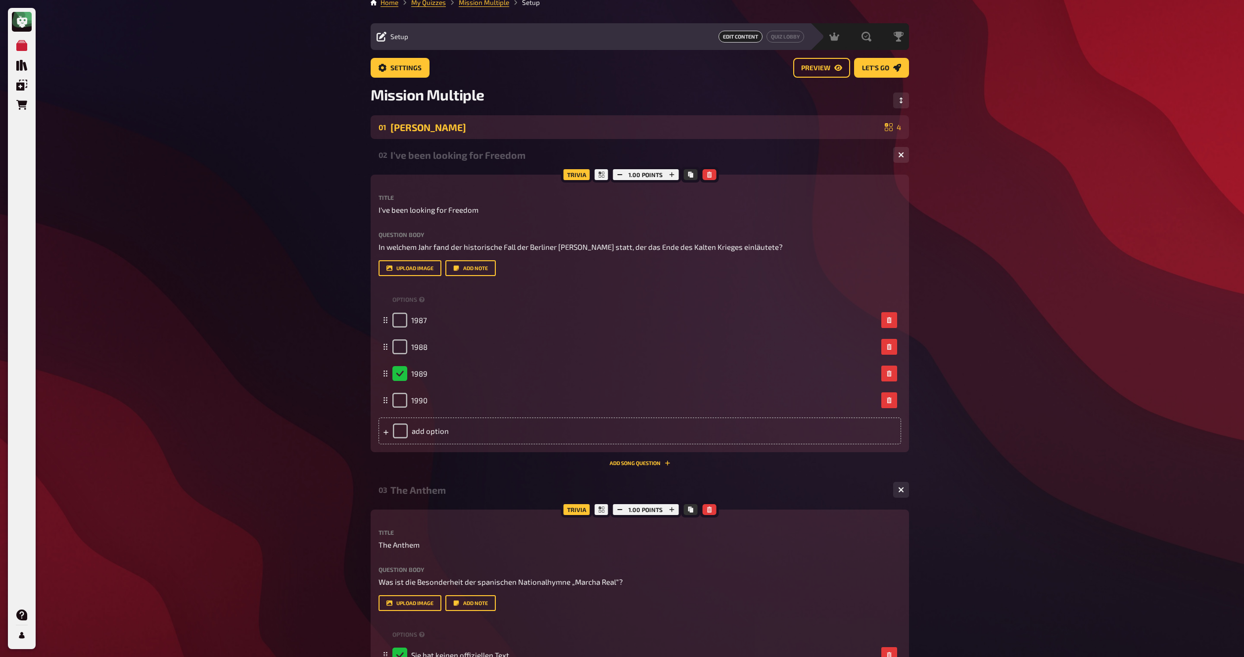
click at [498, 127] on div "Agatha Christie" at bounding box center [635, 127] width 490 height 11
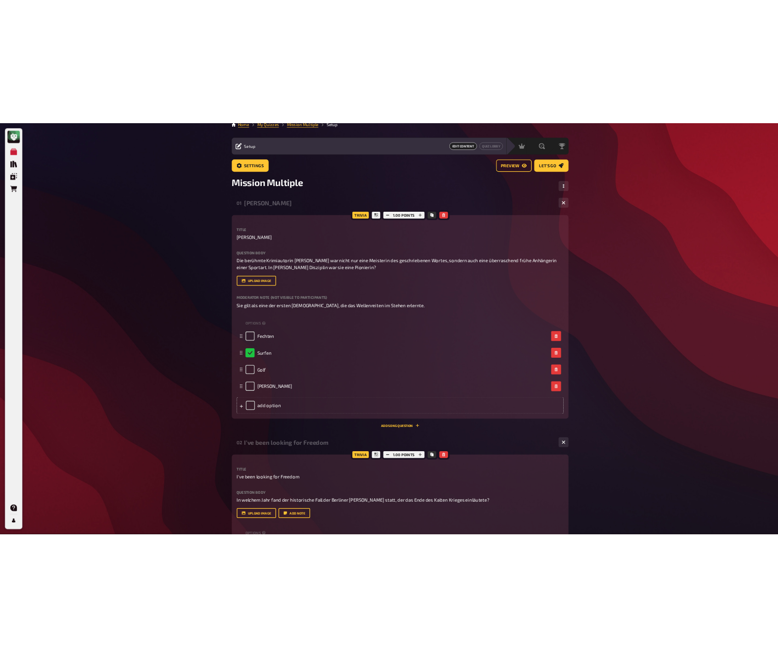
scroll to position [0, 0]
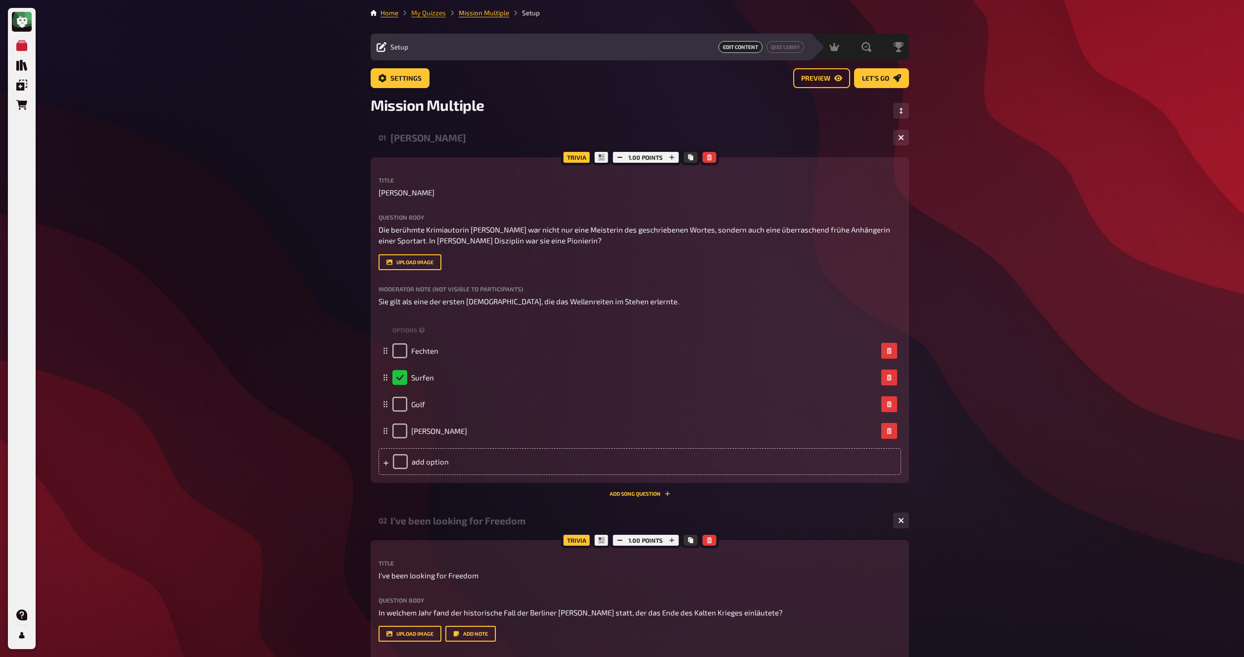
click at [431, 10] on link "My Quizzes" at bounding box center [428, 13] width 35 height 8
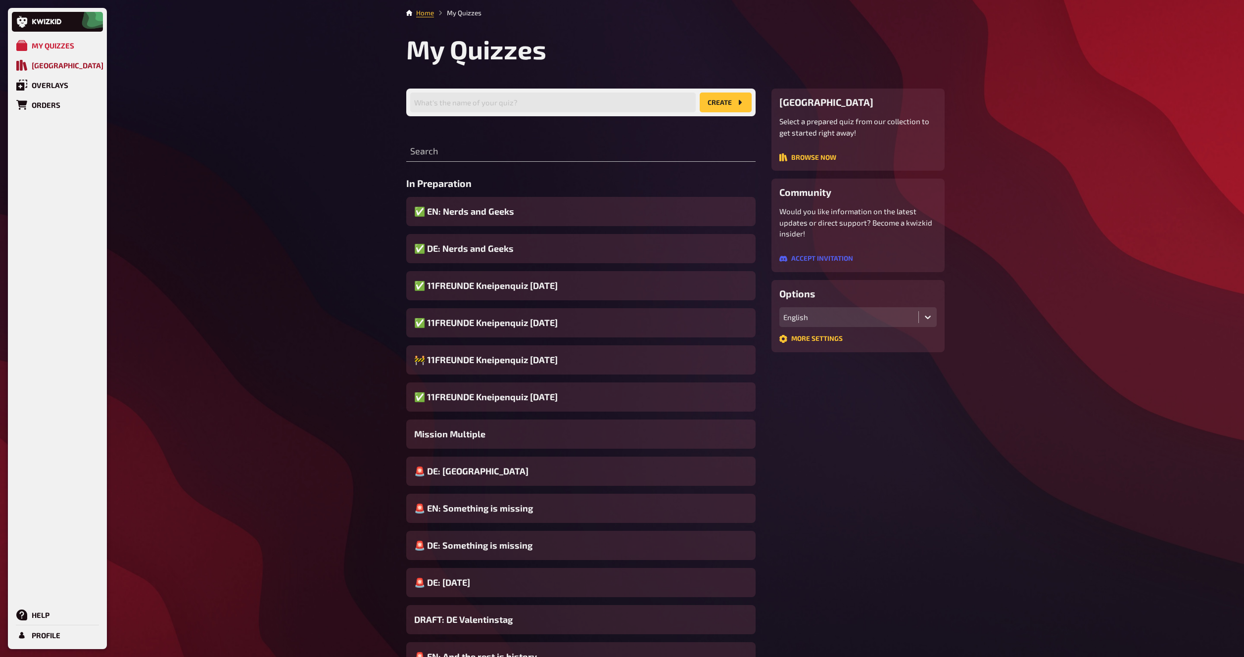
click at [57, 63] on div "[GEOGRAPHIC_DATA]" at bounding box center [68, 65] width 72 height 9
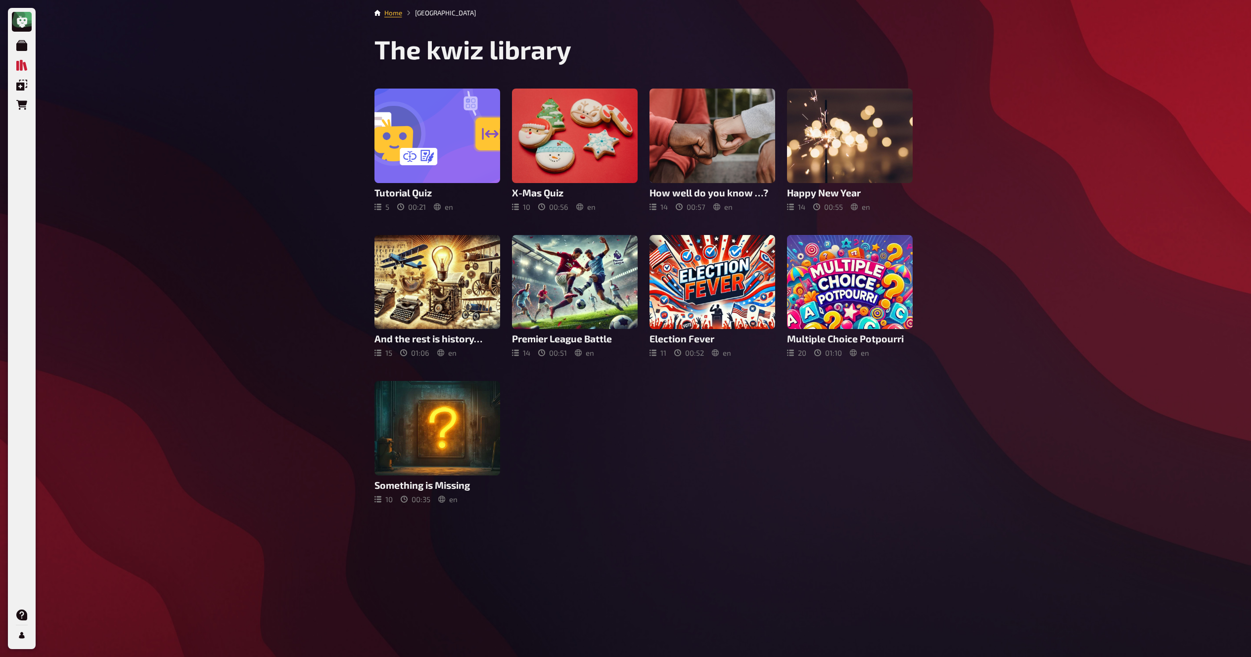
click at [773, 445] on div "Tutorial Quiz 5 00 : 21 en X-Mas Quiz 10 00 : 56 en How well do you know …? 14 …" at bounding box center [644, 296] width 538 height 415
click at [767, 421] on div "Tutorial Quiz 5 00 : 21 en X-Mas Quiz 10 00 : 56 en How well do you know …? 14 …" at bounding box center [644, 296] width 538 height 415
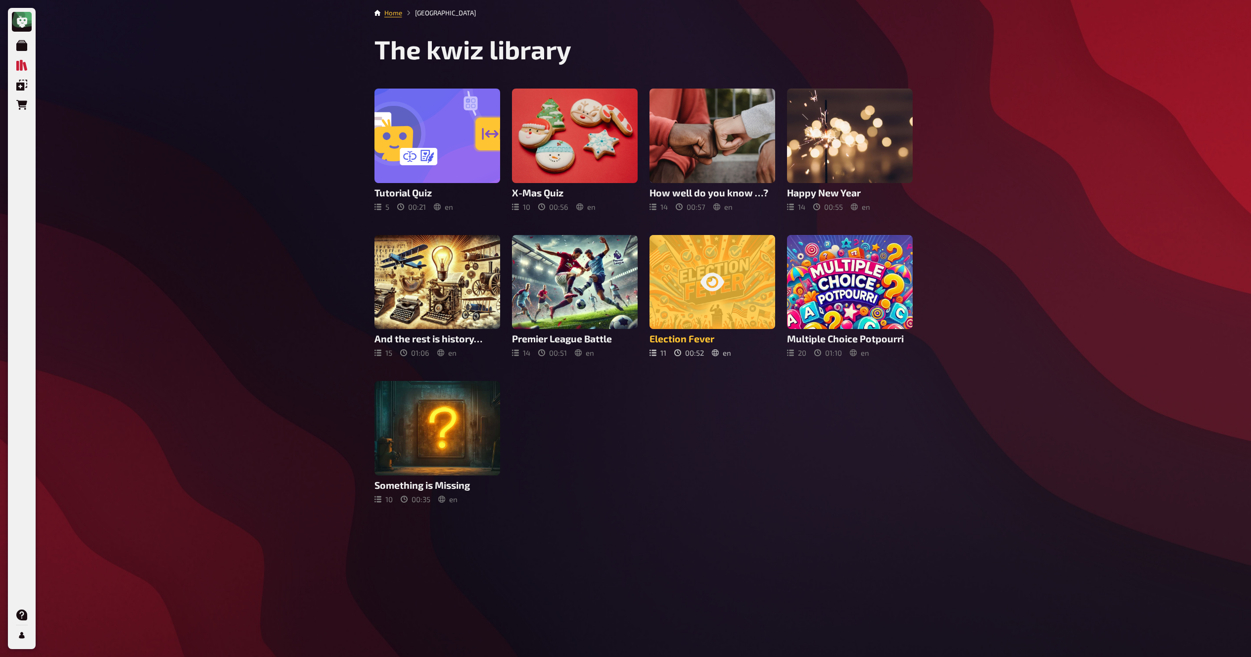
click at [746, 284] on div at bounding box center [713, 282] width 126 height 95
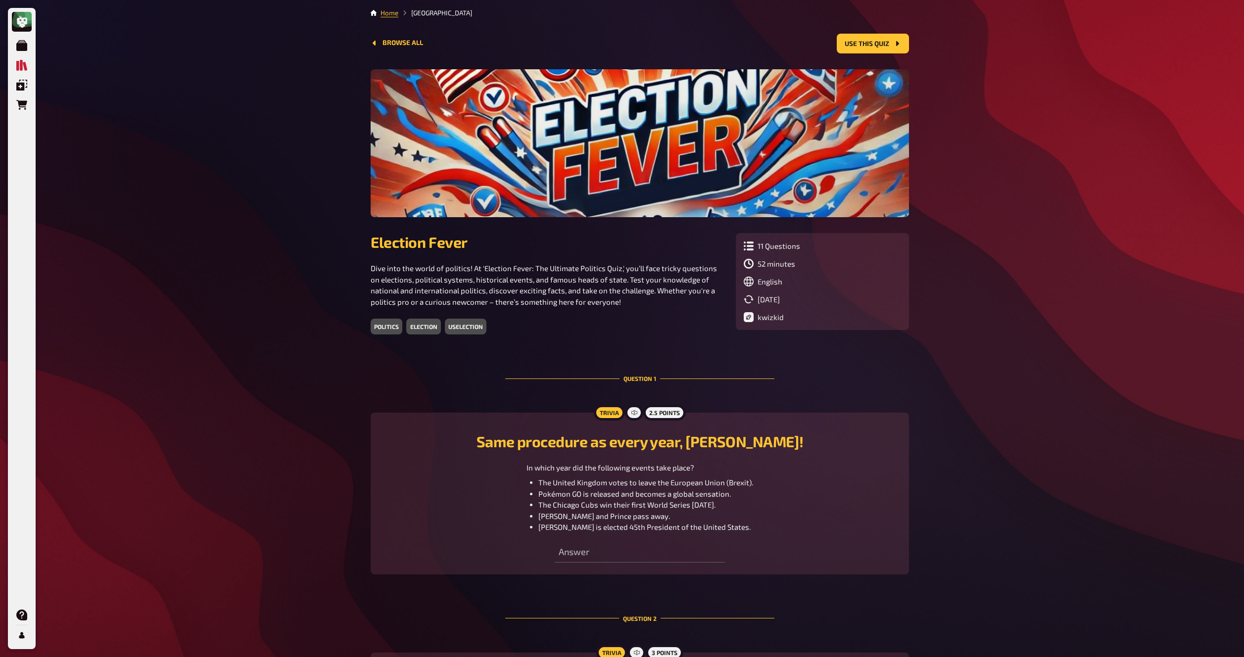
click at [996, 297] on div "My Quizzes Quiz Library Overlays Orders Help Profile Home Quiz Library Browse a…" at bounding box center [622, 471] width 1244 height 942
drag, startPoint x: 981, startPoint y: 237, endPoint x: 978, endPoint y: 243, distance: 6.9
click at [980, 238] on div "My Quizzes Quiz Library Overlays Orders Help Profile Home Quiz Library Browse a…" at bounding box center [622, 471] width 1244 height 942
click at [976, 265] on div "My Quizzes Quiz Library Overlays Orders Help Profile Home Quiz Library Browse a…" at bounding box center [622, 471] width 1244 height 942
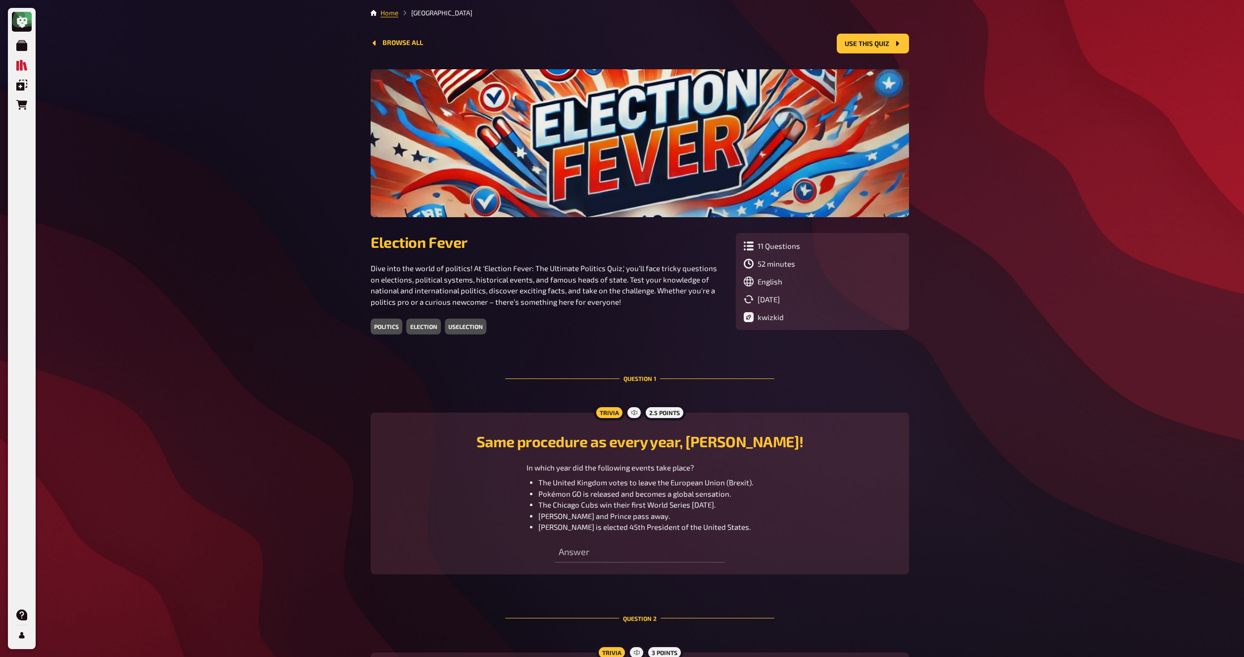
click at [976, 266] on div "My Quizzes Quiz Library Overlays Orders Help Profile Home Quiz Library Browse a…" at bounding box center [622, 471] width 1244 height 942
click at [975, 256] on div "My Quizzes Quiz Library Overlays Orders Help Profile Home Quiz Library Browse a…" at bounding box center [622, 471] width 1244 height 942
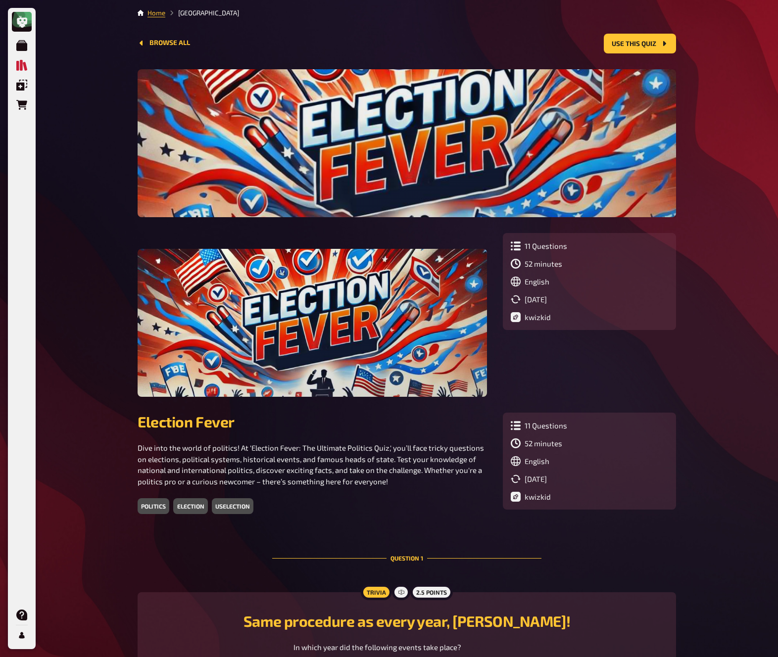
click at [730, 260] on div "My Quizzes Quiz Library Overlays Orders Help Profile Home Quiz Library Browse a…" at bounding box center [389, 560] width 778 height 1121
click at [729, 252] on div "My Quizzes Quiz Library Overlays Orders Help Profile Home Quiz Library Browse a…" at bounding box center [389, 560] width 778 height 1121
click at [729, 251] on div "My Quizzes Quiz Library Overlays Orders Help Profile Home Quiz Library Browse a…" at bounding box center [389, 560] width 778 height 1121
click at [730, 248] on div "My Quizzes Quiz Library Overlays Orders Help Profile Home Quiz Library Browse a…" at bounding box center [389, 560] width 778 height 1121
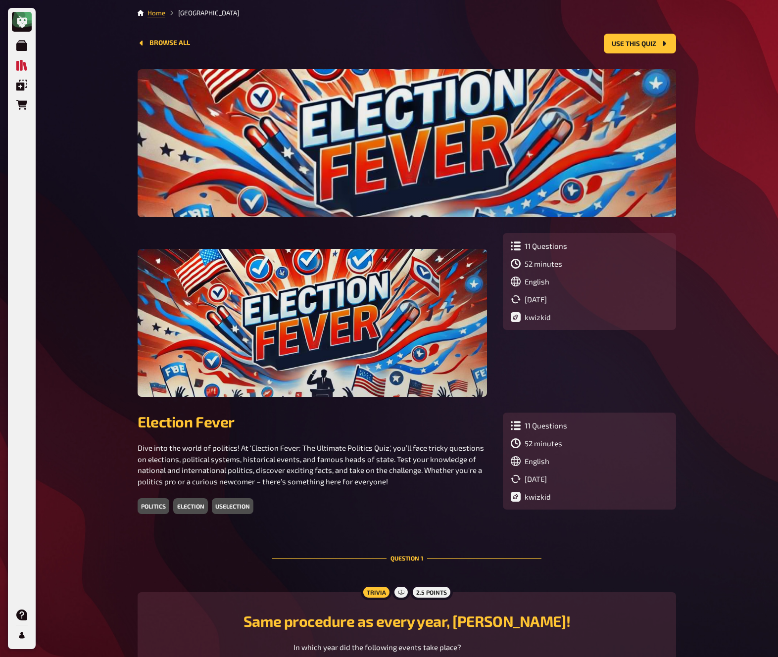
click at [730, 245] on div "My Quizzes Quiz Library Overlays Orders Help Profile Home Quiz Library Browse a…" at bounding box center [389, 560] width 778 height 1121
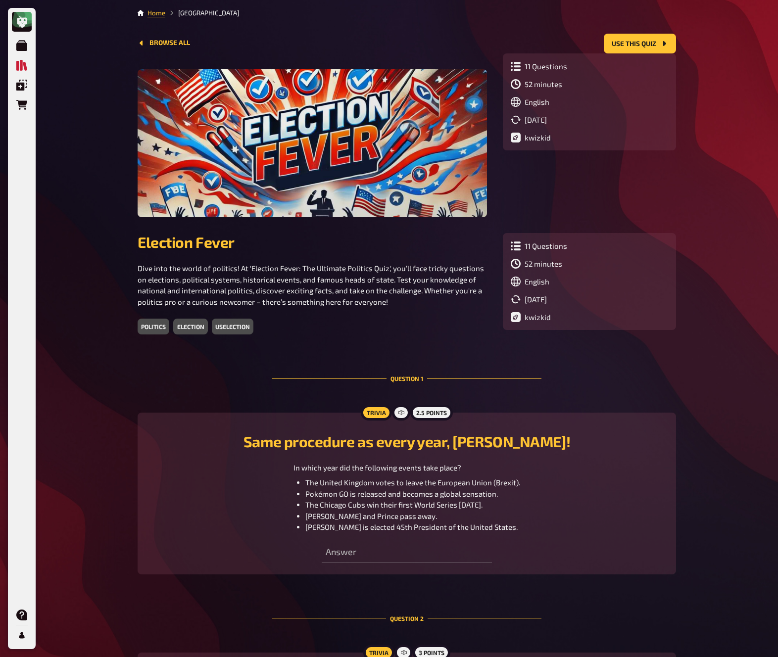
click at [733, 161] on div "My Quizzes Quiz Library Overlays Orders Help Profile Home Quiz Library Browse a…" at bounding box center [389, 471] width 778 height 942
click at [735, 156] on div "My Quizzes Quiz Library Overlays Orders Help Profile Home Quiz Library Browse a…" at bounding box center [389, 471] width 778 height 942
click at [723, 186] on div "My Quizzes Quiz Library Overlays Orders Help Profile Home Quiz Library Browse a…" at bounding box center [389, 471] width 778 height 942
click at [728, 175] on div "My Quizzes Quiz Library Overlays Orders Help Profile Home Quiz Library Browse a…" at bounding box center [389, 471] width 778 height 942
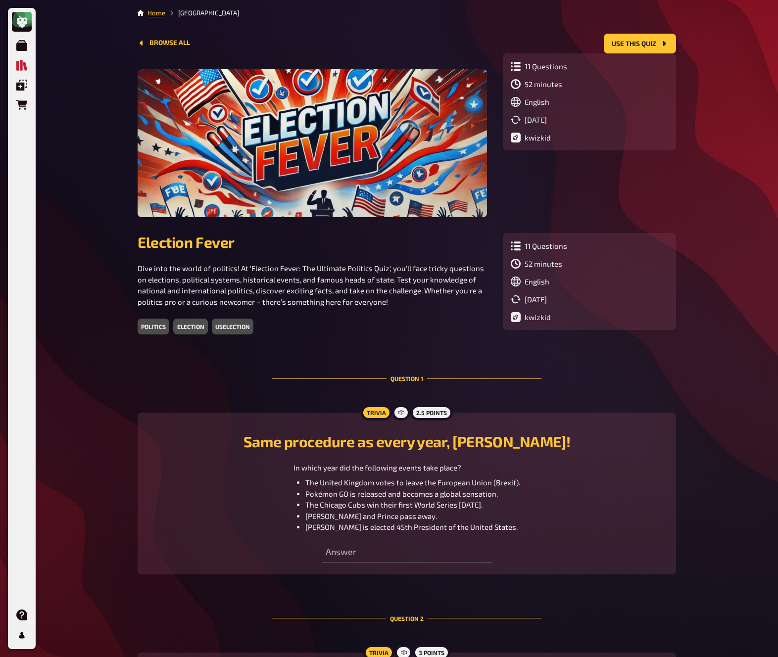
click at [727, 175] on div "My Quizzes Quiz Library Overlays Orders Help Profile Home Quiz Library Browse a…" at bounding box center [389, 471] width 778 height 942
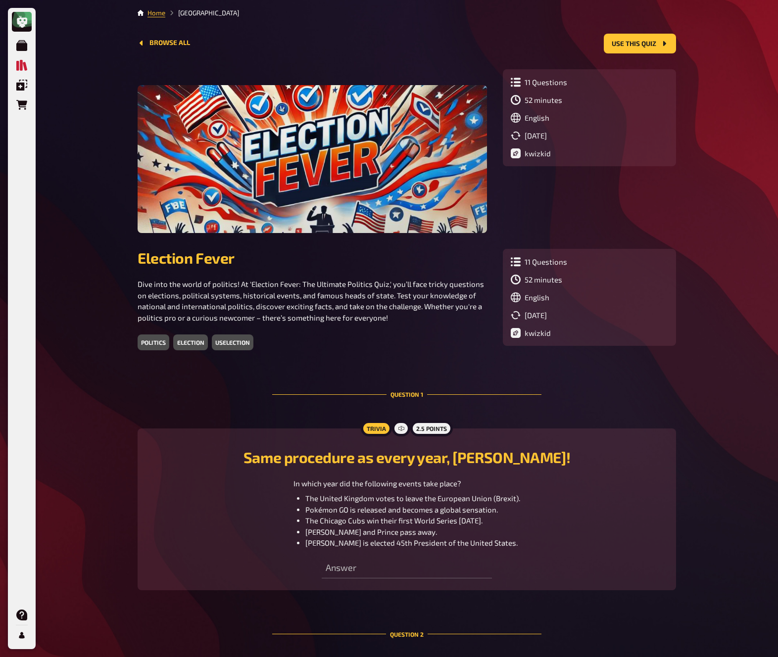
click at [712, 113] on div "My Quizzes Quiz Library Overlays Orders Help Profile Home Quiz Library Browse a…" at bounding box center [389, 478] width 778 height 957
click at [737, 139] on div "My Quizzes Quiz Library Overlays Orders Help Profile Home Quiz Library Browse a…" at bounding box center [389, 478] width 778 height 957
click at [737, 140] on div "My Quizzes Quiz Library Overlays Orders Help Profile Home Quiz Library Browse a…" at bounding box center [389, 478] width 778 height 957
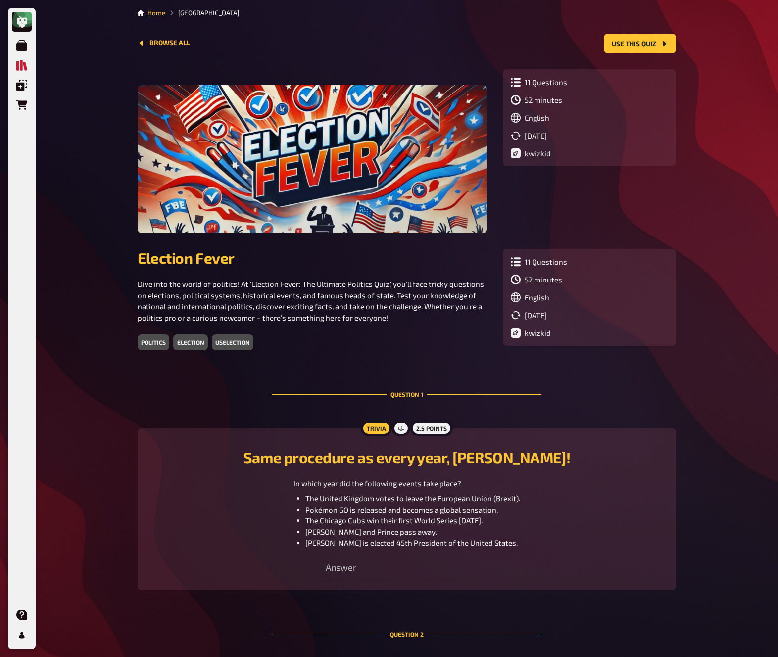
click at [737, 140] on div "My Quizzes Quiz Library Overlays Orders Help Profile Home Quiz Library Browse a…" at bounding box center [389, 478] width 778 height 957
click at [735, 141] on div "My Quizzes Quiz Library Overlays Orders Help Profile Home Quiz Library Browse a…" at bounding box center [389, 478] width 778 height 957
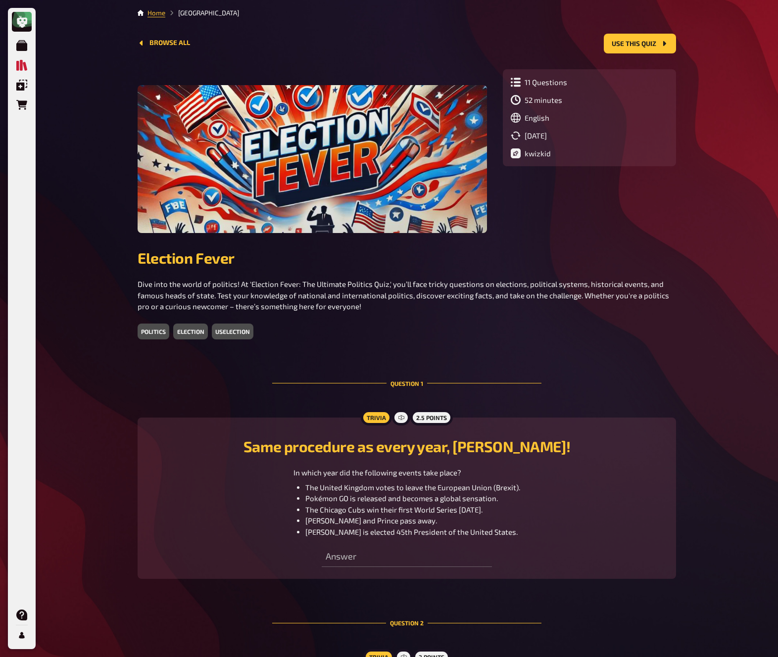
click at [704, 243] on div "My Quizzes Quiz Library Overlays Orders Help Profile Home Quiz Library Browse a…" at bounding box center [389, 473] width 778 height 946
click at [706, 239] on div "My Quizzes Quiz Library Overlays Orders Help Profile Home Quiz Library Browse a…" at bounding box center [389, 473] width 778 height 946
click at [705, 240] on div "My Quizzes Quiz Library Overlays Orders Help Profile Home Quiz Library Browse a…" at bounding box center [389, 473] width 778 height 946
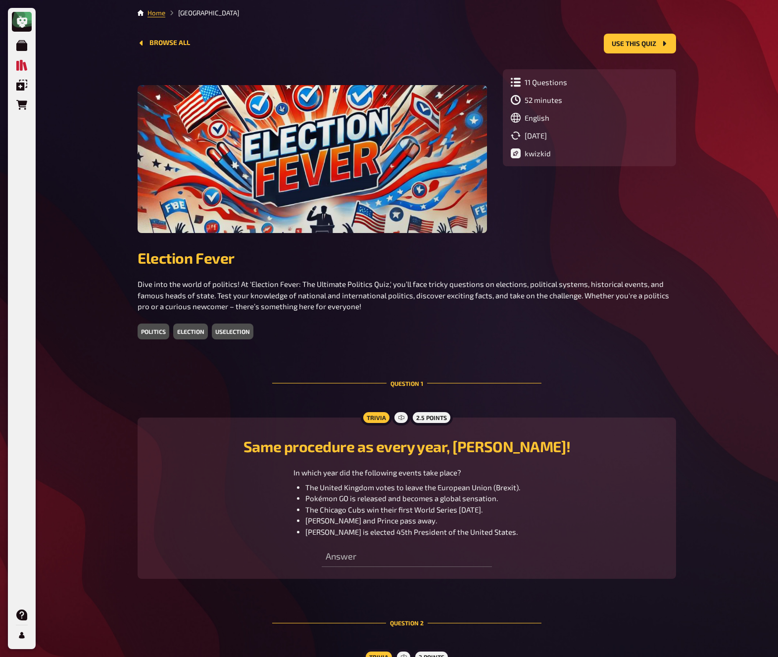
click at [705, 240] on div "My Quizzes Quiz Library Overlays Orders Help Profile Home Quiz Library Browse a…" at bounding box center [389, 473] width 778 height 946
click at [703, 249] on div "My Quizzes Quiz Library Overlays Orders Help Profile Home Quiz Library Browse a…" at bounding box center [389, 473] width 778 height 946
click at [702, 241] on div "My Quizzes Quiz Library Overlays Orders Help Profile Home Quiz Library Browse a…" at bounding box center [389, 473] width 778 height 946
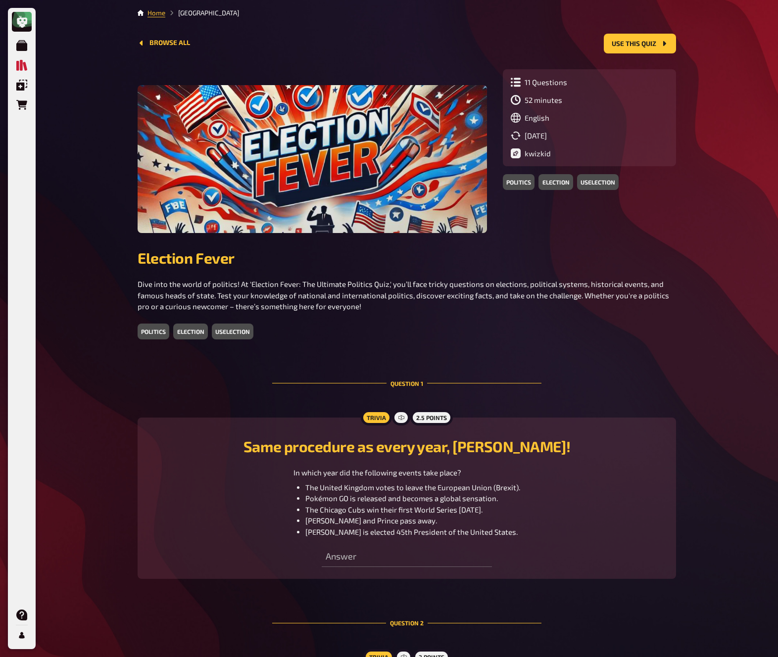
click at [701, 255] on div "My Quizzes Quiz Library Overlays Orders Help Profile Home Quiz Library Browse a…" at bounding box center [389, 473] width 778 height 946
click at [701, 252] on div "My Quizzes Quiz Library Overlays Orders Help Profile Home Quiz Library Browse a…" at bounding box center [389, 473] width 778 height 946
click at [655, 249] on h2 "Election Fever" at bounding box center [407, 258] width 538 height 18
click at [666, 224] on div "11 Questions 52 minutes English 05/13/2025 kwizkid politics election uselection…" at bounding box center [407, 475] width 538 height 845
click at [665, 225] on div "11 Questions 52 minutes English 05/13/2025 kwizkid politics election uselection…" at bounding box center [407, 475] width 538 height 845
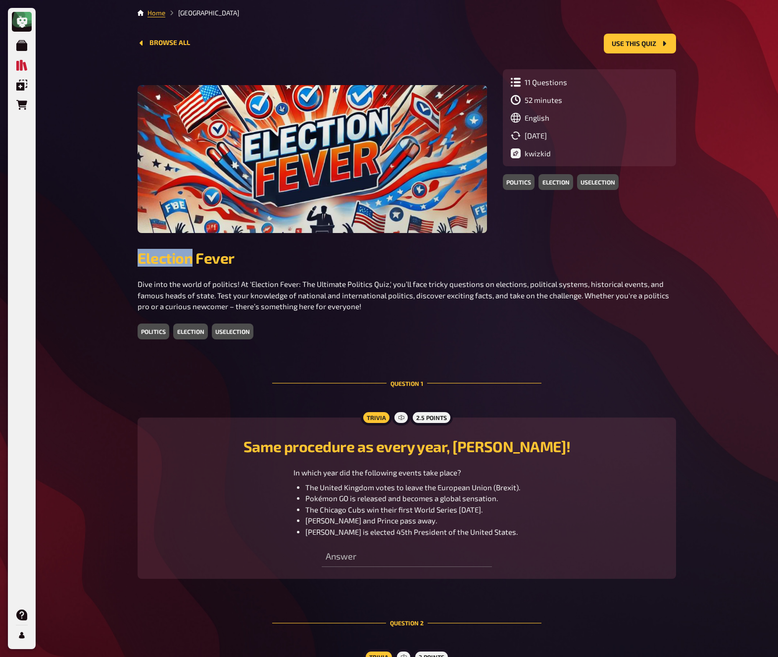
click at [665, 225] on div "11 Questions 52 minutes English 05/13/2025 kwizkid politics election uselection…" at bounding box center [407, 475] width 538 height 845
click at [426, 279] on p "Dive into the world of politics! At 'Election Fever: The Ultimate Politics Quiz…" at bounding box center [407, 296] width 538 height 34
click at [448, 279] on p "Dive into the world of politics! At 'Election Fever: The Ultimate Politics Quiz…" at bounding box center [407, 296] width 538 height 34
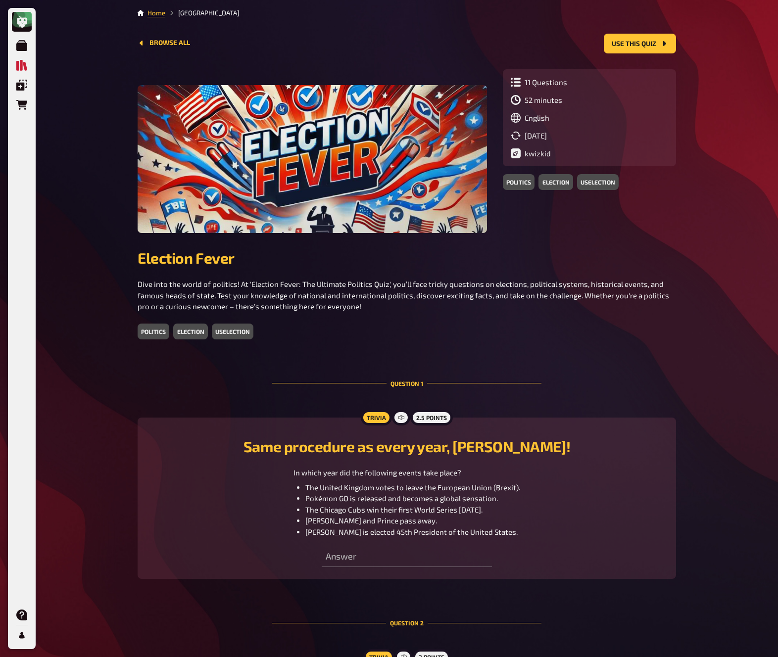
click at [448, 279] on p "Dive into the world of politics! At 'Election Fever: The Ultimate Politics Quiz…" at bounding box center [407, 296] width 538 height 34
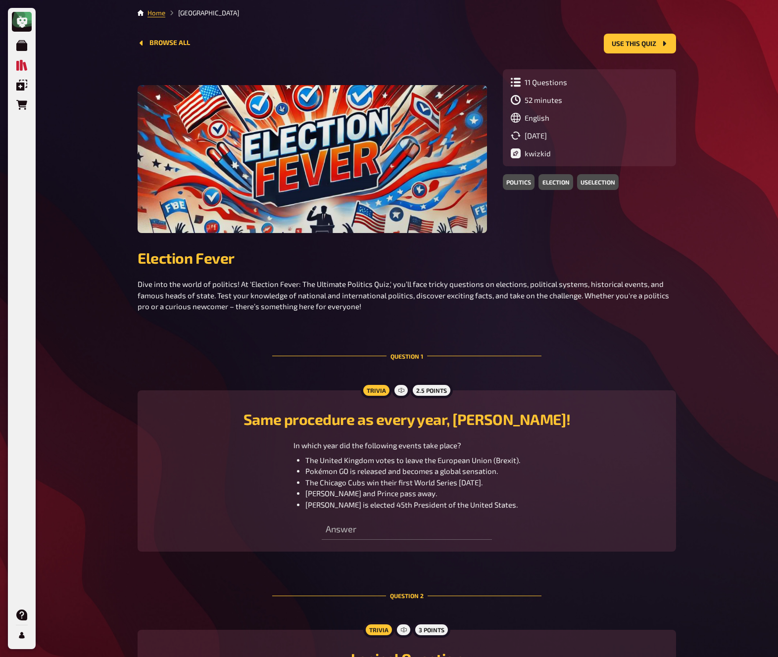
click at [425, 279] on p "Dive into the world of politics! At 'Election Fever: The Ultimate Politics Quiz…" at bounding box center [407, 296] width 538 height 34
click at [424, 279] on p "Dive into the world of politics! At 'Election Fever: The Ultimate Politics Quiz…" at bounding box center [407, 296] width 538 height 34
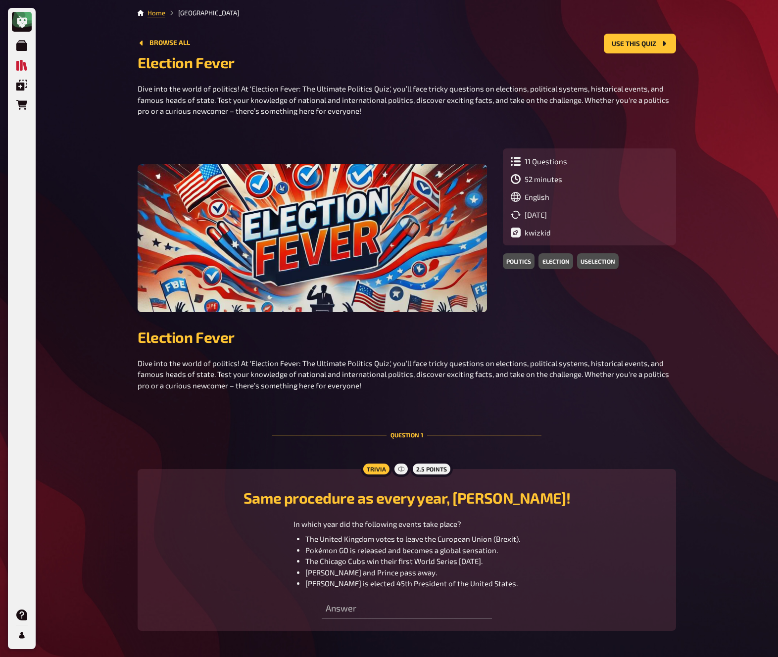
click at [535, 88] on p "Dive into the world of politics! At 'Election Fever: The Ultimate Politics Quiz…" at bounding box center [407, 100] width 538 height 34
click at [532, 96] on p "Dive into the world of politics! At 'Election Fever: The Ultimate Politics Quiz…" at bounding box center [407, 100] width 538 height 34
click at [532, 95] on p "Dive into the world of politics! At 'Election Fever: The Ultimate Politics Quiz…" at bounding box center [407, 100] width 538 height 34
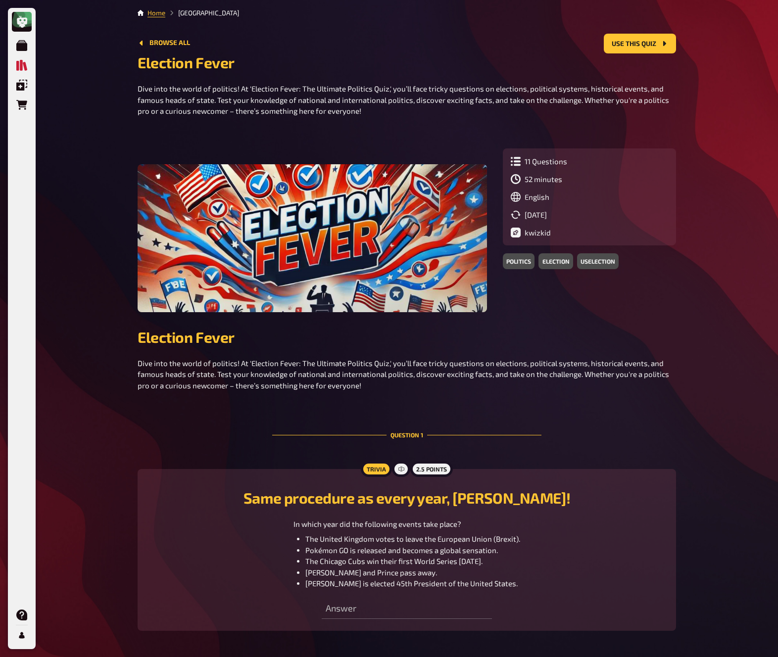
click at [532, 95] on p "Dive into the world of politics! At 'Election Fever: The Ultimate Politics Quiz…" at bounding box center [407, 100] width 538 height 34
click at [532, 93] on p "Dive into the world of politics! At 'Election Fever: The Ultimate Politics Quiz…" at bounding box center [407, 100] width 538 height 34
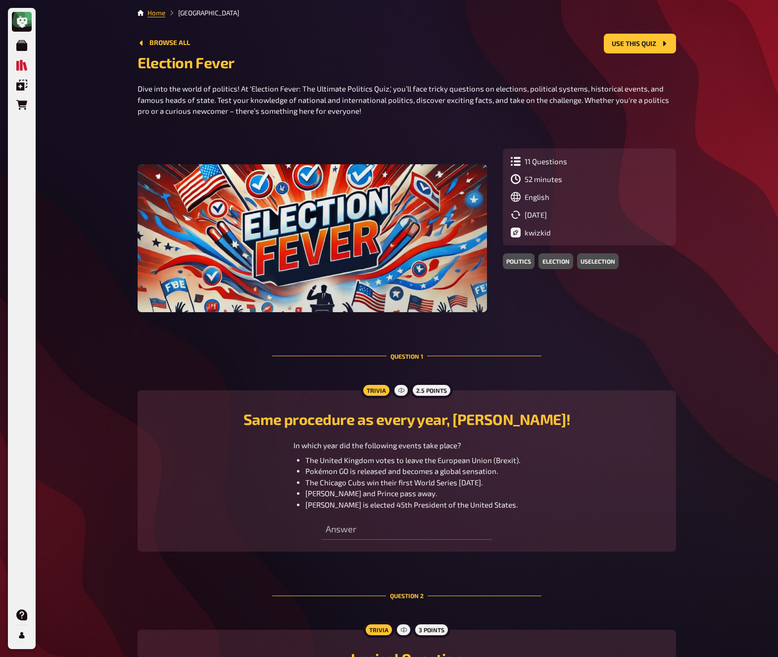
click at [710, 245] on div "My Quizzes Quiz Library Overlays Orders Help Profile Home Quiz Library Browse a…" at bounding box center [389, 459] width 778 height 919
click at [718, 231] on div "My Quizzes Quiz Library Overlays Orders Help Profile Home Quiz Library Browse a…" at bounding box center [389, 459] width 778 height 919
click at [721, 248] on div "My Quizzes Quiz Library Overlays Orders Help Profile Home Quiz Library Browse a…" at bounding box center [389, 459] width 778 height 919
click at [164, 61] on h2 "Election Fever" at bounding box center [407, 62] width 538 height 18
click at [163, 61] on h2 "Election Fever" at bounding box center [407, 62] width 538 height 18
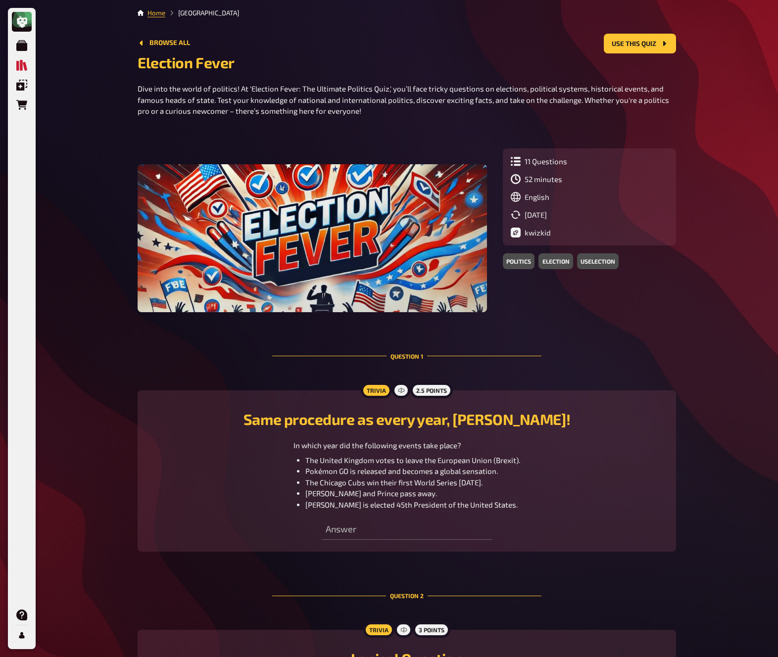
click at [184, 71] on h2 "Election Fever" at bounding box center [407, 62] width 538 height 18
click at [183, 72] on div "Election Fever Dive into the world of politics! At 'Election Fever: The Ultimat…" at bounding box center [407, 84] width 538 height 63
click at [220, 74] on div "Election Fever Dive into the world of politics! At 'Election Fever: The Ultimat…" at bounding box center [407, 84] width 538 height 63
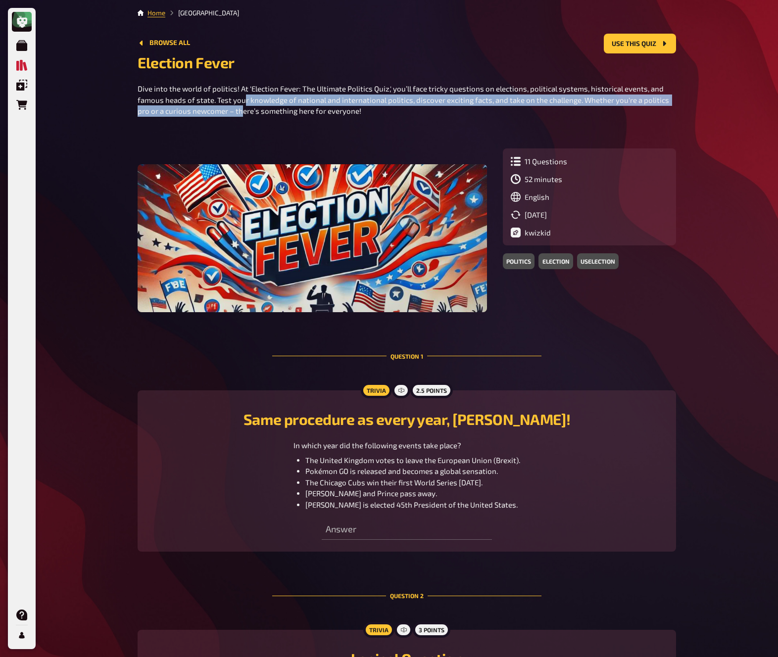
click at [243, 106] on p "Dive into the world of politics! At 'Election Fever: The Ultimate Politics Quiz…" at bounding box center [407, 100] width 538 height 34
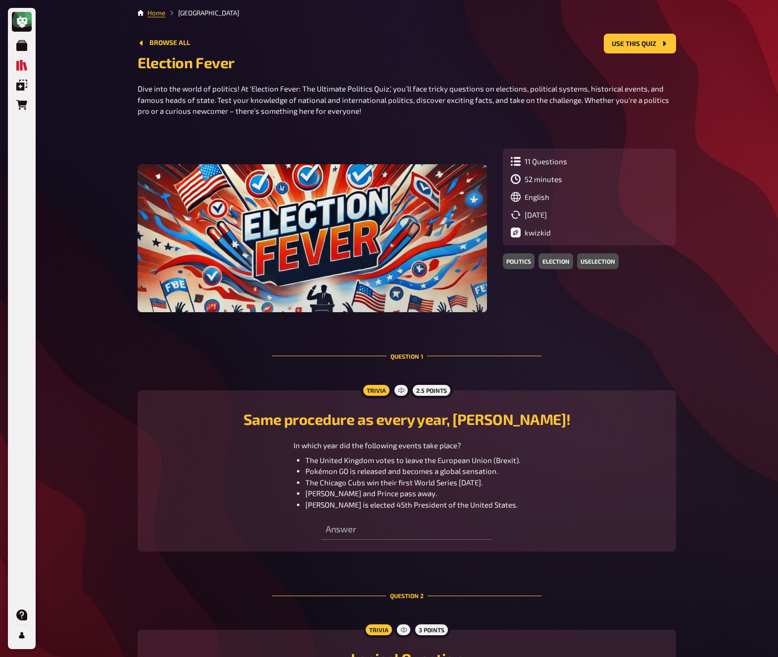
click at [248, 92] on p "Dive into the world of politics! At 'Election Fever: The Ultimate Politics Quiz…" at bounding box center [407, 100] width 538 height 34
click at [248, 91] on p "Dive into the world of politics! At 'Election Fever: The Ultimate Politics Quiz…" at bounding box center [407, 100] width 538 height 34
click at [669, 166] on div "11 Questions 52 minutes English 05/13/2025 kwizkid" at bounding box center [589, 196] width 173 height 97
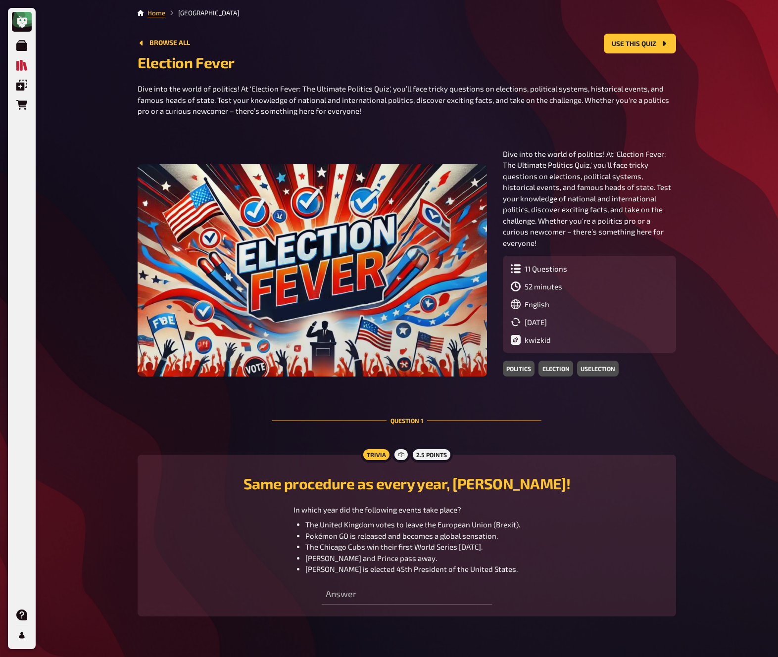
click at [676, 193] on div "Home Quiz Library Browse all Use this quiz Election Fever Dive into the world o…" at bounding box center [407, 492] width 554 height 984
click at [643, 189] on p "Dive into the world of politics! At 'Election Fever: The Ultimate Politics Quiz…" at bounding box center [589, 198] width 173 height 100
click at [639, 188] on p "Dive into the world of politics! At 'Election Fever: The Ultimate Politics Quiz…" at bounding box center [589, 198] width 173 height 100
click at [630, 181] on p "Dive into the world of politics! At 'Election Fever: The Ultimate Politics Quiz…" at bounding box center [589, 198] width 173 height 100
click at [623, 178] on p "Dive into the world of politics! At 'Election Fever: The Ultimate Politics Quiz…" at bounding box center [589, 198] width 173 height 100
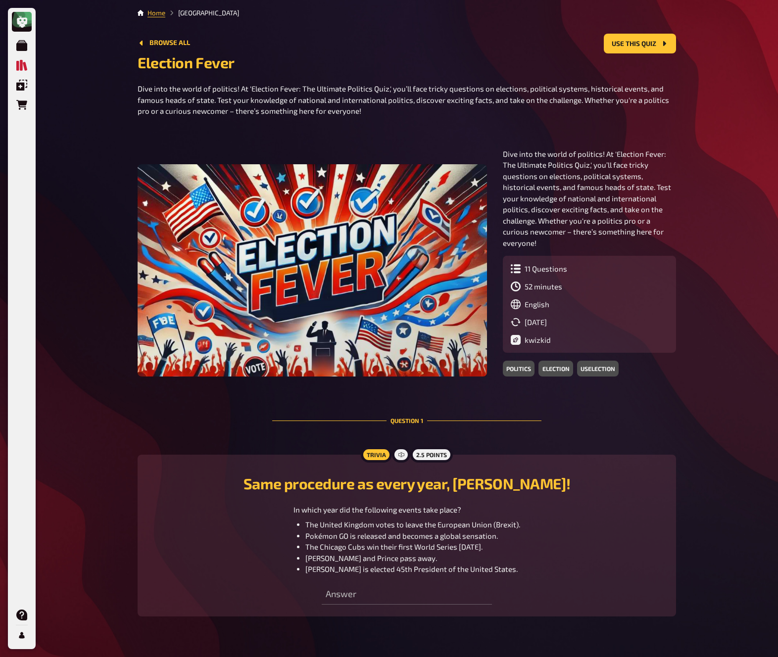
click at [621, 181] on p "Dive into the world of politics! At 'Election Fever: The Ultimate Politics Quiz…" at bounding box center [589, 198] width 173 height 100
click at [621, 175] on p "Dive into the world of politics! At 'Election Fever: The Ultimate Politics Quiz…" at bounding box center [589, 198] width 173 height 100
click at [615, 181] on p "Dive into the world of politics! At 'Election Fever: The Ultimate Politics Quiz…" at bounding box center [589, 198] width 173 height 100
click at [615, 180] on p "Dive into the world of politics! At 'Election Fever: The Ultimate Politics Quiz…" at bounding box center [589, 198] width 173 height 100
click at [614, 181] on p "Dive into the world of politics! At 'Election Fever: The Ultimate Politics Quiz…" at bounding box center [589, 198] width 173 height 100
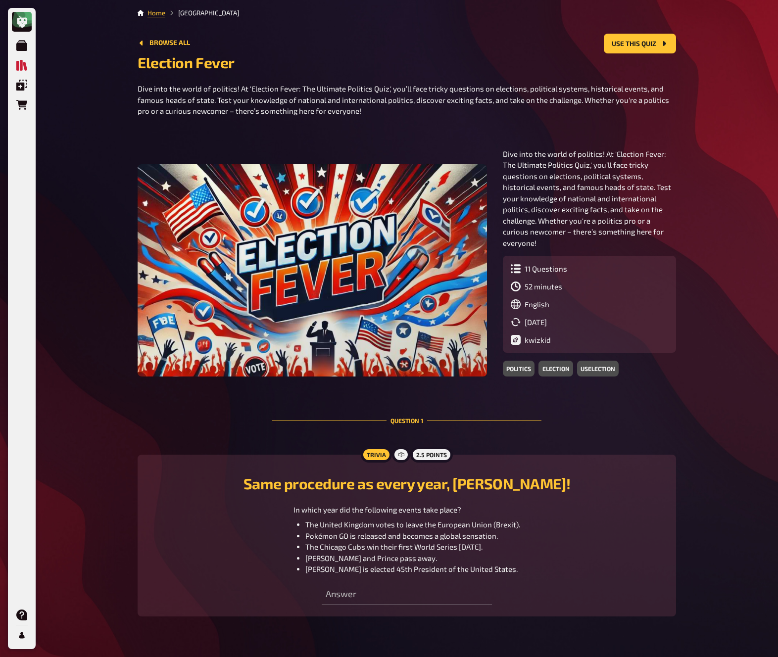
click at [614, 181] on p "Dive into the world of politics! At 'Election Fever: The Ultimate Politics Quiz…" at bounding box center [589, 198] width 173 height 100
click at [261, 95] on p "Dive into the world of politics! At 'Election Fever: The Ultimate Politics Quiz…" at bounding box center [407, 100] width 538 height 34
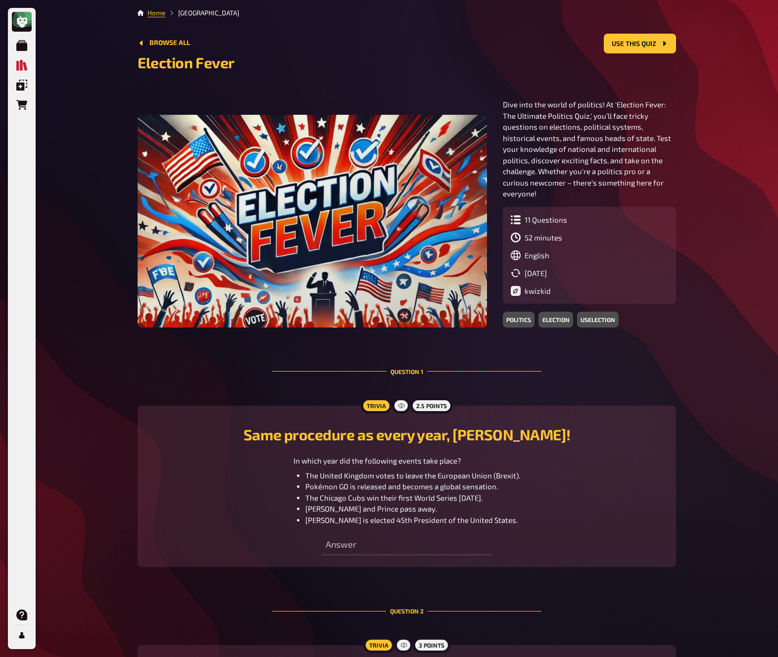
click at [178, 62] on h2 "Election Fever" at bounding box center [407, 62] width 538 height 18
click at [349, 64] on h2 "Election Fever" at bounding box center [407, 62] width 538 height 18
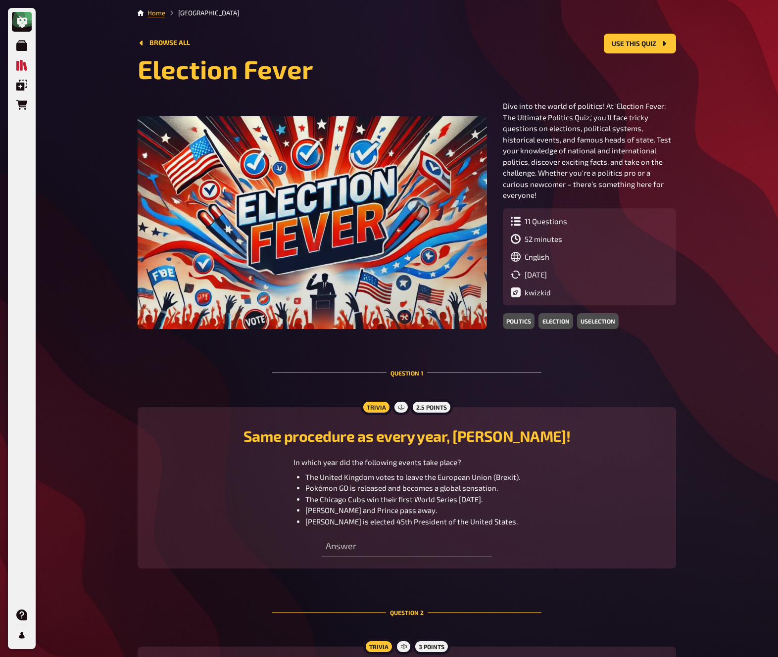
click at [572, 140] on p "Dive into the world of politics! At 'Election Fever: The Ultimate Politics Quiz…" at bounding box center [589, 150] width 173 height 100
click at [568, 126] on p "Dive into the world of politics! At 'Election Fever: The Ultimate Politics Quiz…" at bounding box center [589, 150] width 173 height 100
click at [582, 142] on p "Dive into the world of politics! At 'Election Fever: The Ultimate Politics Quiz…" at bounding box center [589, 150] width 173 height 100
click at [580, 142] on p "Dive into the world of politics! At 'Election Fever: The Ultimate Politics Quiz…" at bounding box center [589, 150] width 173 height 100
click at [581, 130] on p "Dive into the world of politics! At 'Election Fever: The Ultimate Politics Quiz…" at bounding box center [589, 150] width 173 height 100
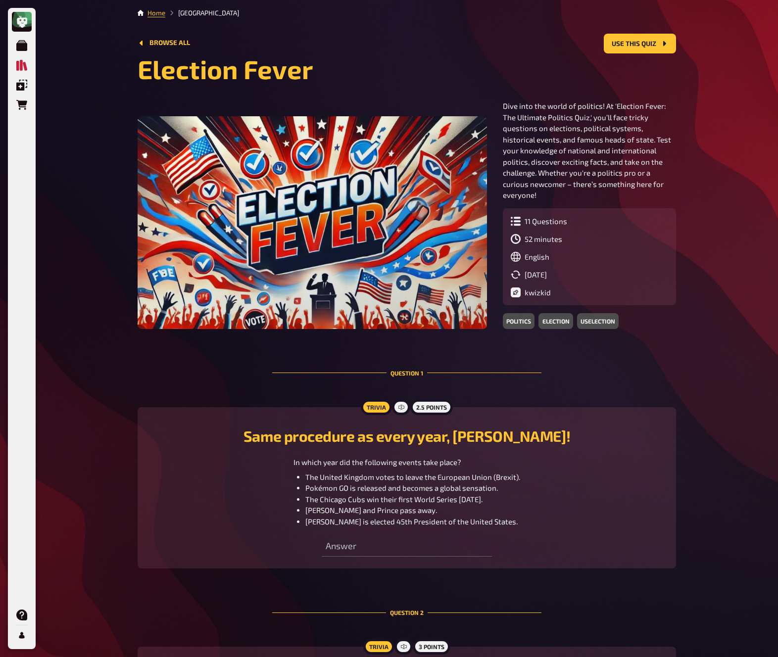
click at [573, 138] on p "Dive into the world of politics! At 'Election Fever: The Ultimate Politics Quiz…" at bounding box center [589, 150] width 173 height 100
click at [574, 132] on p "Dive into the world of politics! At 'Election Fever: The Ultimate Politics Quiz…" at bounding box center [589, 150] width 173 height 100
click at [503, 140] on p "Dive into the world of politics! At 'Election Fever: The Ultimate Politics Quiz…" at bounding box center [589, 150] width 173 height 100
click at [503, 158] on p "Dive into the world of politics! At 'Election Fever: The Ultimate Politics Quiz…" at bounding box center [589, 150] width 173 height 100
click at [503, 153] on p "Dive into the world of politics! At 'Election Fever: The Ultimate Politics Quiz…" at bounding box center [589, 150] width 173 height 100
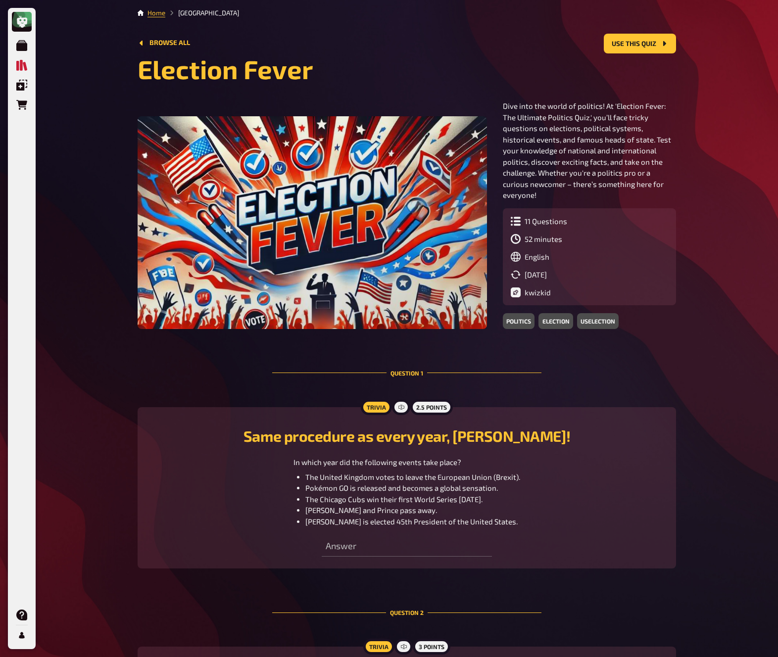
click at [503, 153] on p "Dive into the world of politics! At 'Election Fever: The Ultimate Politics Quiz…" at bounding box center [589, 150] width 173 height 100
click at [721, 160] on div "My Quizzes Quiz Library Overlays Orders Help Profile Home Quiz Library Browse a…" at bounding box center [389, 468] width 778 height 936
click at [734, 206] on div "My Quizzes Quiz Library Overlays Orders Help Profile Home Quiz Library Browse a…" at bounding box center [389, 468] width 778 height 936
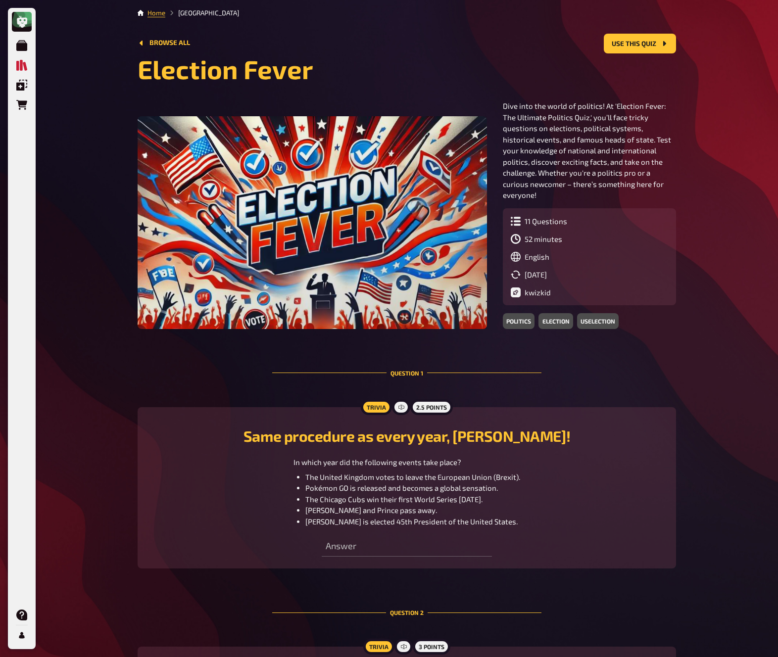
click at [734, 206] on div "My Quizzes Quiz Library Overlays Orders Help Profile Home Quiz Library Browse a…" at bounding box center [389, 468] width 778 height 936
click at [734, 203] on div "My Quizzes Quiz Library Overlays Orders Help Profile Home Quiz Library Browse a…" at bounding box center [389, 468] width 778 height 936
click at [503, 136] on p "Dive into the world of politics! At 'Election Fever: The Ultimate Politics Quiz…" at bounding box center [589, 150] width 173 height 100
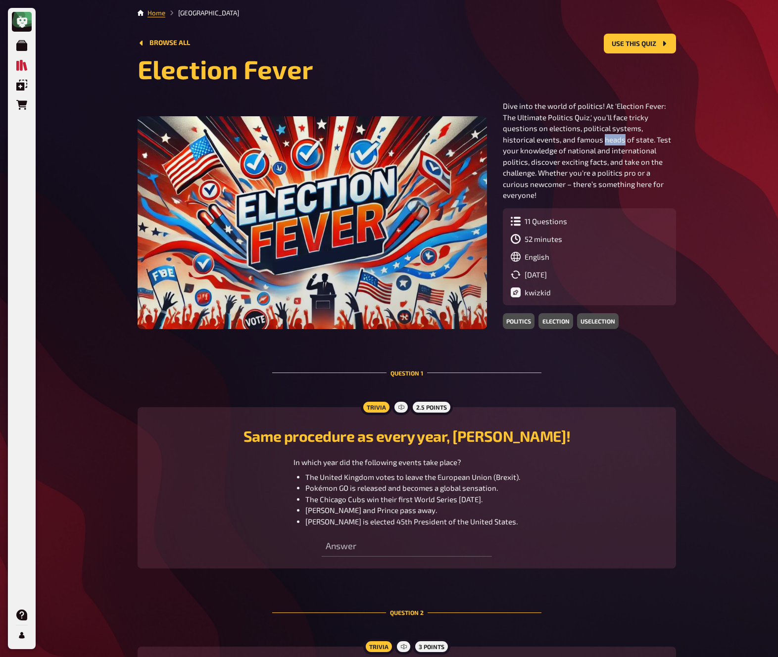
click at [503, 136] on p "Dive into the world of politics! At 'Election Fever: The Ultimate Politics Quiz…" at bounding box center [589, 150] width 173 height 100
click at [503, 142] on p "Dive into the world of politics! At 'Election Fever: The Ultimate Politics Quiz…" at bounding box center [589, 150] width 173 height 100
click at [503, 140] on p "Dive into the world of politics! At 'Election Fever: The Ultimate Politics Quiz…" at bounding box center [589, 150] width 173 height 100
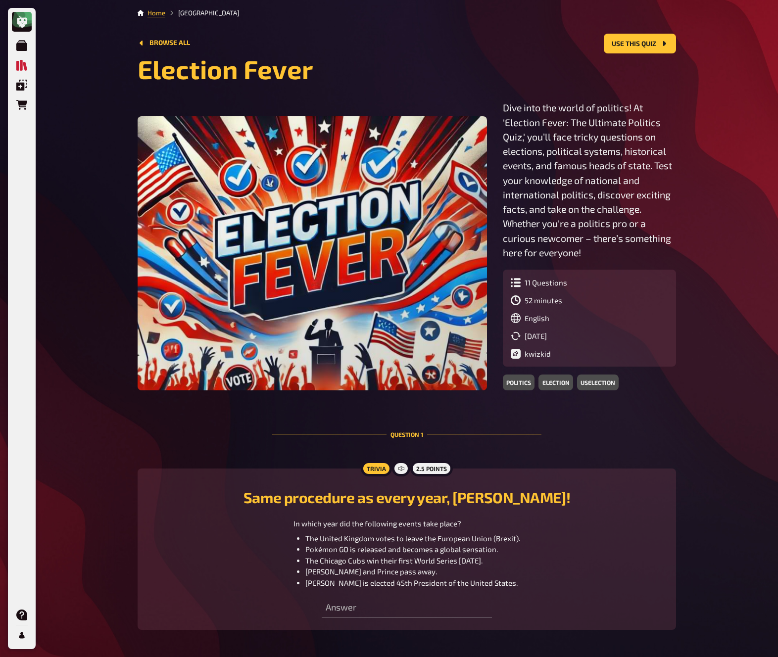
click at [747, 291] on div "My Quizzes Quiz Library Overlays Orders Help Profile Home Quiz Library Browse a…" at bounding box center [389, 498] width 778 height 997
click at [737, 240] on div "My Quizzes Quiz Library Overlays Orders Help Profile Home Quiz Library Browse a…" at bounding box center [389, 498] width 778 height 997
click at [737, 241] on div "My Quizzes Quiz Library Overlays Orders Help Profile Home Quiz Library Browse a…" at bounding box center [389, 498] width 778 height 997
click at [727, 249] on div "My Quizzes Quiz Library Overlays Orders Help Profile Home Quiz Library Browse a…" at bounding box center [389, 498] width 778 height 997
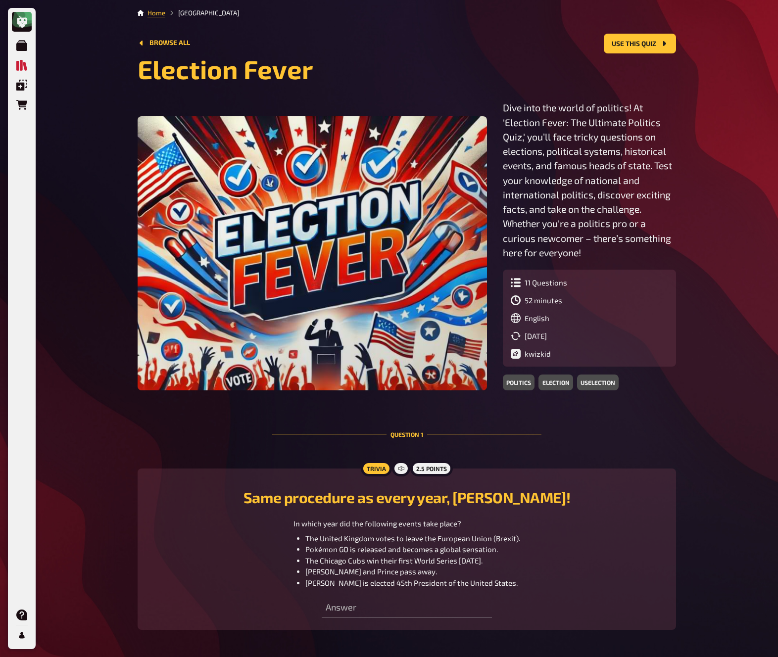
click at [743, 216] on div "My Quizzes Quiz Library Overlays Orders Help Profile Home Quiz Library Browse a…" at bounding box center [389, 498] width 778 height 997
click at [756, 222] on div "My Quizzes Quiz Library Overlays Orders Help Profile Home Quiz Library Browse a…" at bounding box center [389, 498] width 778 height 997
click at [755, 220] on div "My Quizzes Quiz Library Overlays Orders Help Profile Home Quiz Library Browse a…" at bounding box center [389, 498] width 778 height 997
click at [741, 232] on div "My Quizzes Quiz Library Overlays Orders Help Profile Home Quiz Library Browse a…" at bounding box center [389, 498] width 778 height 997
click at [740, 232] on div "My Quizzes Quiz Library Overlays Orders Help Profile Home Quiz Library Browse a…" at bounding box center [389, 498] width 778 height 997
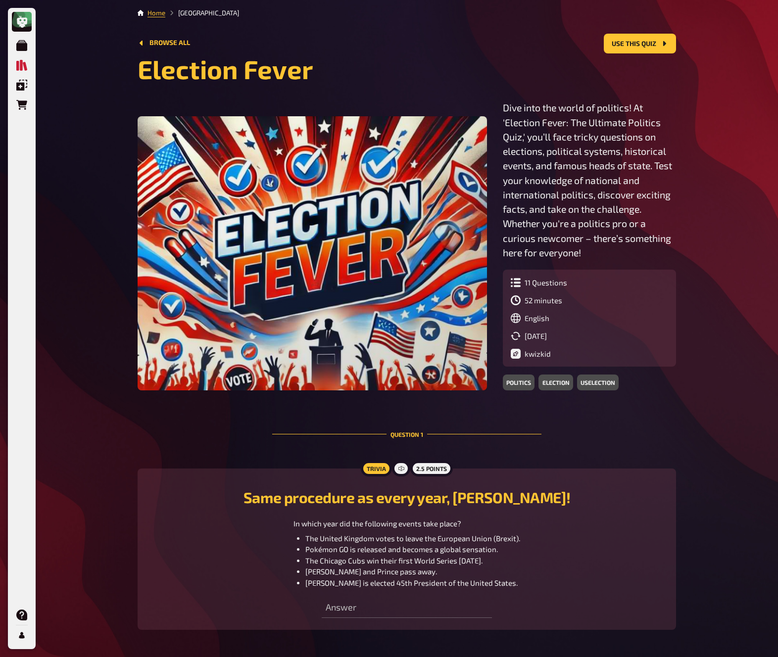
click at [740, 232] on div "My Quizzes Quiz Library Overlays Orders Help Profile Home Quiz Library Browse a…" at bounding box center [389, 498] width 778 height 997
click at [740, 233] on div "My Quizzes Quiz Library Overlays Orders Help Profile Home Quiz Library Browse a…" at bounding box center [389, 498] width 778 height 997
click at [740, 231] on div "My Quizzes Quiz Library Overlays Orders Help Profile Home Quiz Library Browse a…" at bounding box center [389, 498] width 778 height 997
click at [740, 236] on div "My Quizzes Quiz Library Overlays Orders Help Profile Home Quiz Library Browse a…" at bounding box center [389, 498] width 778 height 997
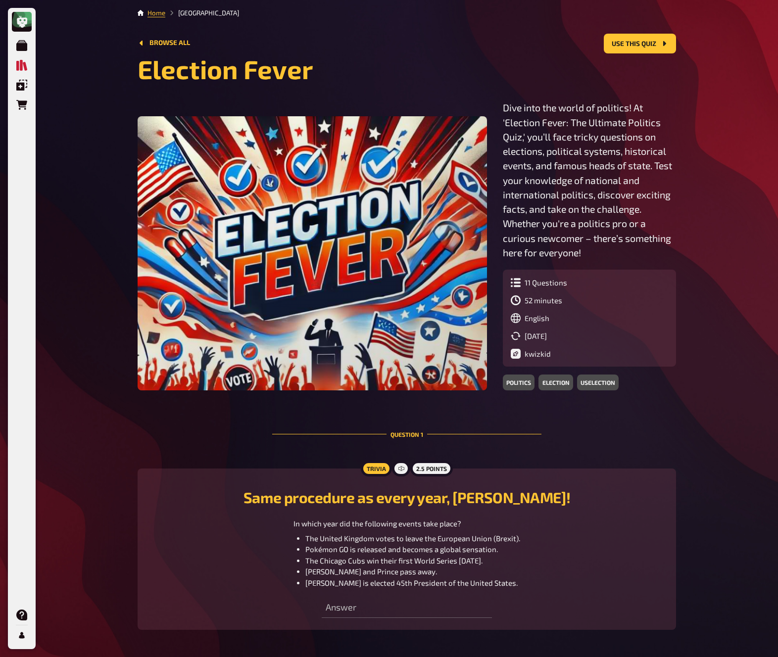
click at [742, 211] on div "My Quizzes Quiz Library Overlays Orders Help Profile Home Quiz Library Browse a…" at bounding box center [389, 498] width 778 height 997
click at [741, 212] on div "My Quizzes Quiz Library Overlays Orders Help Profile Home Quiz Library Browse a…" at bounding box center [389, 498] width 778 height 997
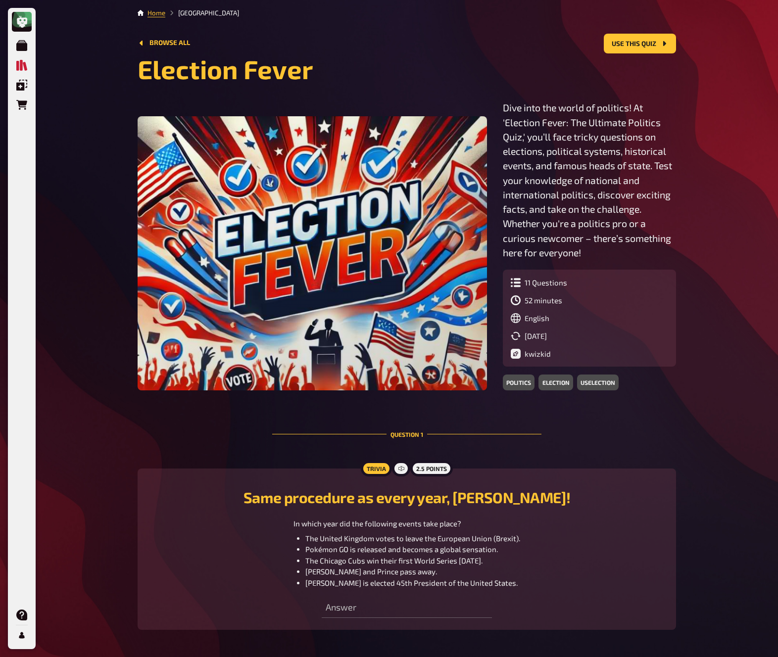
click at [741, 212] on div "My Quizzes Quiz Library Overlays Orders Help Profile Home Quiz Library Browse a…" at bounding box center [389, 498] width 778 height 997
click at [740, 213] on div "My Quizzes Quiz Library Overlays Orders Help Profile Home Quiz Library Browse a…" at bounding box center [389, 498] width 778 height 997
click at [740, 212] on div "My Quizzes Quiz Library Overlays Orders Help Profile Home Quiz Library Browse a…" at bounding box center [389, 498] width 778 height 997
click at [740, 213] on div "My Quizzes Quiz Library Overlays Orders Help Profile Home Quiz Library Browse a…" at bounding box center [389, 498] width 778 height 997
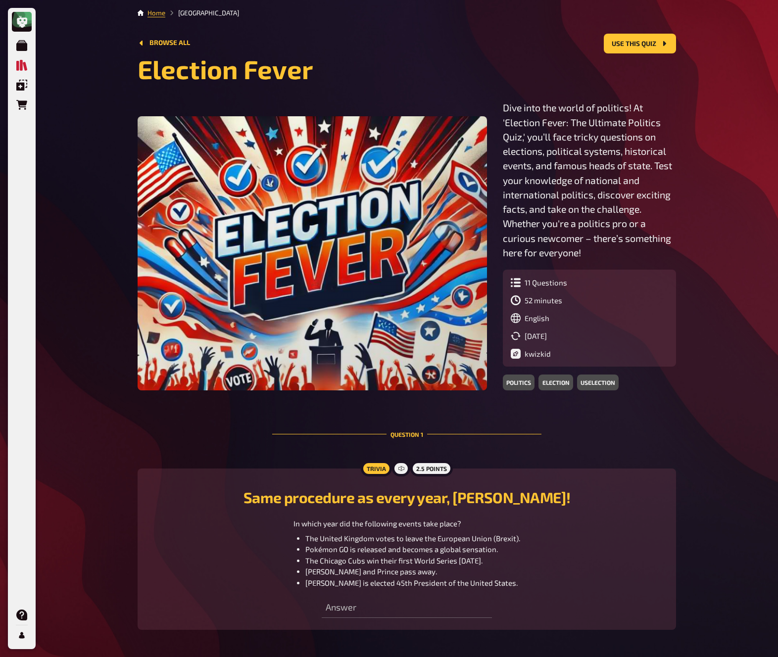
click at [740, 213] on div "My Quizzes Quiz Library Overlays Orders Help Profile Home Quiz Library Browse a…" at bounding box center [389, 498] width 778 height 997
click at [739, 213] on div "My Quizzes Quiz Library Overlays Orders Help Profile Home Quiz Library Browse a…" at bounding box center [389, 498] width 778 height 997
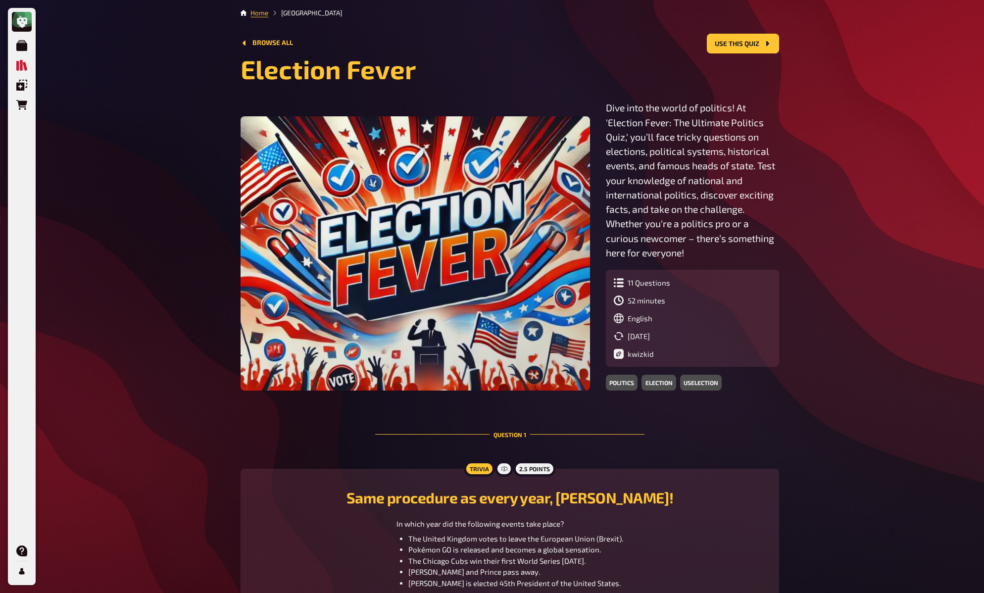
click at [606, 139] on p "Dive into the world of politics! At 'Election Fever: The Ultimate Politics Quiz…" at bounding box center [692, 179] width 173 height 159
click at [606, 145] on p "Dive into the world of politics! At 'Election Fever: The Ultimate Politics Quiz…" at bounding box center [692, 179] width 173 height 159
click at [233, 114] on div "Home Quiz Library Browse all Use this quiz Election Fever Dive into the world o…" at bounding box center [510, 498] width 554 height 997
click at [148, 111] on div "My Quizzes Quiz Library Overlays Orders Help Profile Home Quiz Library Browse a…" at bounding box center [492, 498] width 984 height 997
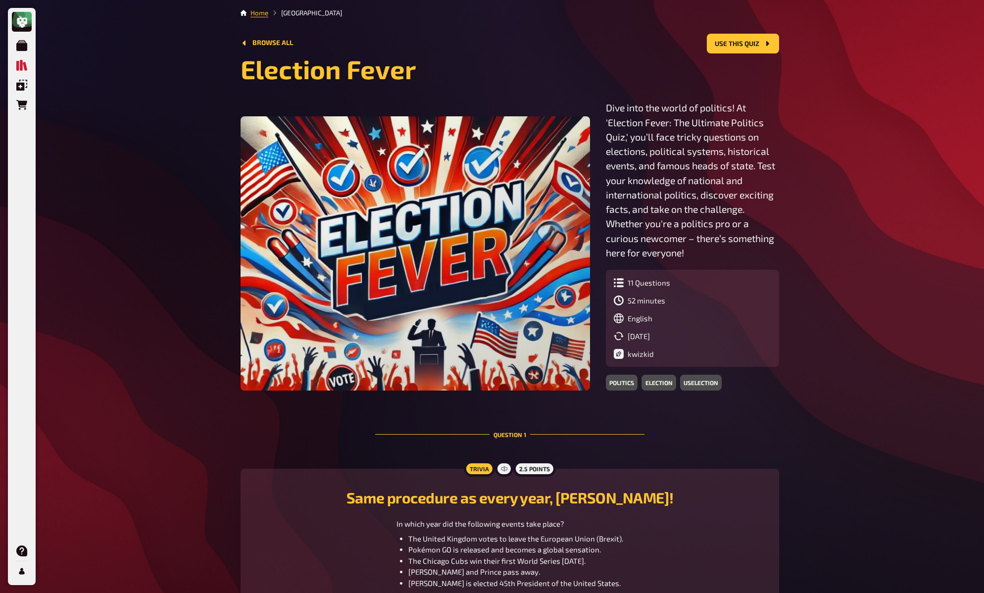
click at [148, 111] on div "My Quizzes Quiz Library Overlays Orders Help Profile Home Quiz Library Browse a…" at bounding box center [492, 498] width 984 height 997
drag, startPoint x: 834, startPoint y: 72, endPoint x: 843, endPoint y: 107, distance: 36.8
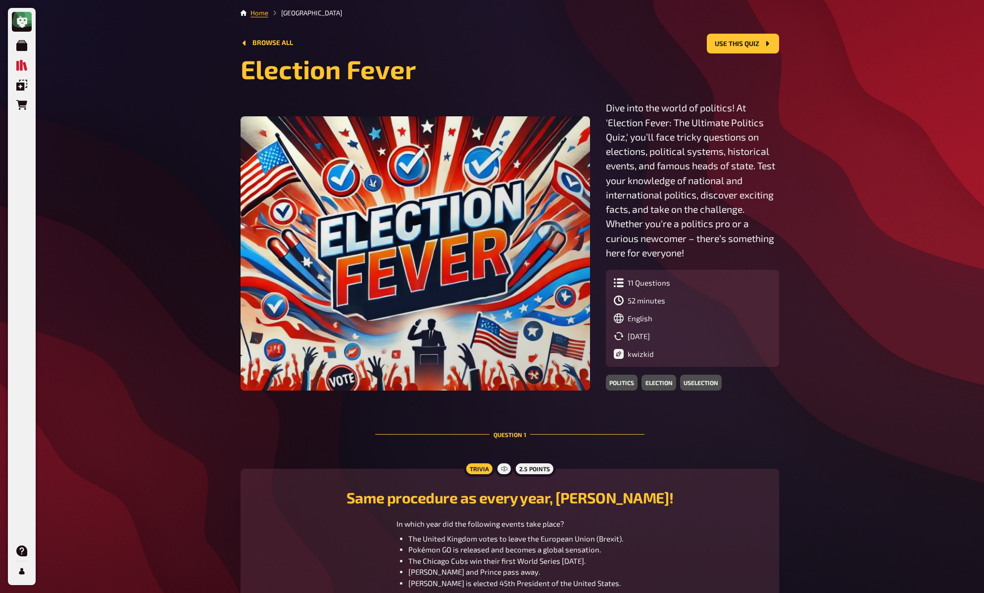
click at [834, 74] on div "My Quizzes Quiz Library Overlays Orders Help Profile Home Quiz Library Browse a…" at bounding box center [492, 498] width 984 height 997
click at [845, 131] on div "My Quizzes Quiz Library Overlays Orders Help Profile Home Quiz Library Browse a…" at bounding box center [492, 498] width 984 height 997
click at [843, 135] on div "My Quizzes Quiz Library Overlays Orders Help Profile Home Quiz Library Browse a…" at bounding box center [492, 498] width 984 height 997
click at [827, 112] on div "My Quizzes Quiz Library Overlays Orders Help Profile Home Quiz Library Browse a…" at bounding box center [492, 498] width 984 height 997
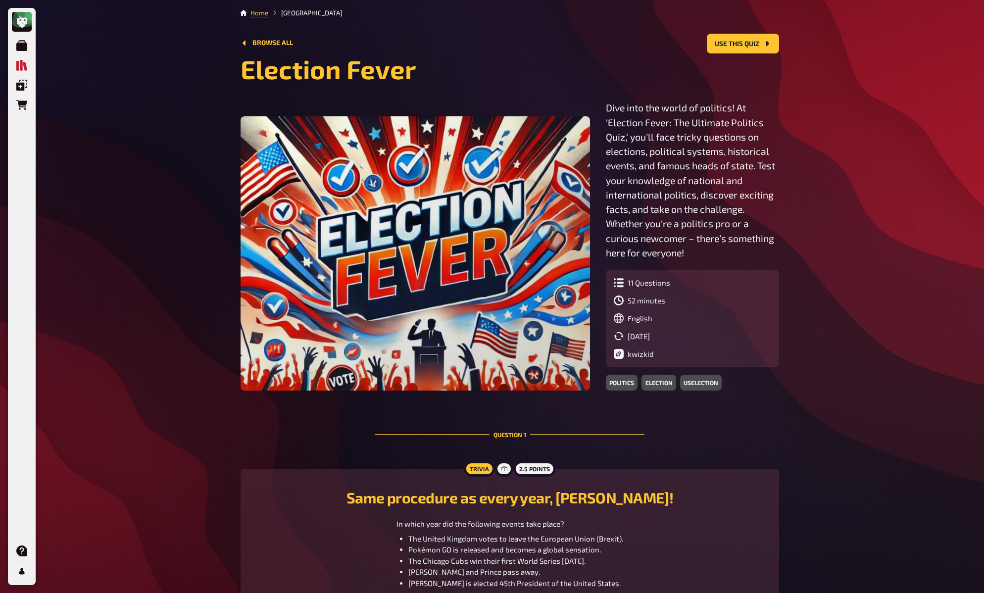
click at [827, 112] on div "My Quizzes Quiz Library Overlays Orders Help Profile Home Quiz Library Browse a…" at bounding box center [492, 498] width 984 height 997
click at [183, 43] on div "My Quizzes Quiz Library Overlays Orders Help Profile Home Quiz Library Browse a…" at bounding box center [492, 498] width 984 height 997
click at [186, 48] on div "My Quizzes Quiz Library Overlays Orders Help Profile Home Quiz Library Browse a…" at bounding box center [492, 498] width 984 height 997
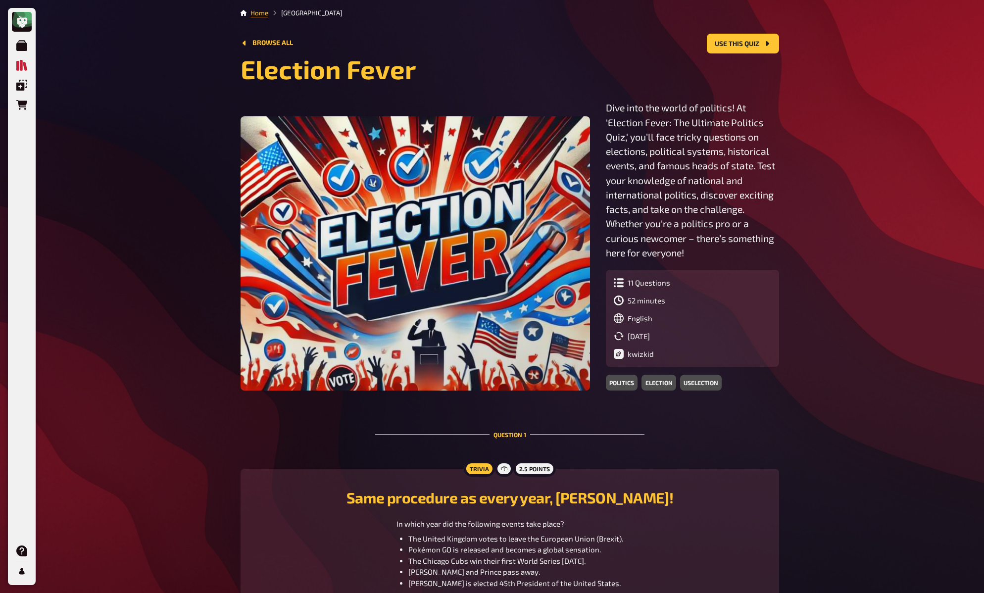
click at [181, 51] on div "My Quizzes Quiz Library Overlays Orders Help Profile Home Quiz Library Browse a…" at bounding box center [492, 498] width 984 height 997
click at [181, 47] on div "My Quizzes Quiz Library Overlays Orders Help Profile Home Quiz Library Browse a…" at bounding box center [492, 498] width 984 height 997
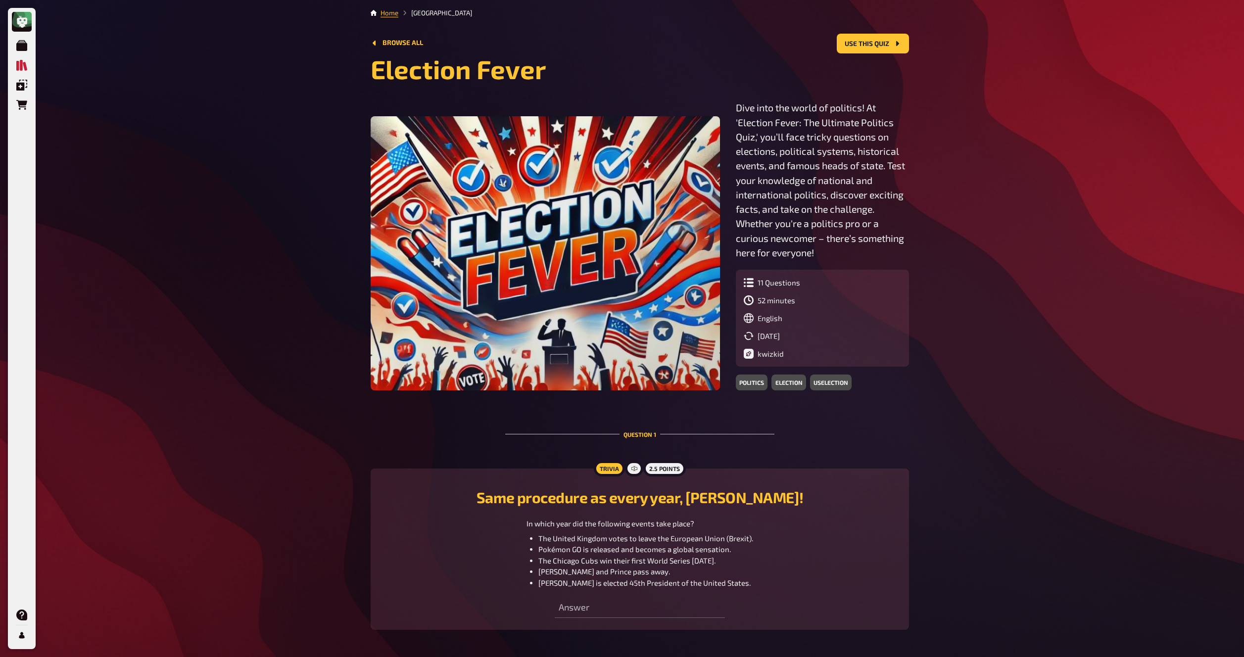
click at [292, 145] on div "My Quizzes Quiz Library Overlays Orders Help Profile Home Quiz Library Browse a…" at bounding box center [622, 498] width 1244 height 997
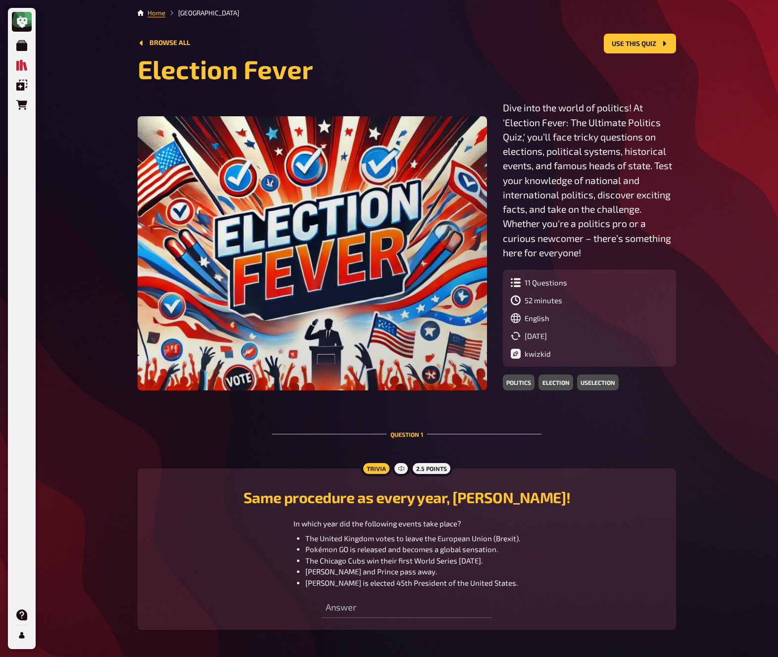
click at [738, 218] on div "My Quizzes Quiz Library Overlays Orders Help Profile Home Quiz Library Browse a…" at bounding box center [389, 498] width 778 height 997
click at [738, 216] on div "My Quizzes Quiz Library Overlays Orders Help Profile Home Quiz Library Browse a…" at bounding box center [389, 498] width 778 height 997
click at [742, 188] on div "My Quizzes Quiz Library Overlays Orders Help Profile Home Quiz Library Browse a…" at bounding box center [389, 498] width 778 height 997
click at [56, 19] on div "My Quizzes Quiz Library Overlays Orders Help Profile Home Quiz Library Browse a…" at bounding box center [389, 498] width 778 height 997
drag, startPoint x: 339, startPoint y: 42, endPoint x: 327, endPoint y: 51, distance: 15.5
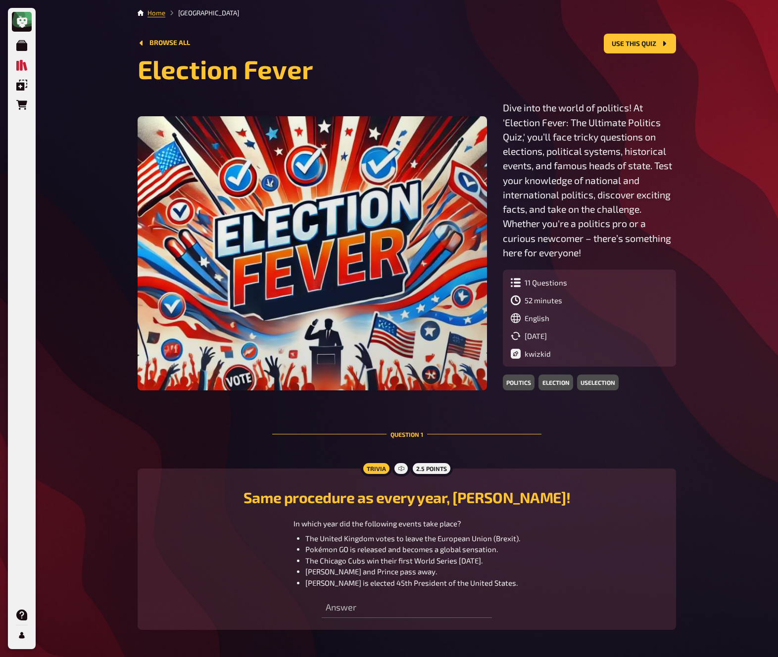
click at [337, 44] on div "Browse all Use this quiz" at bounding box center [407, 44] width 538 height 20
click at [503, 151] on p "Dive into the world of politics! At 'Election Fever: The Ultimate Politics Quiz…" at bounding box center [589, 179] width 173 height 159
click at [503, 164] on p "Dive into the world of politics! At 'Election Fever: The Ultimate Politics Quiz…" at bounding box center [589, 179] width 173 height 159
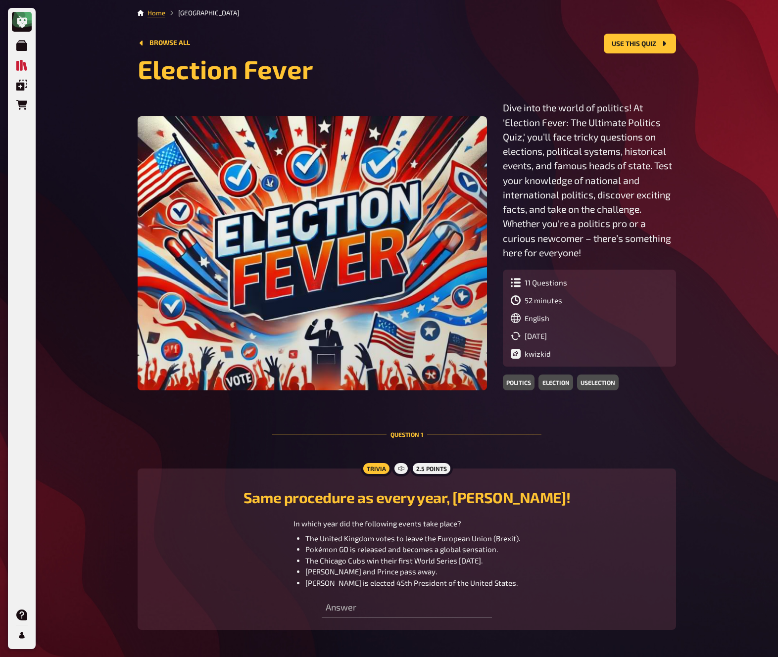
click at [503, 164] on p "Dive into the world of politics! At 'Election Fever: The Ultimate Politics Quiz…" at bounding box center [589, 179] width 173 height 159
click at [503, 137] on p "Dive into the world of politics! At 'Election Fever: The Ultimate Politics Quiz…" at bounding box center [589, 179] width 173 height 159
click at [503, 150] on p "Dive into the world of politics! At 'Election Fever: The Ultimate Politics Quiz…" at bounding box center [589, 179] width 173 height 159
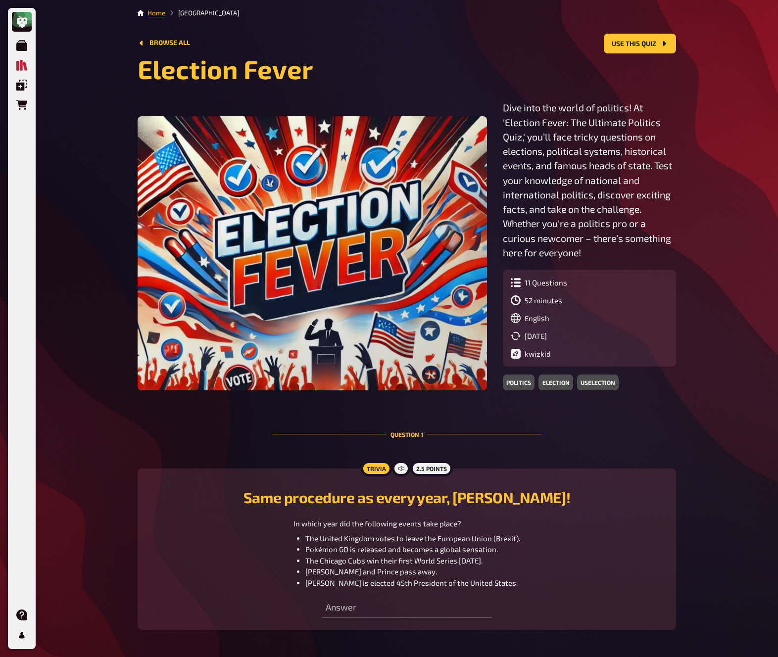
click at [503, 150] on p "Dive into the world of politics! At 'Election Fever: The Ultimate Politics Quiz…" at bounding box center [589, 179] width 173 height 159
click at [503, 151] on p "Dive into the world of politics! At 'Election Fever: The Ultimate Politics Quiz…" at bounding box center [589, 179] width 173 height 159
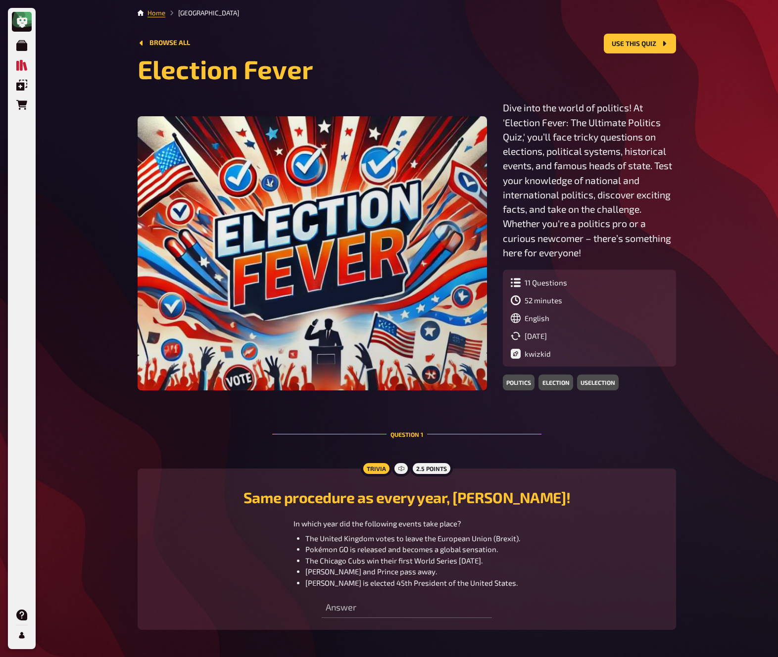
click at [503, 151] on p "Dive into the world of politics! At 'Election Fever: The Ultimate Politics Quiz…" at bounding box center [589, 179] width 173 height 159
click at [767, 172] on div "My Quizzes Quiz Library Overlays Orders Help Profile Home Quiz Library Browse a…" at bounding box center [389, 498] width 778 height 997
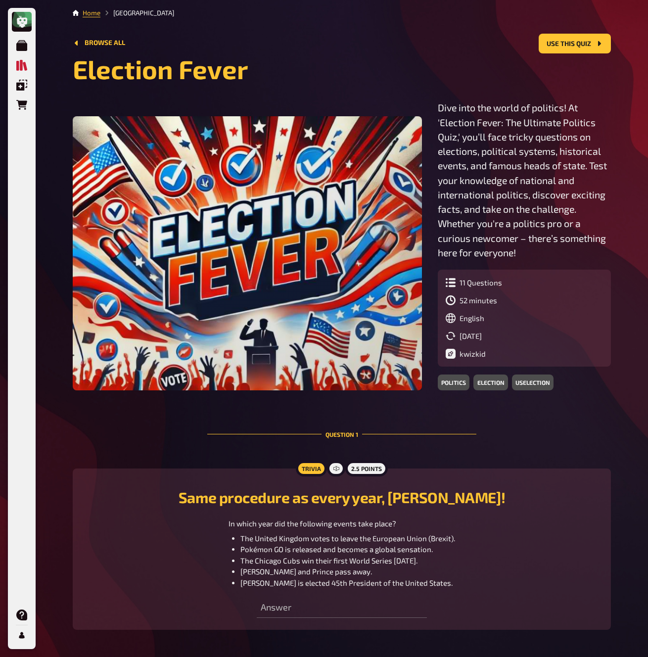
click at [640, 171] on div "My Quizzes Quiz Library Overlays Orders Help Profile Home Quiz Library Browse a…" at bounding box center [324, 498] width 648 height 997
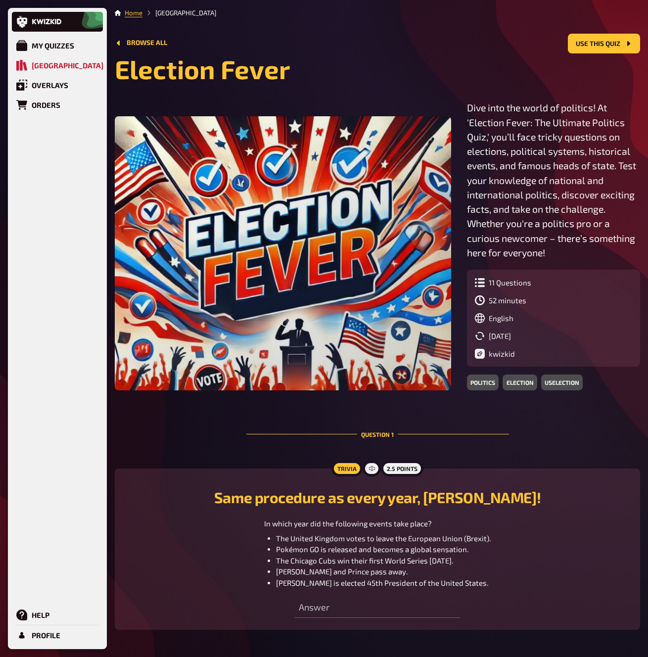
click at [429, 43] on div "Browse all Use this quiz" at bounding box center [377, 44] width 525 height 20
click at [421, 45] on div "Browse all Use this quiz" at bounding box center [377, 44] width 525 height 20
click at [420, 42] on div "Browse all Use this quiz" at bounding box center [377, 44] width 525 height 20
click at [418, 33] on main "Home Quiz Library Browse all Use this quiz Election Fever Dive into the world o…" at bounding box center [377, 479] width 525 height 942
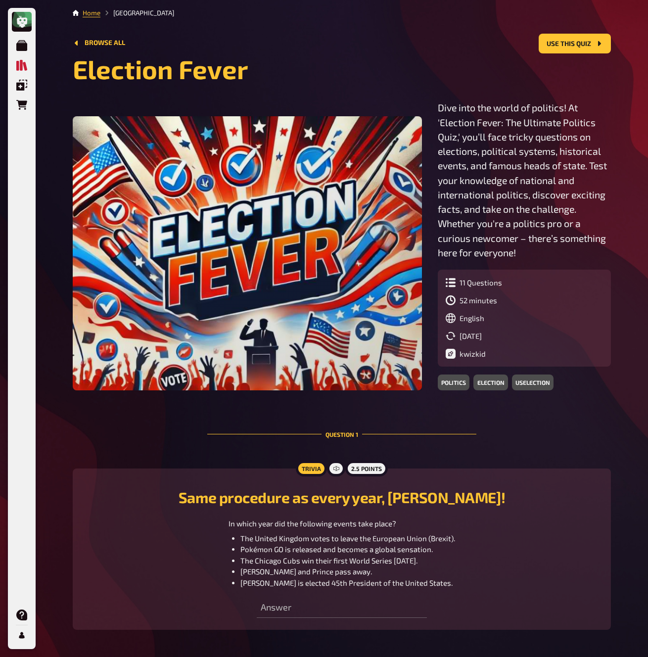
click at [418, 31] on main "Home Quiz Library Browse all Use this quiz Election Fever Dive into the world o…" at bounding box center [342, 479] width 538 height 942
click at [627, 634] on div "My Quizzes Quiz Library Overlays Orders Help Profile Home Quiz Library Browse a…" at bounding box center [324, 498] width 648 height 997
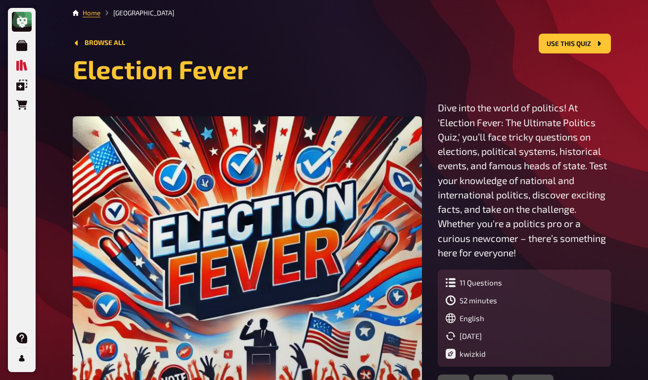
click at [607, 278] on div "Dive into the world of politics! At 'Election Fever: The Ultimate Politics Quiz…" at bounding box center [342, 244] width 538 height 289
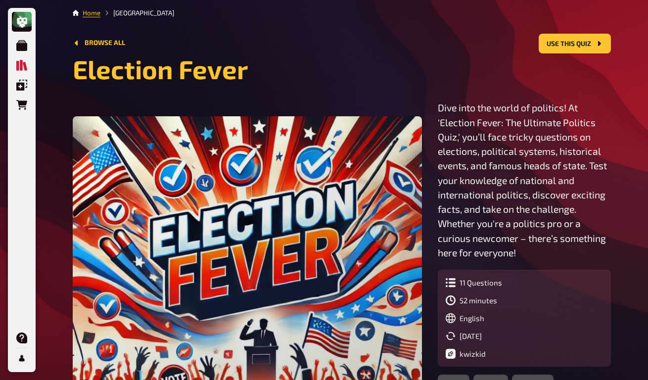
click at [495, 304] on div "Dive into the world of politics! At 'Election Fever: The Ultimate Politics Quiz…" at bounding box center [342, 244] width 538 height 289
click at [548, 306] on div "Dive into the world of politics! At 'Election Fever: The Ultimate Politics Quiz…" at bounding box center [342, 244] width 538 height 289
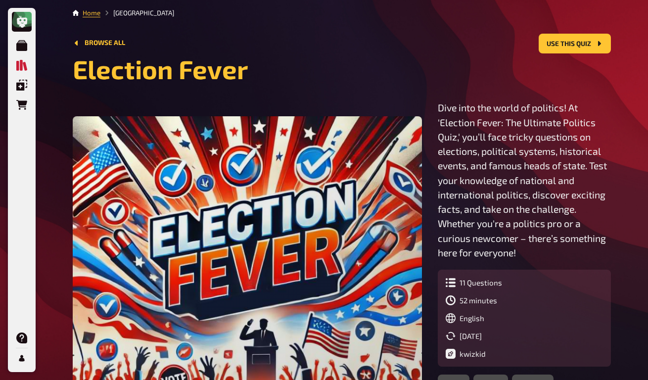
drag, startPoint x: 633, startPoint y: 242, endPoint x: 633, endPoint y: 249, distance: 6.4
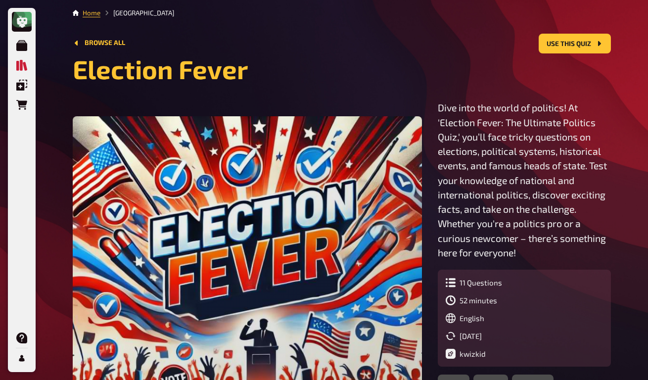
click at [171, 35] on div "Browse all Use this quiz" at bounding box center [342, 44] width 538 height 20
click at [172, 34] on div "Browse all Use this quiz" at bounding box center [342, 44] width 538 height 20
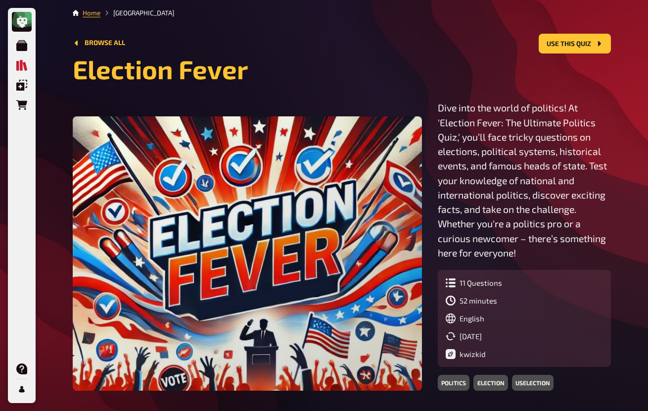
click at [438, 155] on p "Dive into the world of politics! At 'Election Fever: The Ultimate Politics Quiz…" at bounding box center [524, 179] width 173 height 159
click at [438, 144] on p "Dive into the world of politics! At 'Election Fever: The Ultimate Politics Quiz…" at bounding box center [524, 179] width 173 height 159
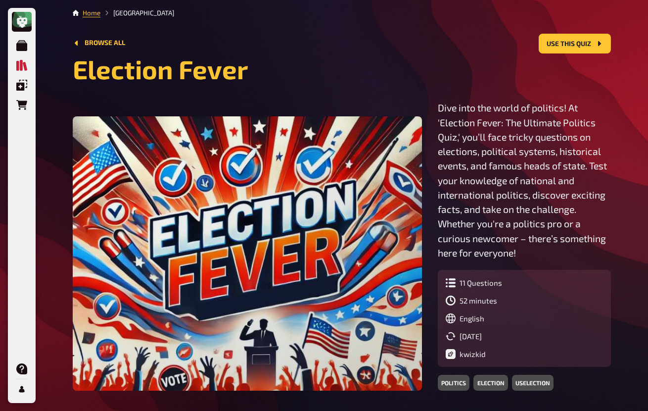
click at [438, 142] on p "Dive into the world of politics! At 'Election Fever: The Ultimate Politics Quiz…" at bounding box center [524, 179] width 173 height 159
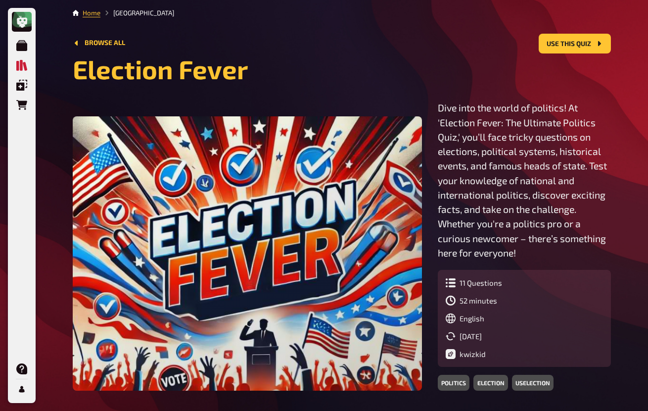
click at [438, 126] on p "Dive into the world of politics! At 'Election Fever: The Ultimate Politics Quiz…" at bounding box center [524, 179] width 173 height 159
click at [438, 142] on p "Dive into the world of politics! At 'Election Fever: The Ultimate Politics Quiz…" at bounding box center [524, 179] width 173 height 159
click at [438, 139] on p "Dive into the world of politics! At 'Election Fever: The Ultimate Politics Quiz…" at bounding box center [524, 179] width 173 height 159
click at [438, 132] on p "Dive into the world of politics! At 'Election Fever: The Ultimate Politics Quiz…" at bounding box center [524, 179] width 173 height 159
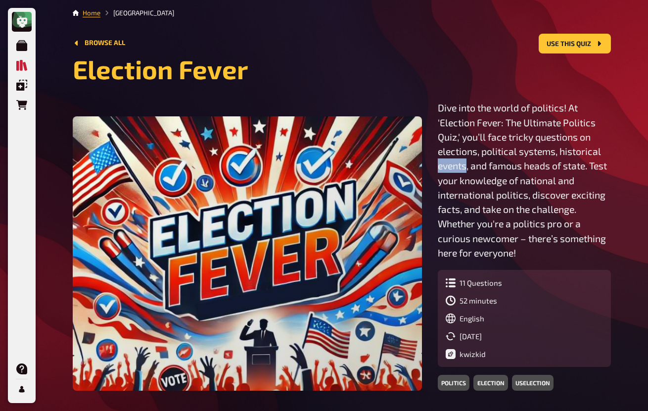
click at [438, 132] on p "Dive into the world of politics! At 'Election Fever: The Ultimate Politics Quiz…" at bounding box center [524, 179] width 173 height 159
click at [438, 138] on p "Dive into the world of politics! At 'Election Fever: The Ultimate Politics Quiz…" at bounding box center [524, 179] width 173 height 159
click at [438, 152] on p "Dive into the world of politics! At 'Election Fever: The Ultimate Politics Quiz…" at bounding box center [524, 179] width 173 height 159
click at [438, 155] on p "Dive into the world of politics! At 'Election Fever: The Ultimate Politics Quiz…" at bounding box center [524, 179] width 173 height 159
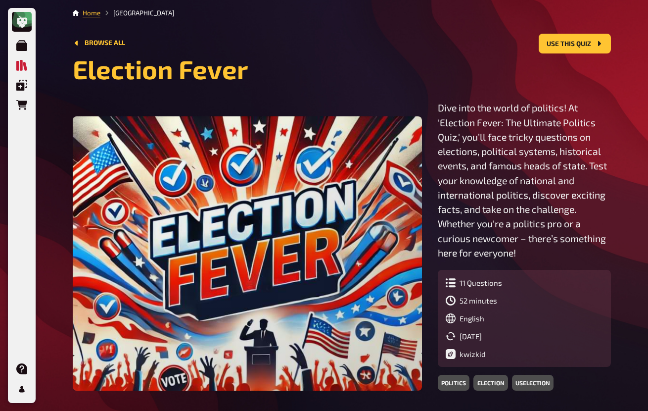
click at [438, 155] on p "Dive into the world of politics! At 'Election Fever: The Ultimate Politics Quiz…" at bounding box center [524, 179] width 173 height 159
click at [438, 156] on p "Dive into the world of politics! At 'Election Fever: The Ultimate Politics Quiz…" at bounding box center [524, 179] width 173 height 159
click at [438, 155] on p "Dive into the world of politics! At 'Election Fever: The Ultimate Politics Quiz…" at bounding box center [524, 179] width 173 height 159
click at [438, 153] on p "Dive into the world of politics! At 'Election Fever: The Ultimate Politics Quiz…" at bounding box center [524, 179] width 173 height 159
click at [438, 150] on p "Dive into the world of politics! At 'Election Fever: The Ultimate Politics Quiz…" at bounding box center [524, 179] width 173 height 159
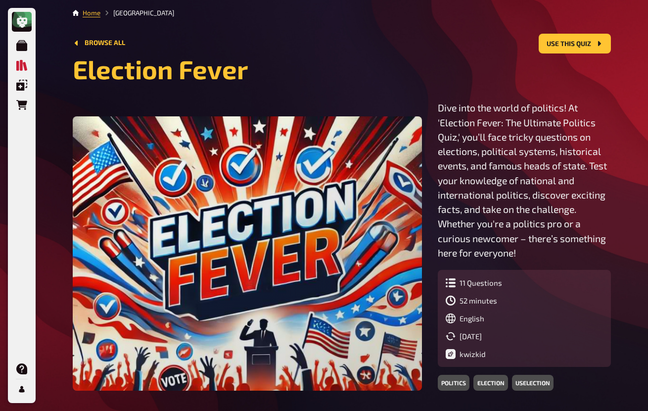
click at [438, 150] on p "Dive into the world of politics! At 'Election Fever: The Ultimate Politics Quiz…" at bounding box center [524, 179] width 173 height 159
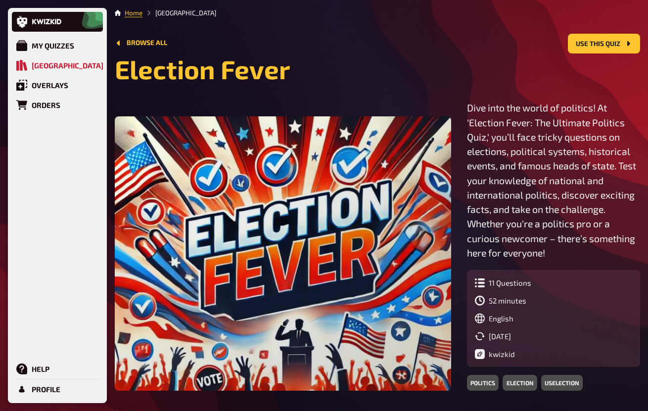
click at [467, 125] on p "Dive into the world of politics! At 'Election Fever: The Ultimate Politics Quiz…" at bounding box center [553, 179] width 173 height 159
drag, startPoint x: 316, startPoint y: 161, endPoint x: 312, endPoint y: 164, distance: 5.3
click at [467, 164] on p "Dive into the world of politics! At 'Election Fever: The Ultimate Politics Quiz…" at bounding box center [553, 179] width 173 height 159
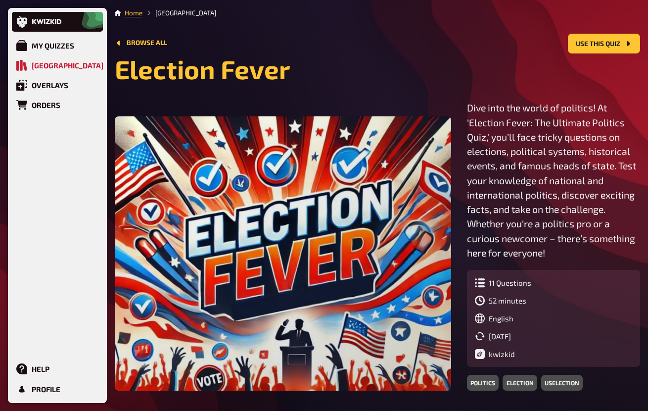
click at [467, 163] on p "Dive into the world of politics! At 'Election Fever: The Ultimate Politics Quiz…" at bounding box center [553, 179] width 173 height 159
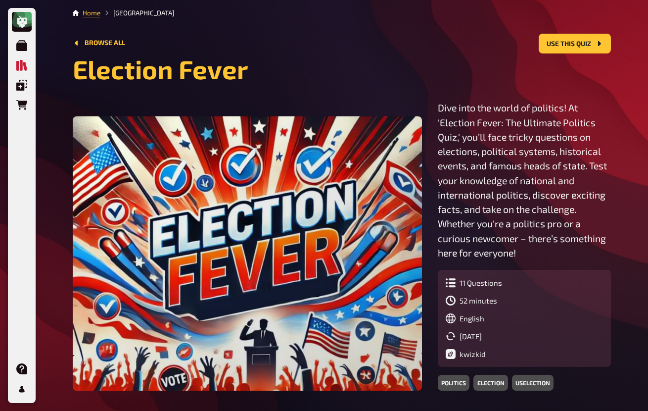
click at [438, 162] on p "Dive into the world of politics! At 'Election Fever: The Ultimate Politics Quiz…" at bounding box center [524, 179] width 173 height 159
click at [438, 170] on p "Dive into the world of politics! At 'Election Fever: The Ultimate Politics Quiz…" at bounding box center [524, 179] width 173 height 159
click at [438, 162] on p "Dive into the world of politics! At 'Election Fever: The Ultimate Politics Quiz…" at bounding box center [524, 179] width 173 height 159
click at [438, 145] on p "Dive into the world of politics! At 'Election Fever: The Ultimate Politics Quiz…" at bounding box center [524, 179] width 173 height 159
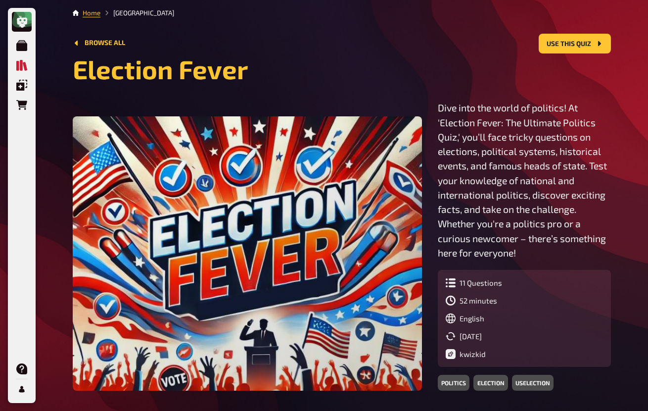
click at [438, 145] on p "Dive into the world of politics! At 'Election Fever: The Ultimate Politics Quiz…" at bounding box center [524, 179] width 173 height 159
click at [438, 146] on p "Dive into the world of politics! At 'Election Fever: The Ultimate Politics Quiz…" at bounding box center [524, 179] width 173 height 159
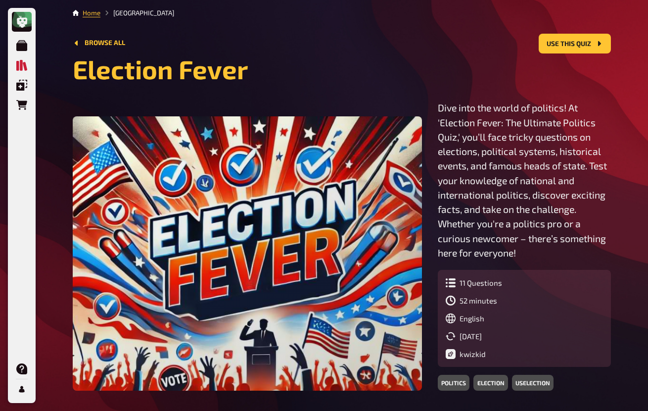
click at [438, 146] on p "Dive into the world of politics! At 'Election Fever: The Ultimate Politics Quiz…" at bounding box center [524, 179] width 173 height 159
click at [438, 147] on p "Dive into the world of politics! At 'Election Fever: The Ultimate Politics Quiz…" at bounding box center [524, 179] width 173 height 159
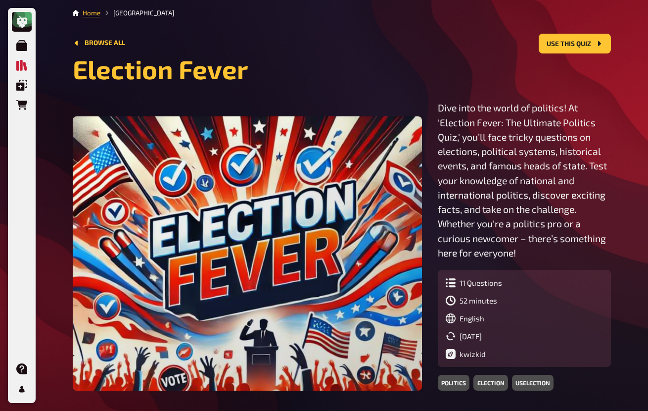
click at [438, 147] on p "Dive into the world of politics! At 'Election Fever: The Ultimate Politics Quiz…" at bounding box center [524, 179] width 173 height 159
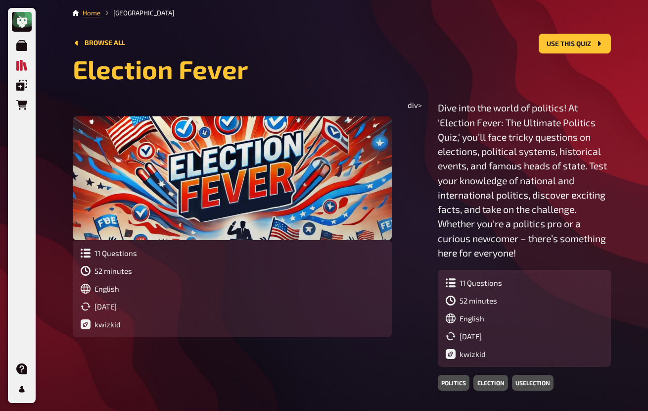
click at [351, 212] on div "11 Questions 52 minutes English 05/13/2025 kwizkid div> Dive into the world of …" at bounding box center [342, 244] width 538 height 289
click at [358, 201] on div "11 Questions 52 minutes English 05/13/2025 kwizkid div> Dive into the world of …" at bounding box center [342, 244] width 538 height 289
click at [363, 106] on div "11 Questions 52 minutes English 05/13/2025 kwizkid div> Dive into the world of …" at bounding box center [342, 244] width 538 height 289
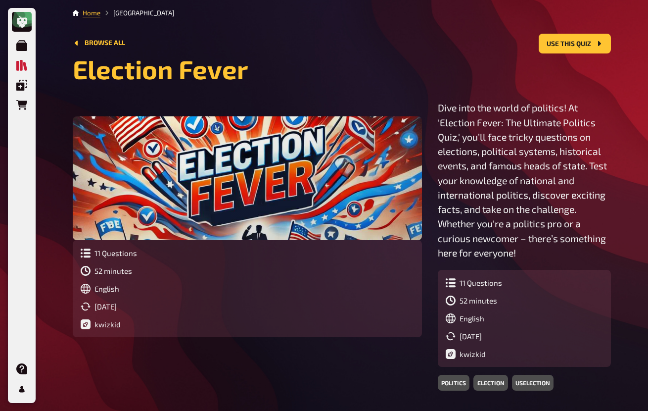
click at [411, 248] on div "11 Questions" at bounding box center [247, 253] width 333 height 10
click at [412, 248] on div "11 Questions" at bounding box center [247, 253] width 333 height 10
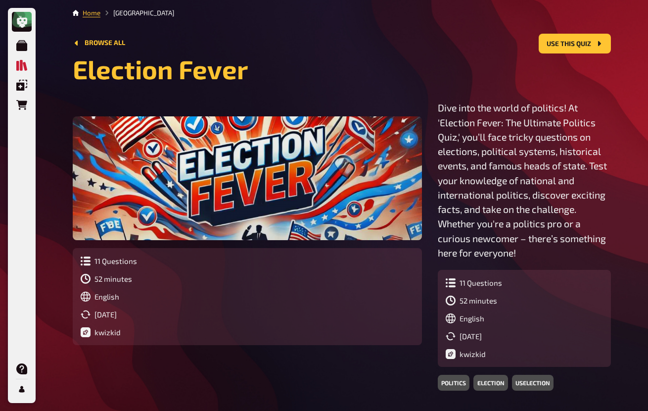
click at [414, 309] on div "[DATE]" at bounding box center [247, 314] width 333 height 10
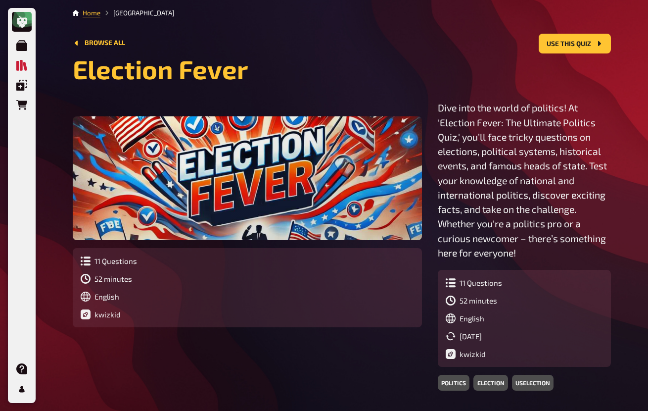
click at [438, 375] on div "politics election uselection" at bounding box center [524, 383] width 173 height 16
click at [438, 270] on div "11 Questions 52 minutes English 05/13/2025 kwizkid" at bounding box center [524, 318] width 173 height 97
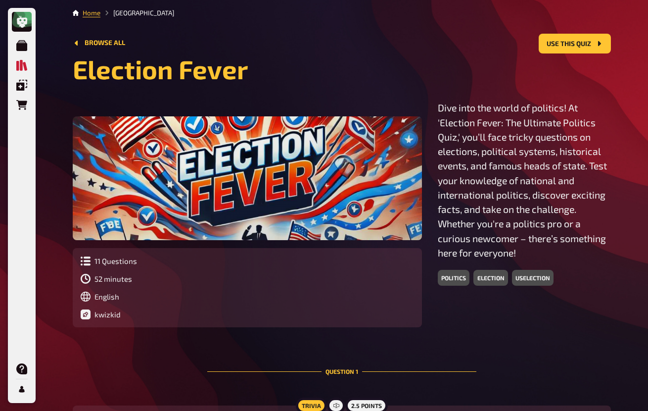
click at [438, 178] on p "Dive into the world of politics! At 'Election Fever: The Ultimate Politics Quiz…" at bounding box center [524, 179] width 173 height 159
click at [438, 159] on p "Dive into the world of politics! At 'Election Fever: The Ultimate Politics Quiz…" at bounding box center [524, 179] width 173 height 159
click at [438, 156] on p "Dive into the world of politics! At 'Election Fever: The Ultimate Politics Quiz…" at bounding box center [524, 179] width 173 height 159
click at [438, 148] on p "Dive into the world of politics! At 'Election Fever: The Ultimate Politics Quiz…" at bounding box center [524, 179] width 173 height 159
click at [438, 134] on p "Dive into the world of politics! At 'Election Fever: The Ultimate Politics Quiz…" at bounding box center [524, 179] width 173 height 159
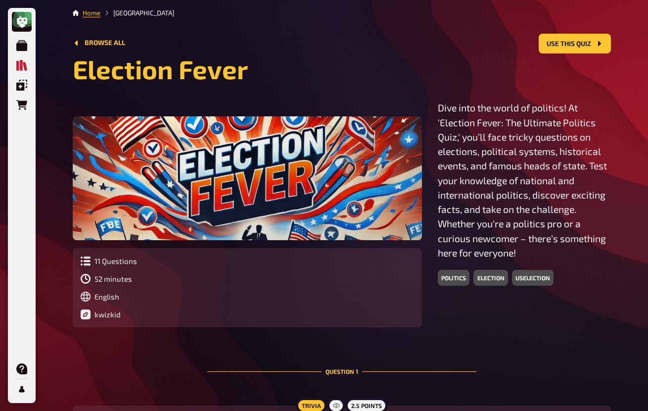
click at [438, 127] on p "Dive into the world of politics! At 'Election Fever: The Ultimate Politics Quiz…" at bounding box center [524, 179] width 173 height 159
click at [422, 249] on div "11 Questions 52 minutes English 05/13/2025 kwizkid" at bounding box center [247, 287] width 349 height 79
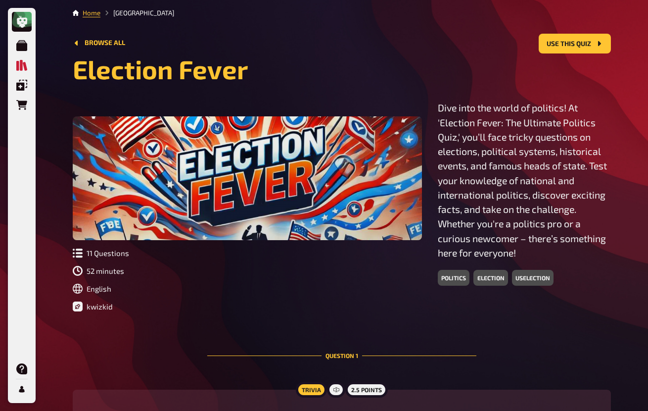
drag, startPoint x: 565, startPoint y: 277, endPoint x: 571, endPoint y: 271, distance: 8.4
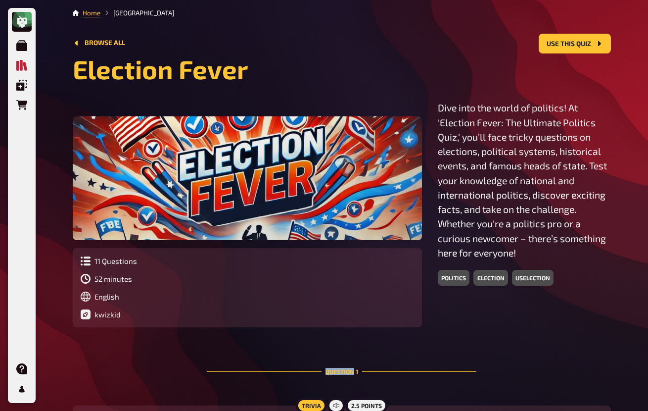
drag, startPoint x: 625, startPoint y: 274, endPoint x: 624, endPoint y: 264, distance: 9.5
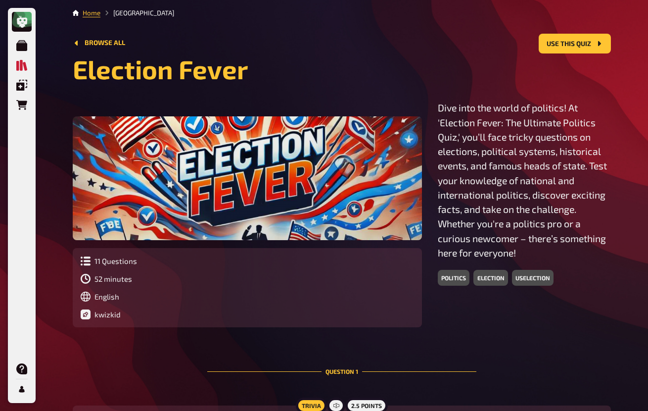
drag, startPoint x: 605, startPoint y: 298, endPoint x: 621, endPoint y: 292, distance: 17.4
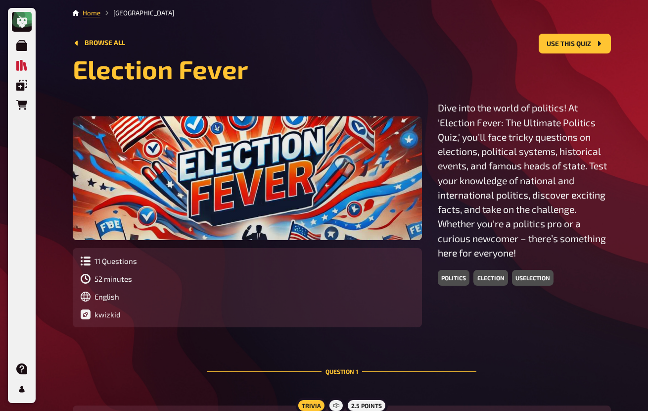
click at [422, 248] on div "11 Questions 52 minutes English 05/13/2025 kwizkid" at bounding box center [247, 287] width 349 height 79
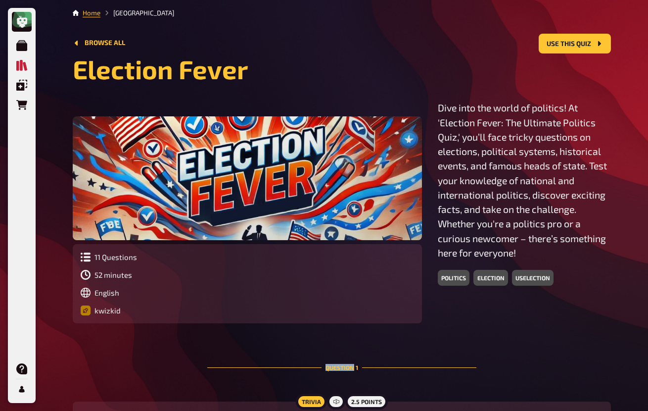
drag, startPoint x: 584, startPoint y: 285, endPoint x: 589, endPoint y: 284, distance: 5.6
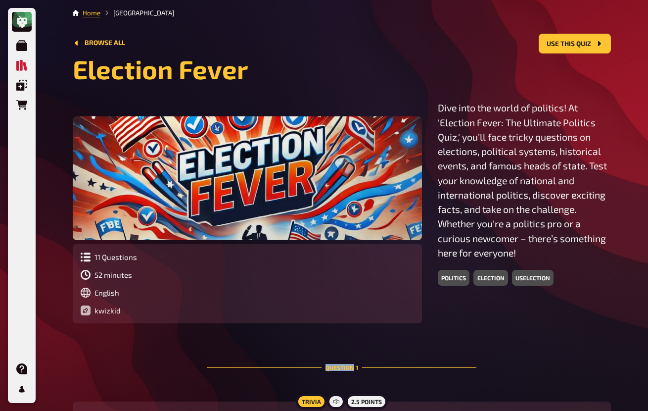
drag, startPoint x: 577, startPoint y: 265, endPoint x: 585, endPoint y: 267, distance: 7.8
drag, startPoint x: 585, startPoint y: 267, endPoint x: 596, endPoint y: 271, distance: 12.0
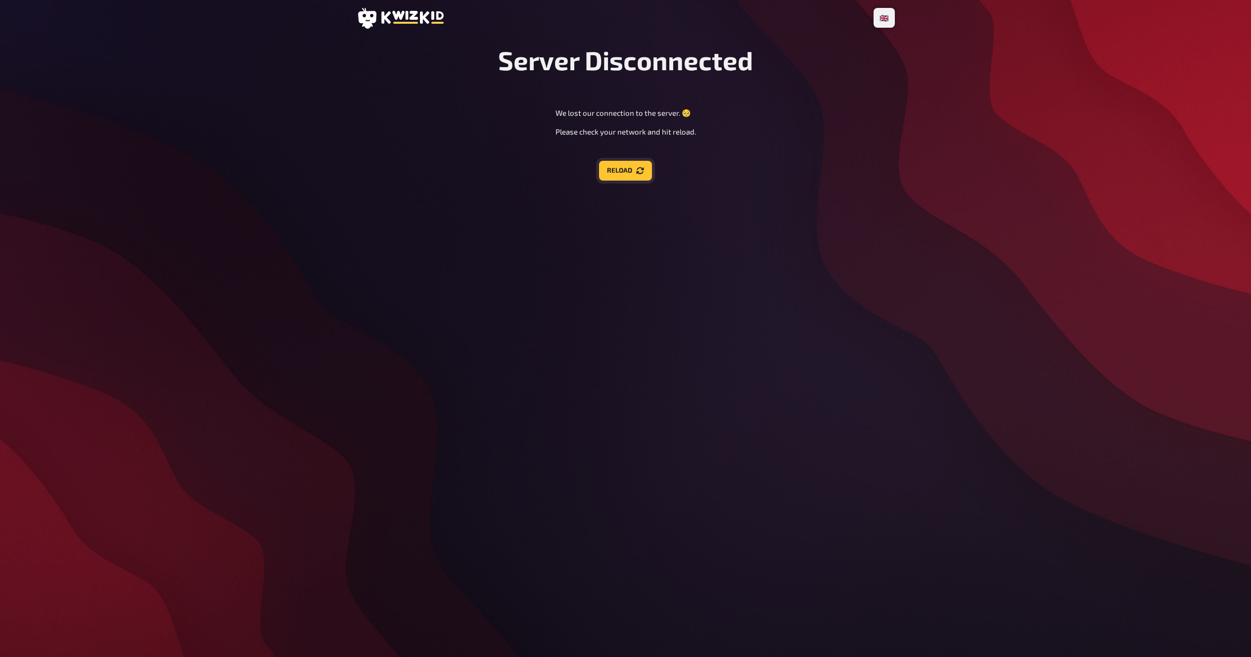
click at [630, 168] on button "Reload" at bounding box center [625, 171] width 53 height 20
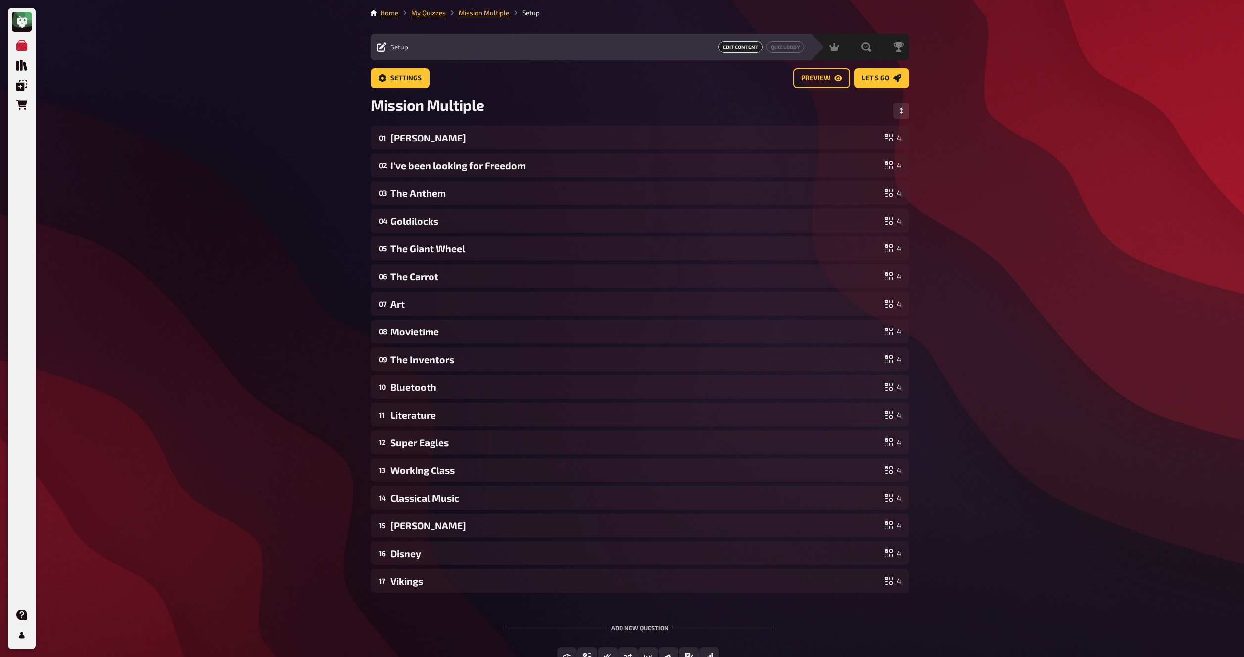
click at [311, 162] on div "Meine Quizze Quiz Sammlung Einblendungen Bestellungen Hilfe Profil Home My Quiz…" at bounding box center [622, 365] width 1244 height 730
click at [309, 161] on div "Meine Quizze Quiz Sammlung Einblendungen Bestellungen Hilfe Profil Home My Quiz…" at bounding box center [622, 365] width 1244 height 730
click at [309, 160] on div "Meine Quizze Quiz Sammlung Einblendungen Bestellungen Hilfe Profil Home My Quiz…" at bounding box center [622, 365] width 1244 height 730
click at [883, 76] on span "Let's go" at bounding box center [875, 78] width 27 height 7
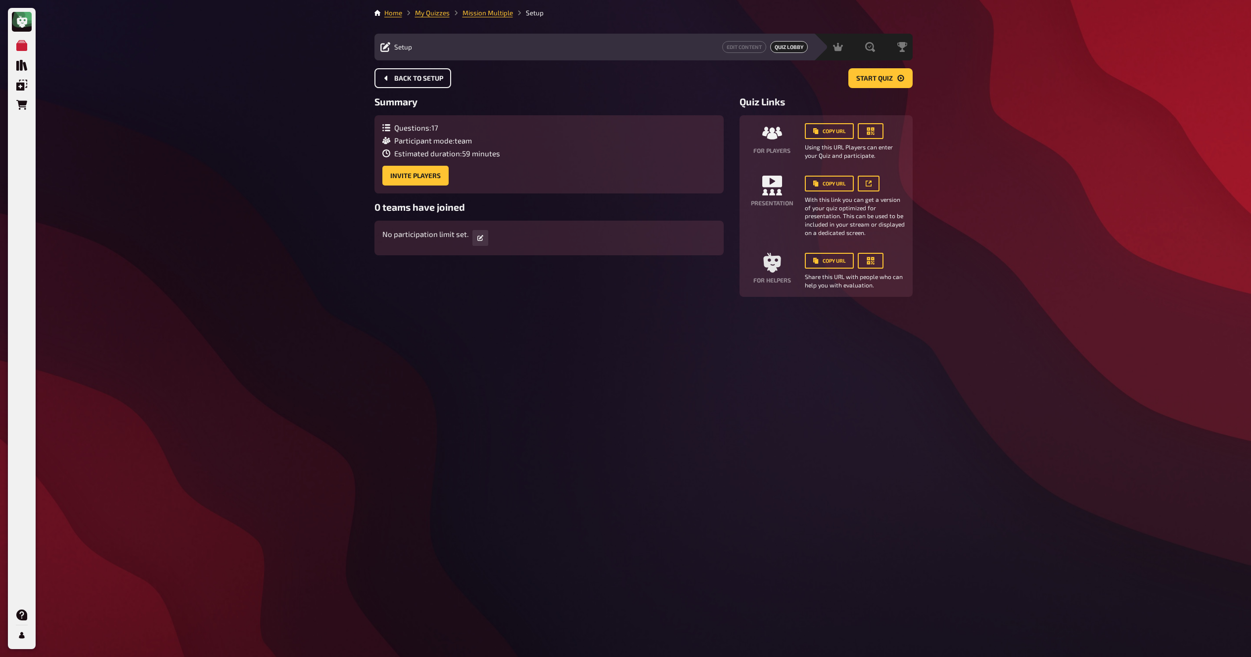
click at [410, 79] on span "Back to setup" at bounding box center [418, 78] width 49 height 7
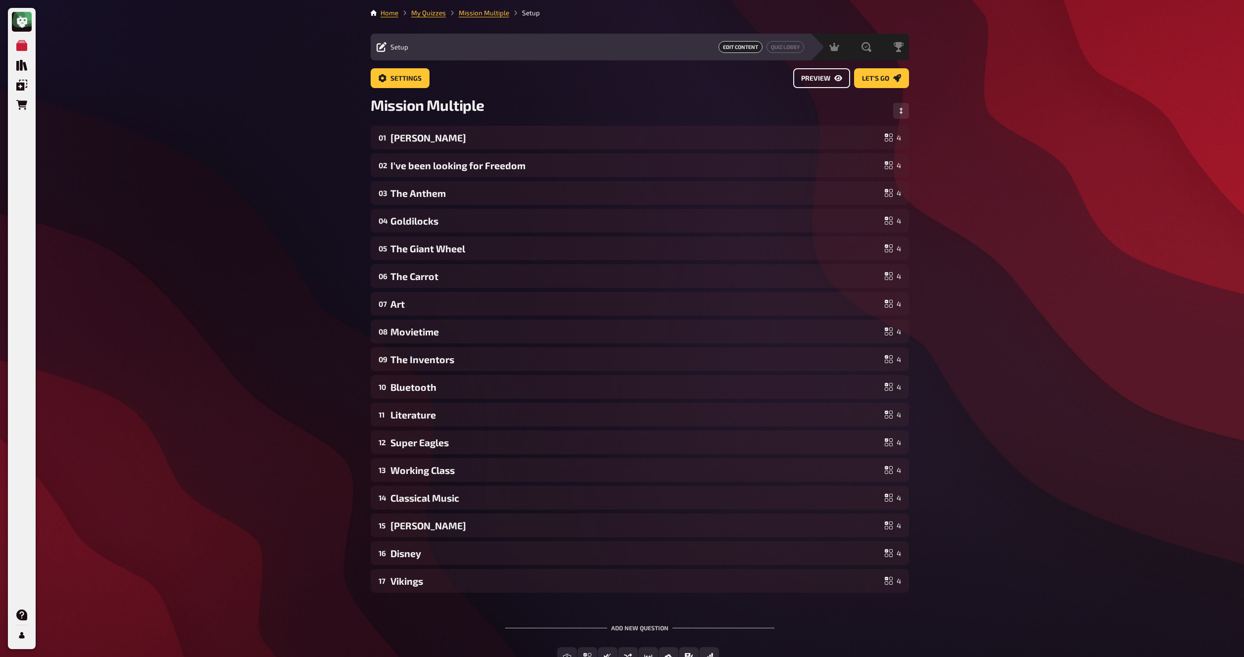
click at [821, 82] on button "Preview" at bounding box center [821, 78] width 57 height 20
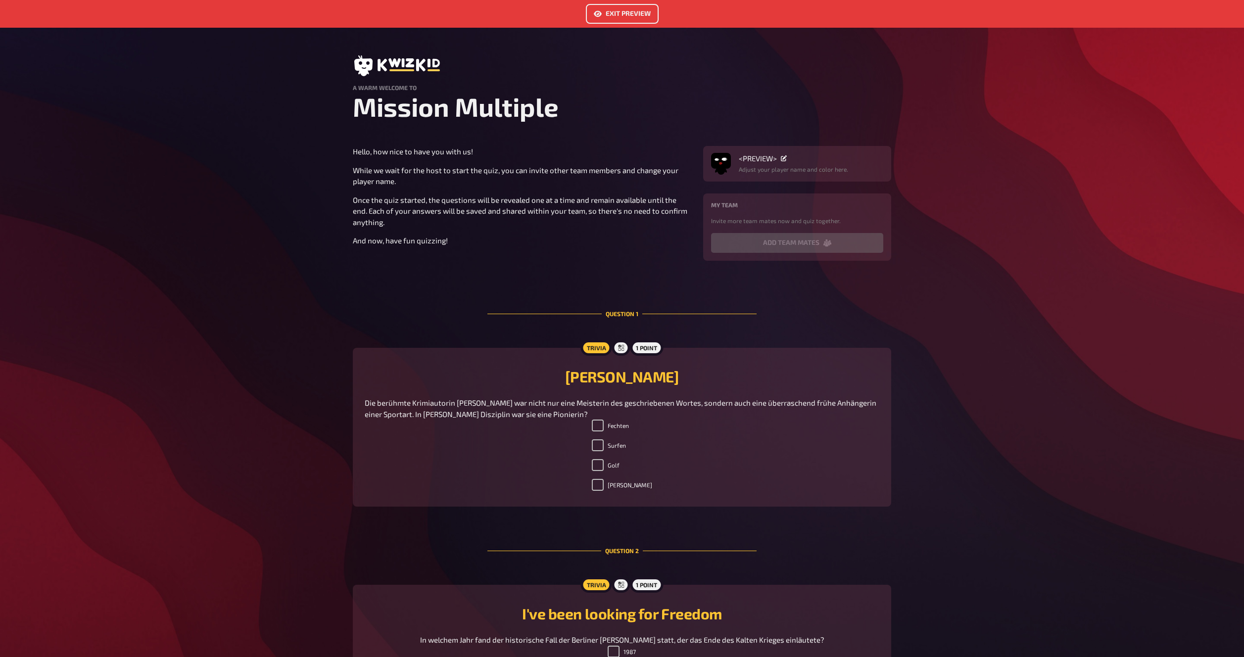
click at [455, 104] on h1 "Mission Multiple" at bounding box center [622, 106] width 538 height 31
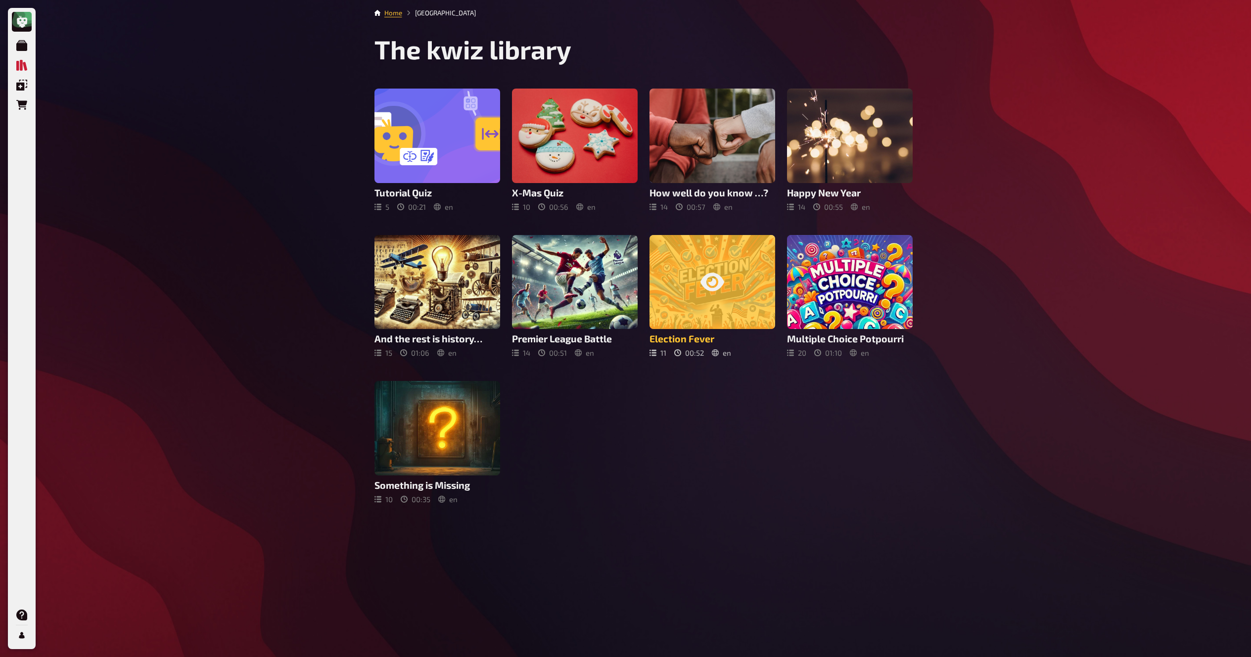
click at [711, 281] on icon at bounding box center [713, 282] width 24 height 24
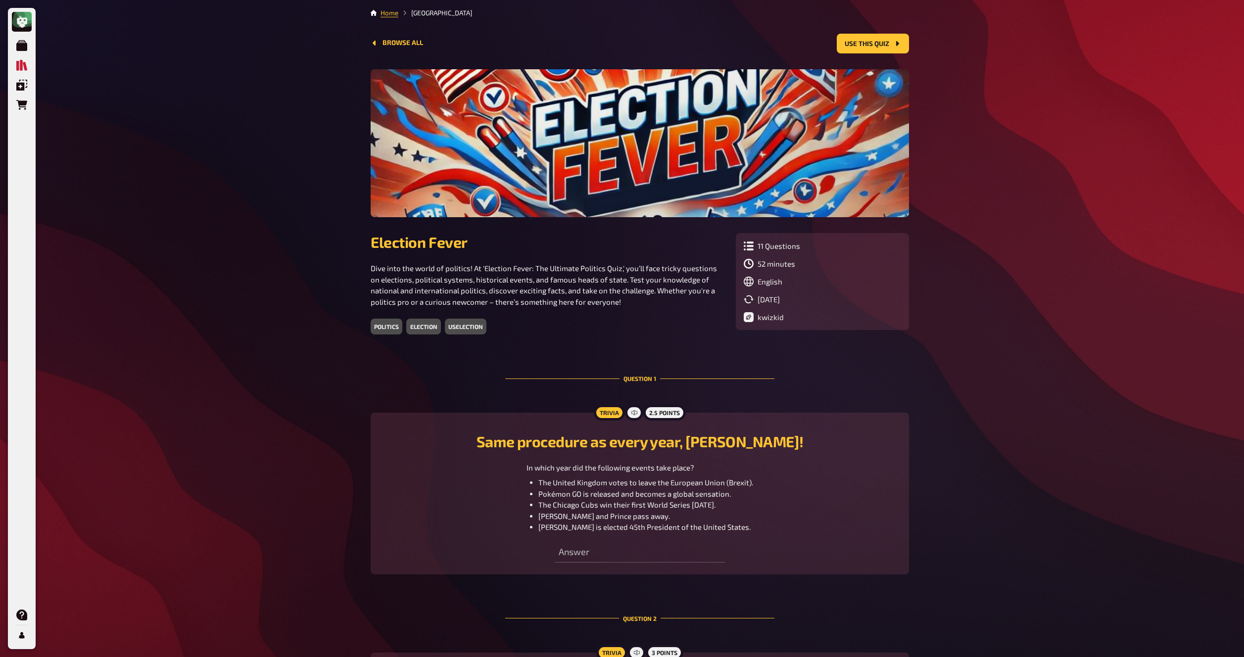
click at [290, 91] on div "My Quizzes Quiz Library Overlays Orders Help Profile Home Quiz Library Browse a…" at bounding box center [622, 471] width 1244 height 942
click at [300, 70] on div "My Quizzes Quiz Library Overlays Orders Help Profile Home Quiz Library Browse a…" at bounding box center [622, 471] width 1244 height 942
click at [301, 67] on div "My Quizzes Quiz Library Overlays Orders Help Profile Home Quiz Library Browse a…" at bounding box center [622, 471] width 1244 height 942
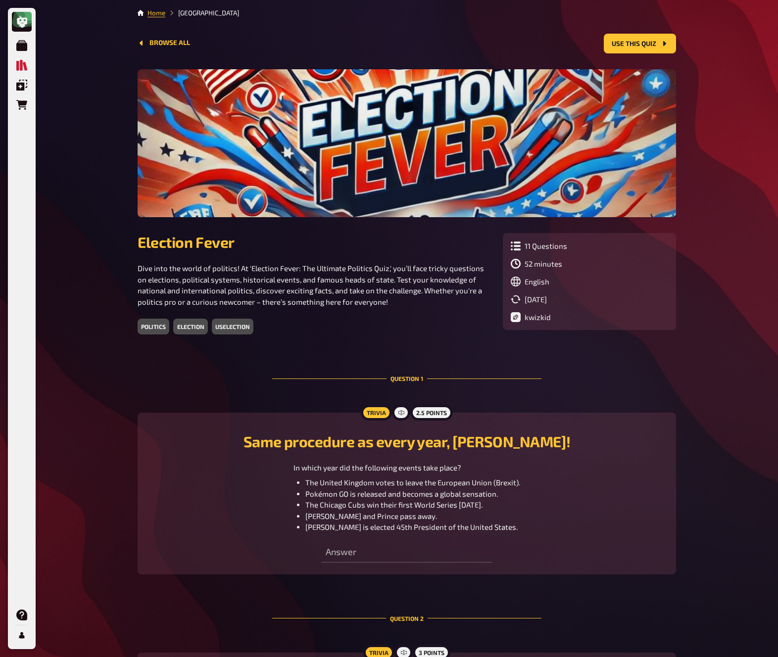
click at [718, 185] on div "My Quizzes Quiz Library Overlays Orders Help Profile Home Quiz Library Browse a…" at bounding box center [389, 471] width 778 height 942
click at [729, 168] on div "My Quizzes Quiz Library Overlays Orders Help Profile Home Quiz Library Browse a…" at bounding box center [389, 471] width 778 height 942
click at [717, 106] on div "My Quizzes Quiz Library Overlays Orders Help Profile Home Quiz Library Browse a…" at bounding box center [389, 471] width 778 height 942
click at [171, 42] on button "Browse all" at bounding box center [164, 43] width 52 height 8
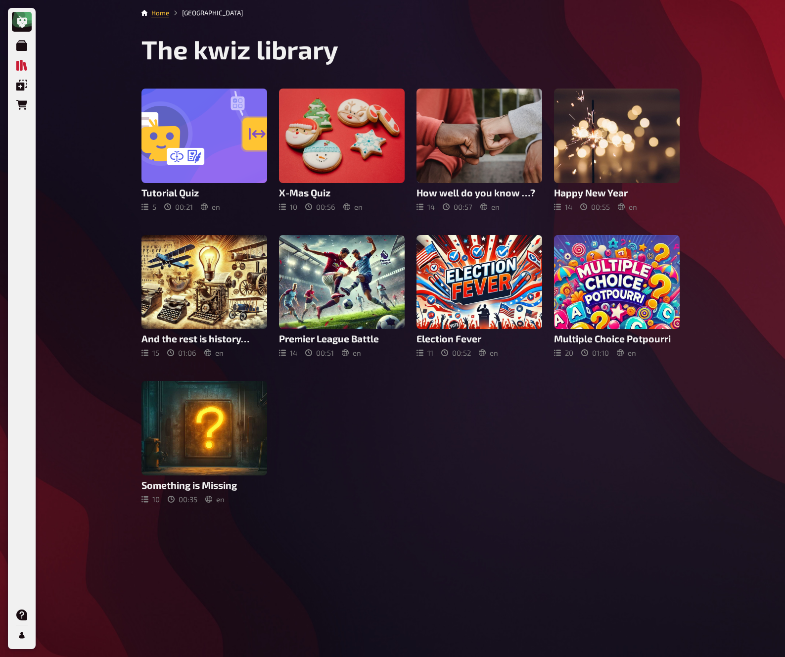
click at [744, 152] on div "My Quizzes Quiz Library Overlays Orders Help Profile Home Quiz Library The kwiz…" at bounding box center [392, 328] width 785 height 657
click at [335, 51] on h1 "The kwiz library" at bounding box center [411, 49] width 538 height 31
drag, startPoint x: 554, startPoint y: 422, endPoint x: 555, endPoint y: 417, distance: 5.0
click at [554, 422] on div "Tutorial Quiz 5 00 : 21 en X-Mas Quiz 10 00 : 56 en How well do you know …? 14 …" at bounding box center [411, 296] width 538 height 415
click at [556, 413] on div "Tutorial Quiz 5 00 : 21 en X-Mas Quiz 10 00 : 56 en How well do you know …? 14 …" at bounding box center [411, 296] width 538 height 415
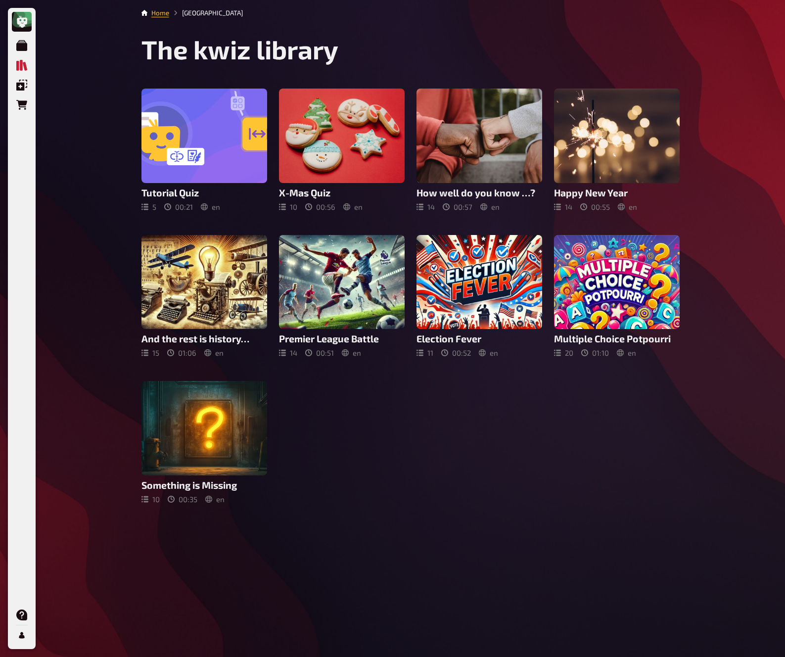
click at [558, 408] on div "Tutorial Quiz 5 00 : 21 en X-Mas Quiz 10 00 : 56 en How well do you know …? 14 …" at bounding box center [411, 296] width 538 height 415
click at [778, 283] on div "My Quizzes Quiz Library Overlays Orders Help Profile Home Quiz Library The kwiz…" at bounding box center [392, 328] width 785 height 657
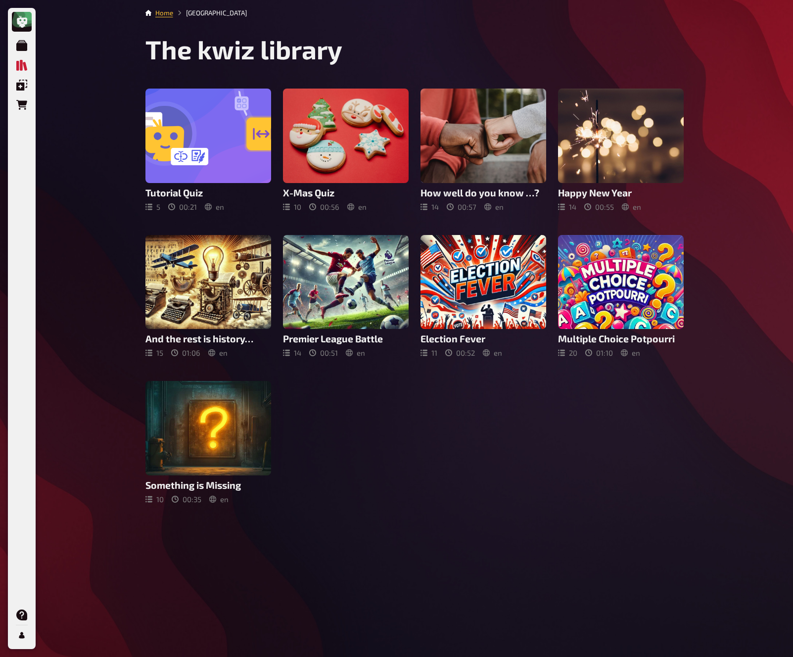
click at [775, 268] on div "My Quizzes Quiz Library Overlays Orders Help Profile Home Quiz Library The kwiz…" at bounding box center [396, 328] width 793 height 657
drag, startPoint x: 774, startPoint y: 262, endPoint x: 773, endPoint y: 256, distance: 6.1
click at [774, 261] on div "My Quizzes Quiz Library Overlays Orders Help Profile Home Quiz Library The kwiz…" at bounding box center [396, 328] width 793 height 657
click at [773, 256] on div "My Quizzes Quiz Library Overlays Orders Help Profile Home Quiz Library The kwiz…" at bounding box center [396, 328] width 793 height 657
click at [771, 251] on div "My Quizzes Quiz Library Overlays Orders Help Profile Home Quiz Library The kwiz…" at bounding box center [396, 328] width 793 height 657
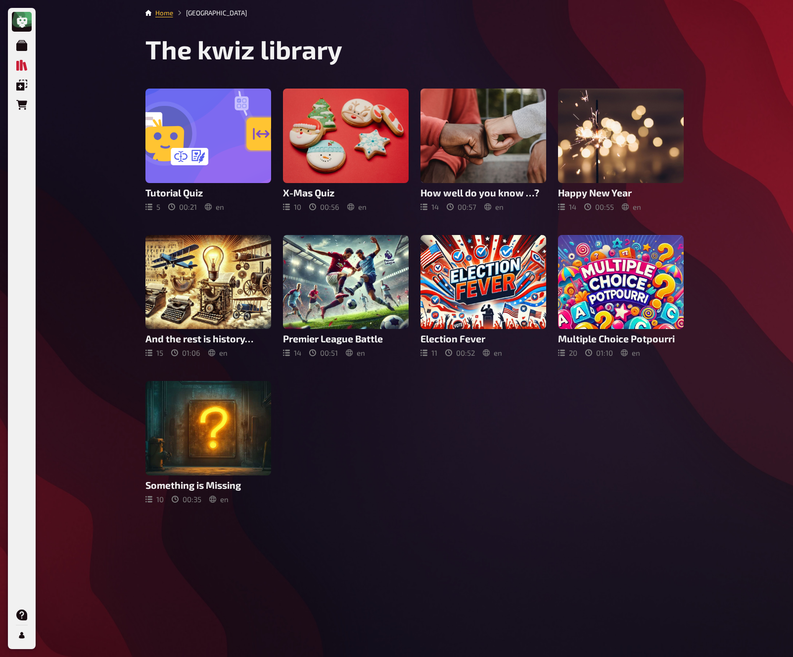
click at [770, 248] on div "My Quizzes Quiz Library Overlays Orders Help Profile Home Quiz Library The kwiz…" at bounding box center [396, 328] width 793 height 657
click at [769, 244] on div "My Quizzes Quiz Library Overlays Orders Help Profile Home Quiz Library The kwiz…" at bounding box center [396, 328] width 793 height 657
click at [758, 202] on div "My Quizzes Quiz Library Overlays Orders Help Profile Home Quiz Library The kwiz…" at bounding box center [396, 328] width 793 height 657
click at [756, 189] on div "My Quizzes Quiz Library Overlays Orders Help Profile Home Quiz Library The kwiz…" at bounding box center [396, 328] width 793 height 657
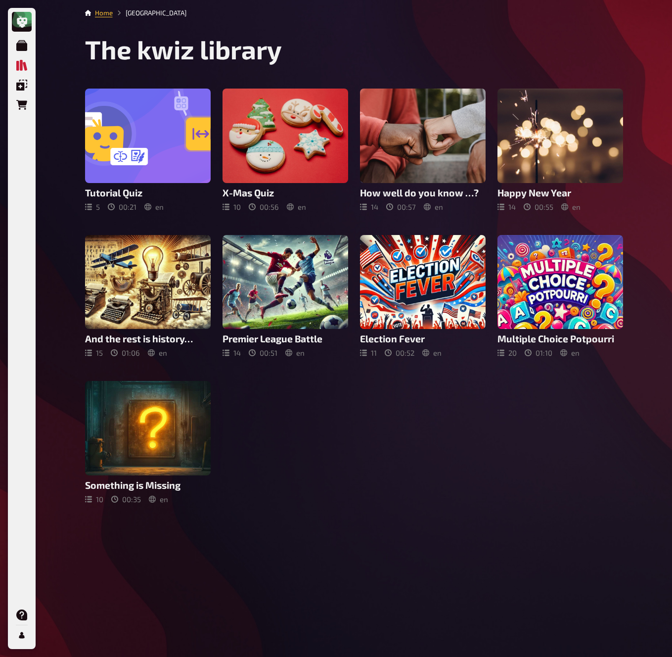
click at [656, 216] on div "My Quizzes Quiz Library Overlays Orders Help Profile Home Quiz Library The kwiz…" at bounding box center [336, 328] width 672 height 657
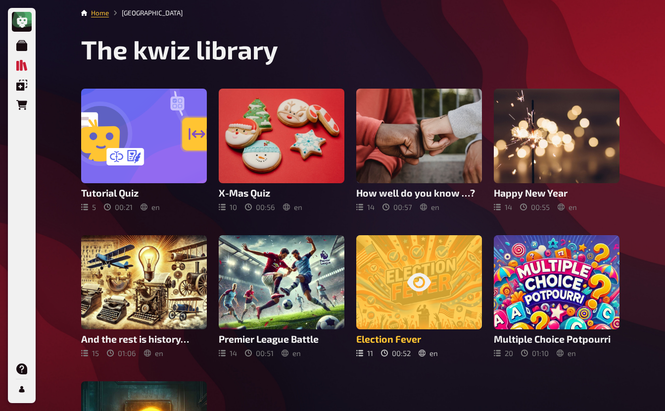
click at [425, 296] on div at bounding box center [419, 282] width 126 height 95
